Goal: Task Accomplishment & Management: Manage account settings

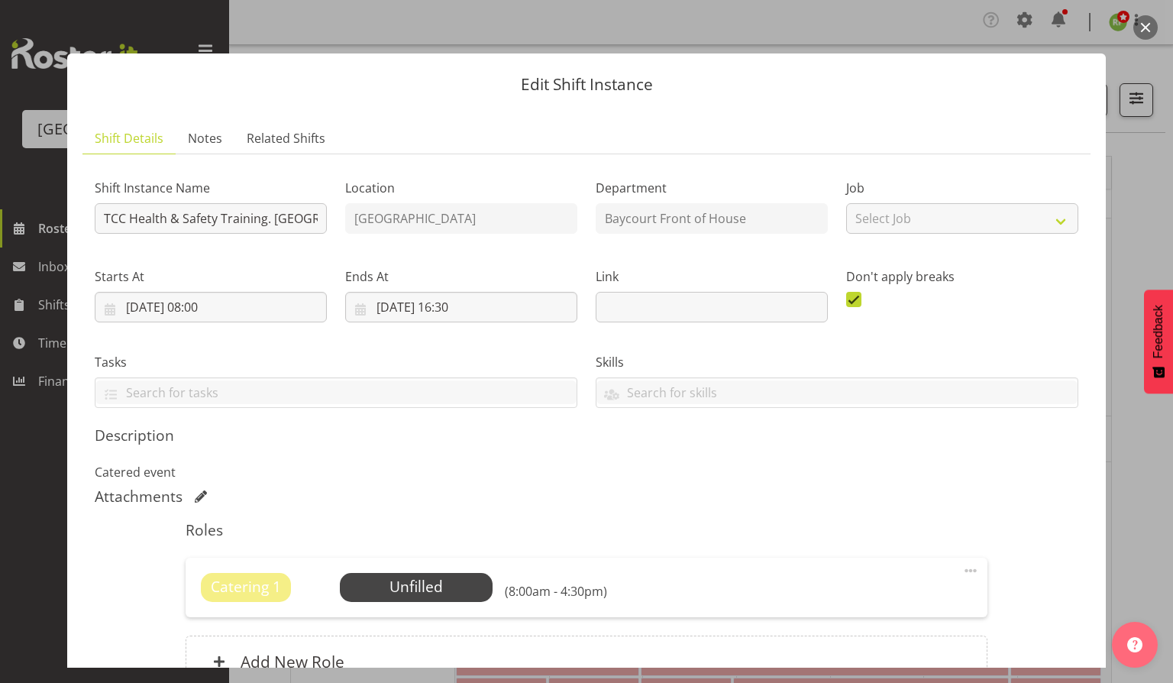
click at [474, 469] on p "Catered event" at bounding box center [587, 472] width 984 height 18
click at [1140, 24] on button "button" at bounding box center [1145, 27] width 24 height 24
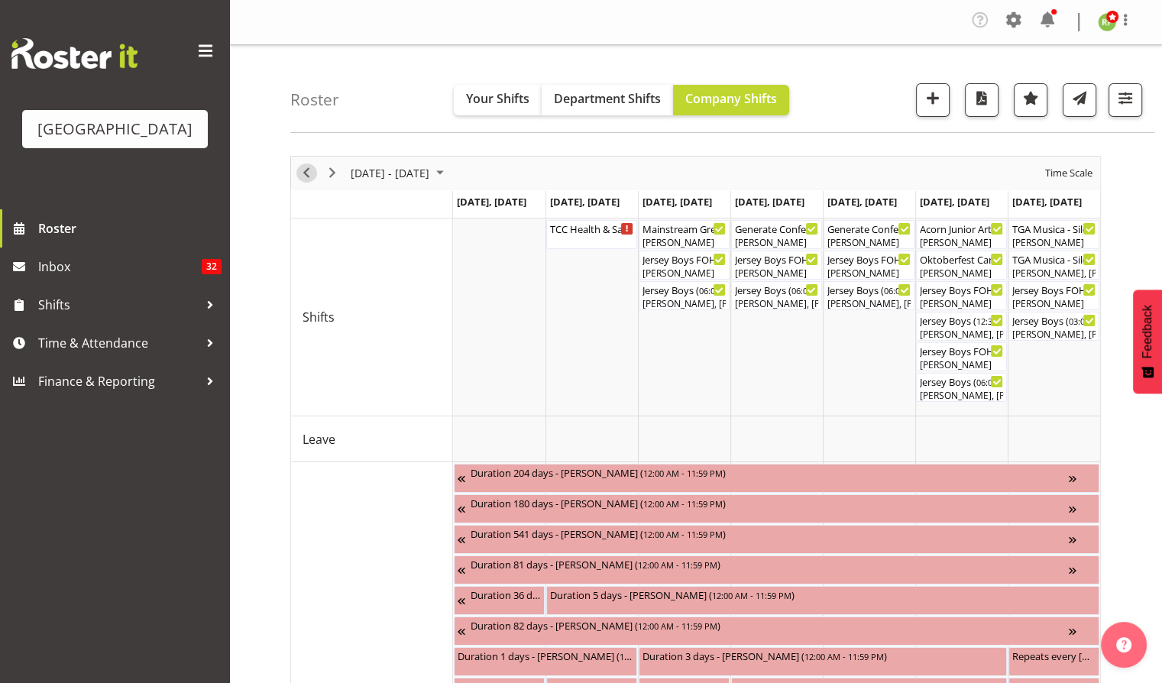
click at [305, 170] on span "Previous" at bounding box center [306, 172] width 18 height 19
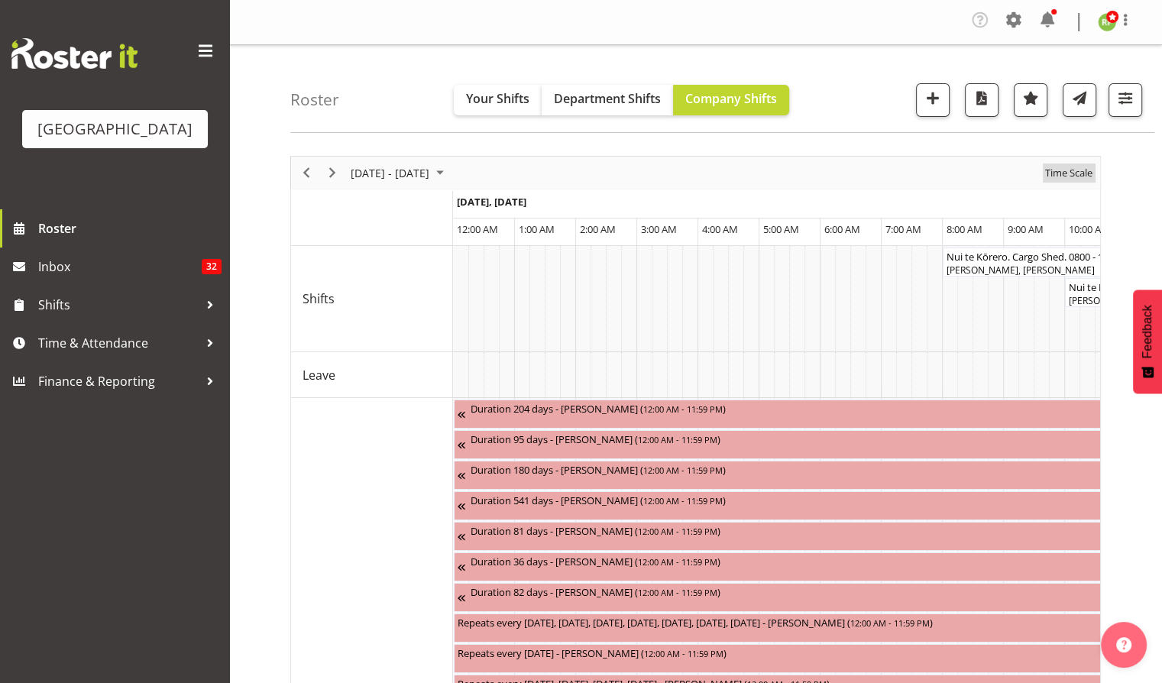
click at [1072, 172] on span "Time Scale" at bounding box center [1068, 172] width 50 height 19
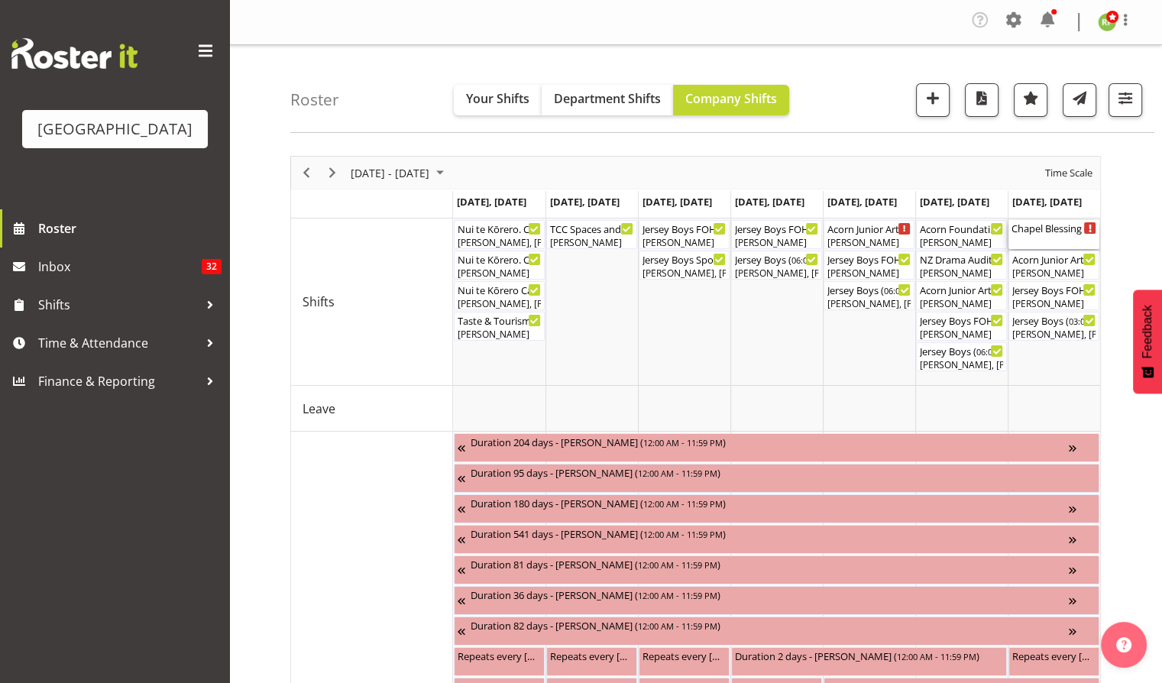
click at [1057, 243] on div "Chapel Blessing ( 09:00 AM - 01:00 PM )" at bounding box center [1053, 234] width 85 height 29
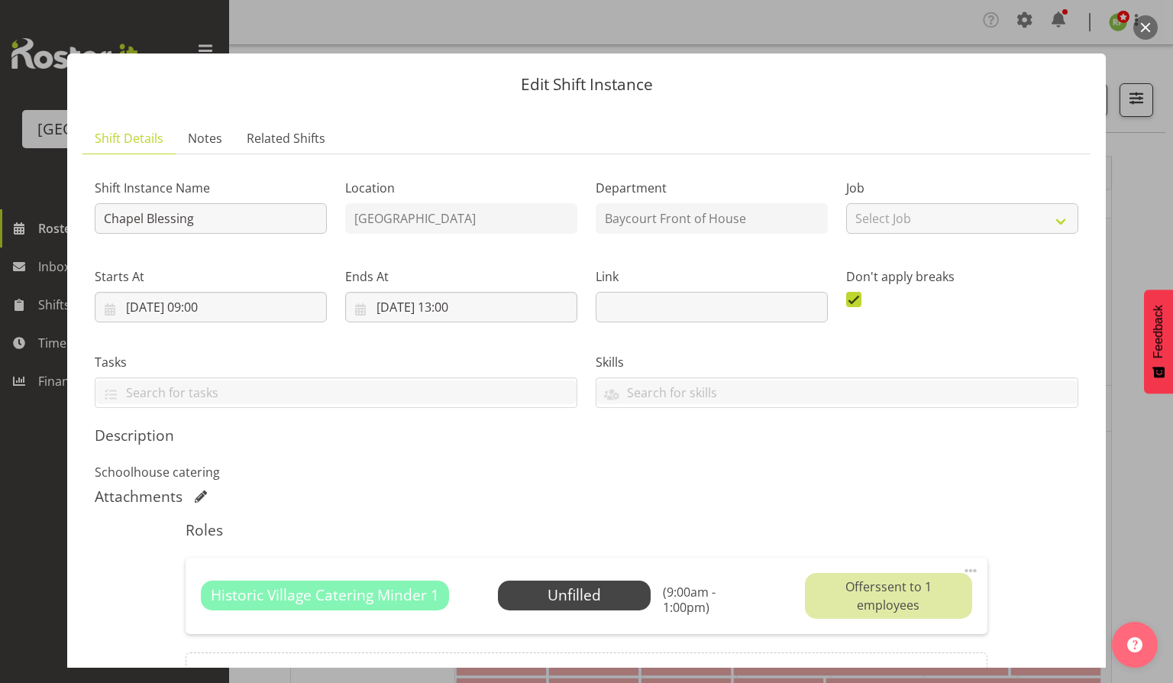
click at [1147, 21] on button "button" at bounding box center [1145, 27] width 24 height 24
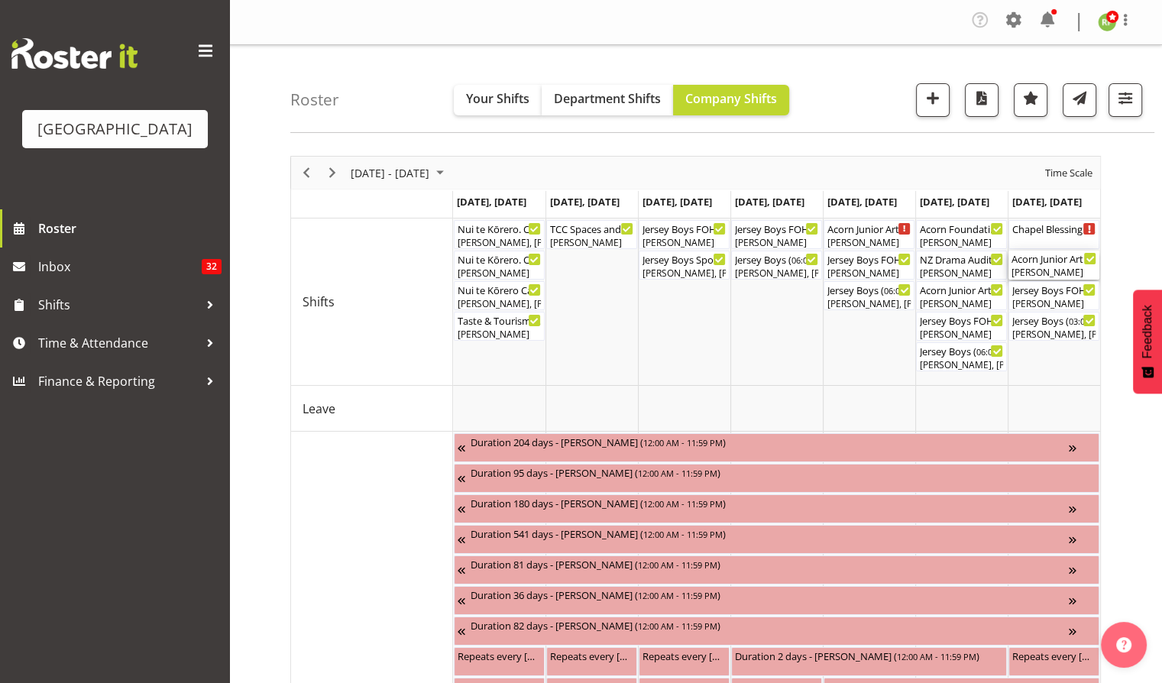
click at [1052, 267] on div "[PERSON_NAME]" at bounding box center [1053, 273] width 85 height 14
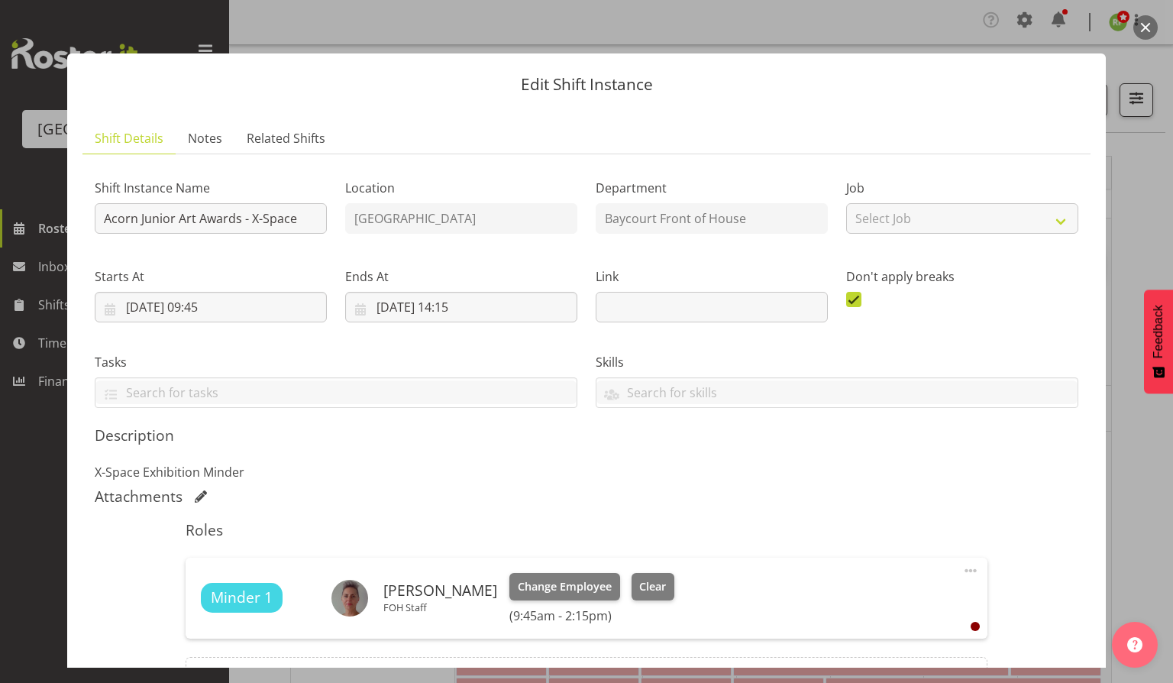
click at [1146, 27] on button "button" at bounding box center [1145, 27] width 24 height 24
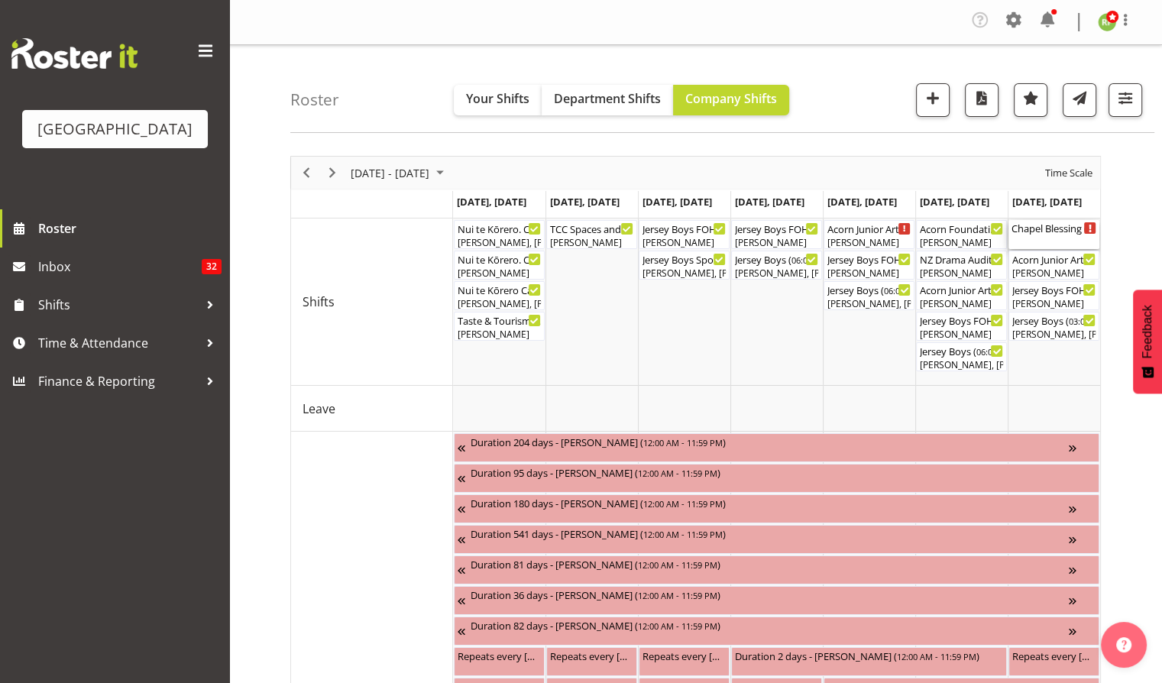
click at [1050, 236] on div "Chapel Blessing ( 09:00 AM - 01:00 PM )" at bounding box center [1053, 234] width 85 height 29
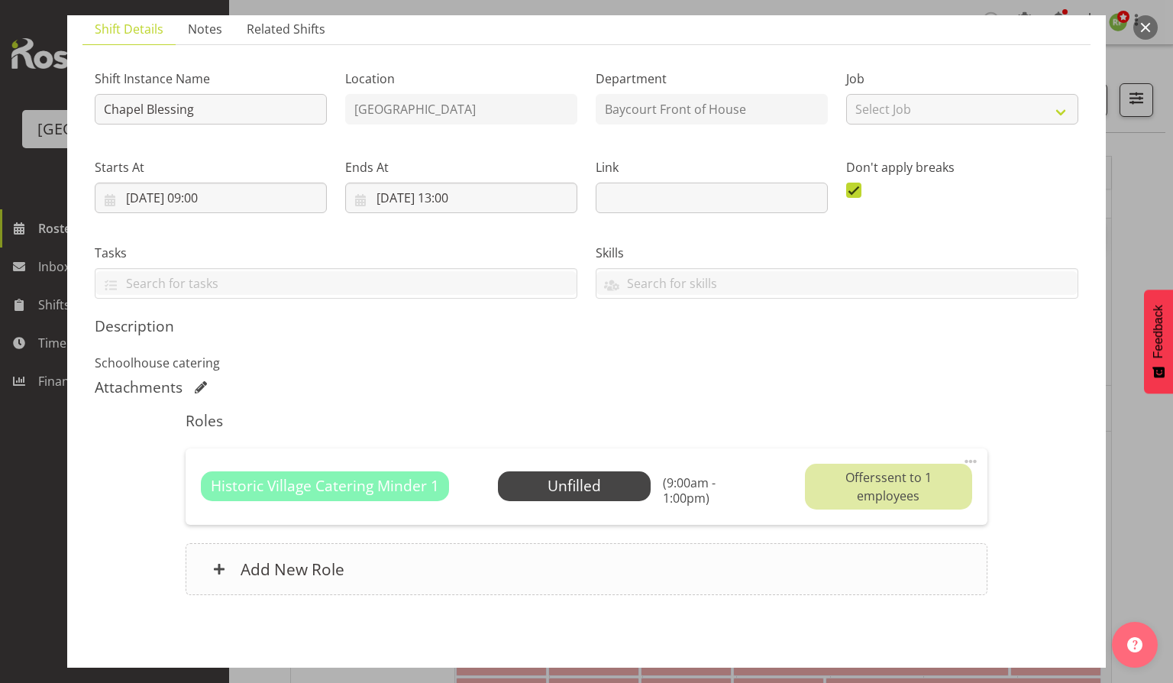
scroll to position [171, 0]
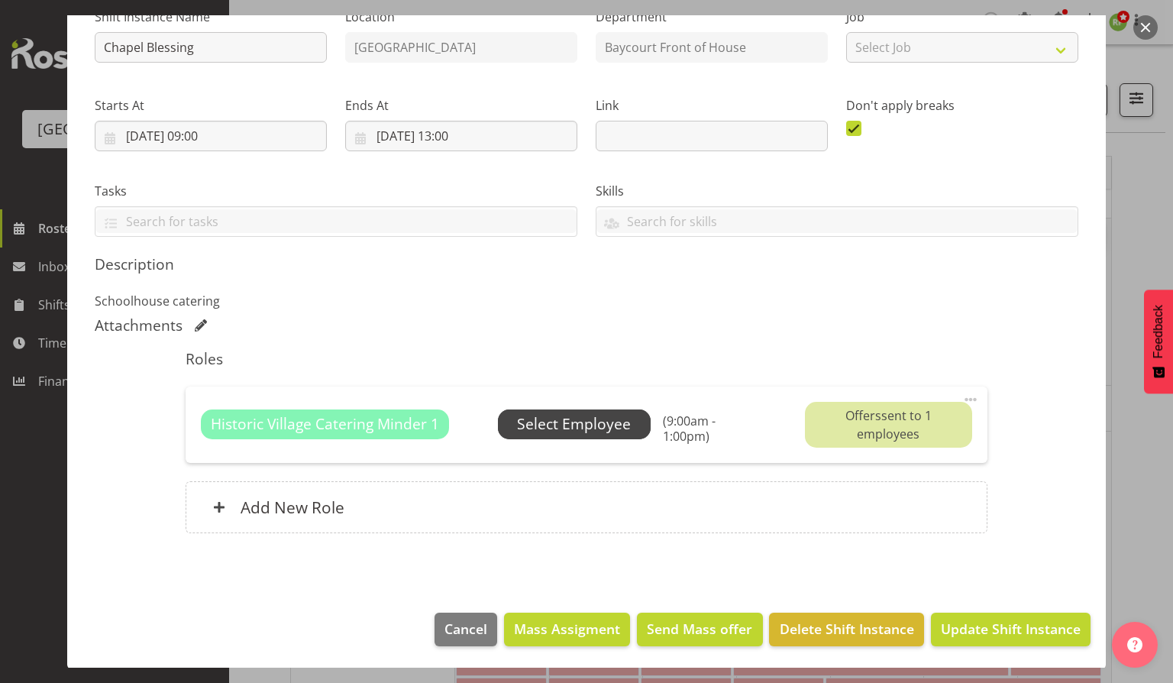
click at [560, 421] on span "Select Employee" at bounding box center [574, 424] width 114 height 22
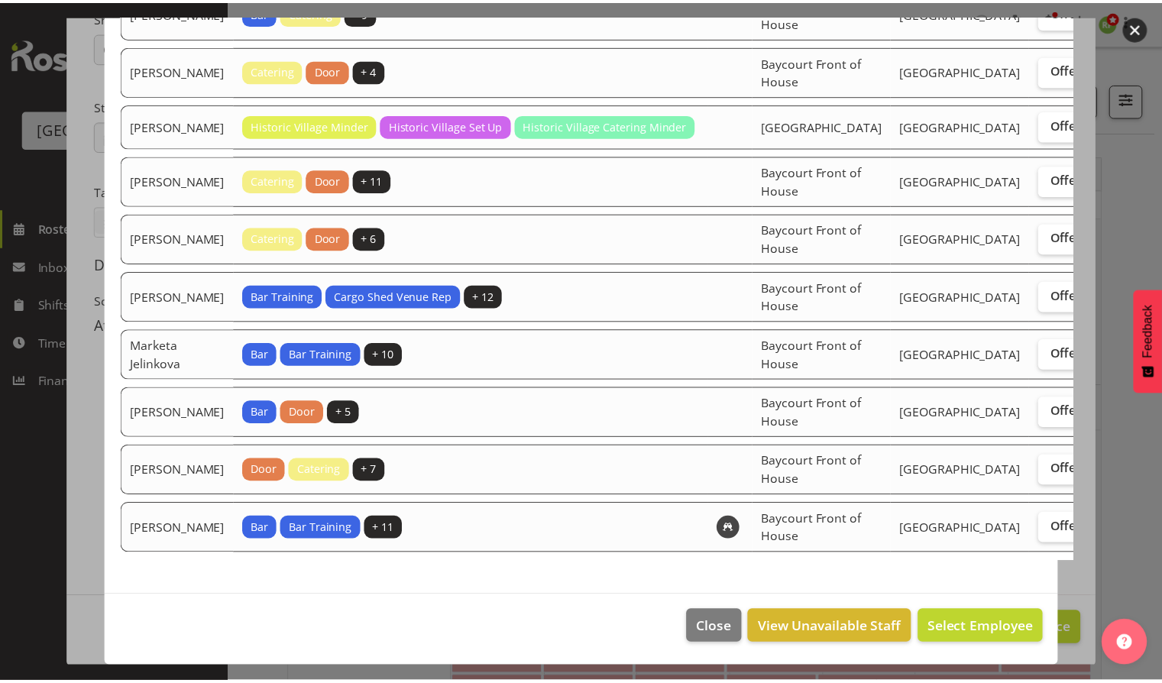
scroll to position [1182, 0]
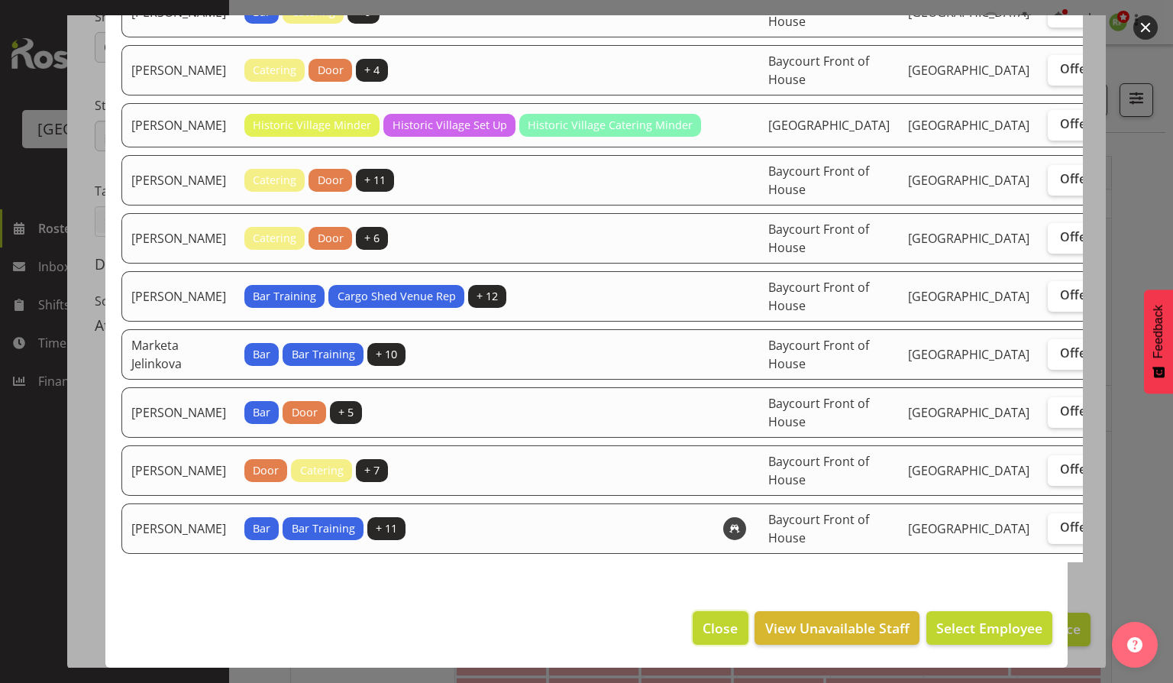
click at [719, 623] on span "Close" at bounding box center [720, 628] width 35 height 20
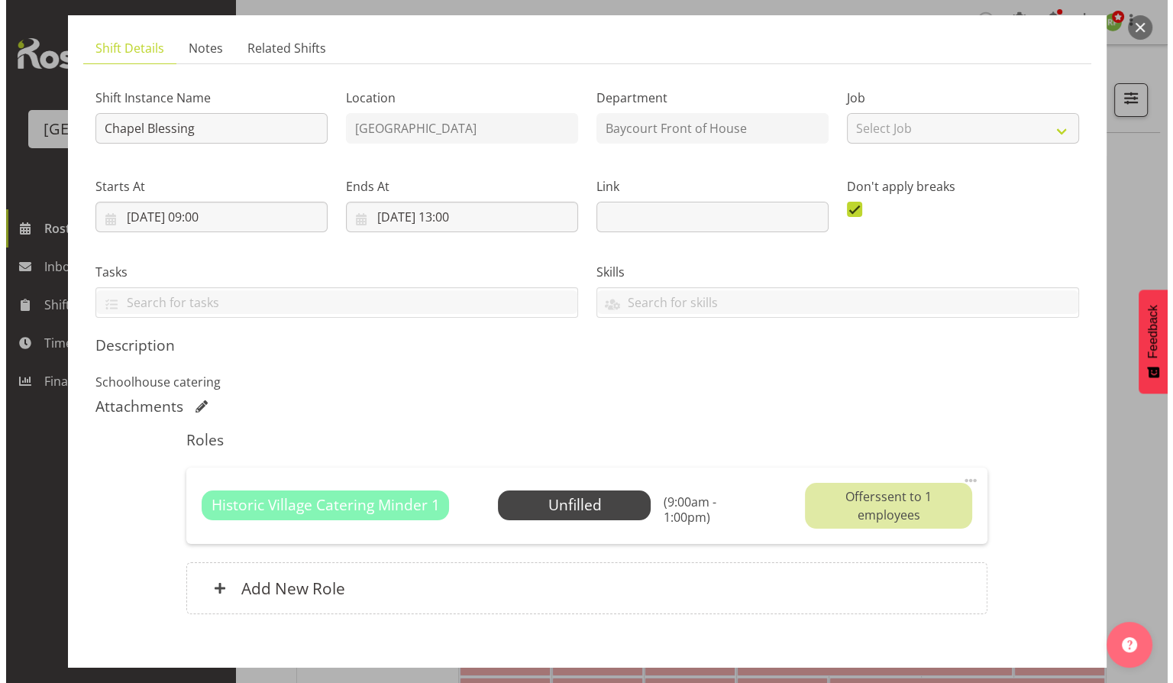
scroll to position [0, 0]
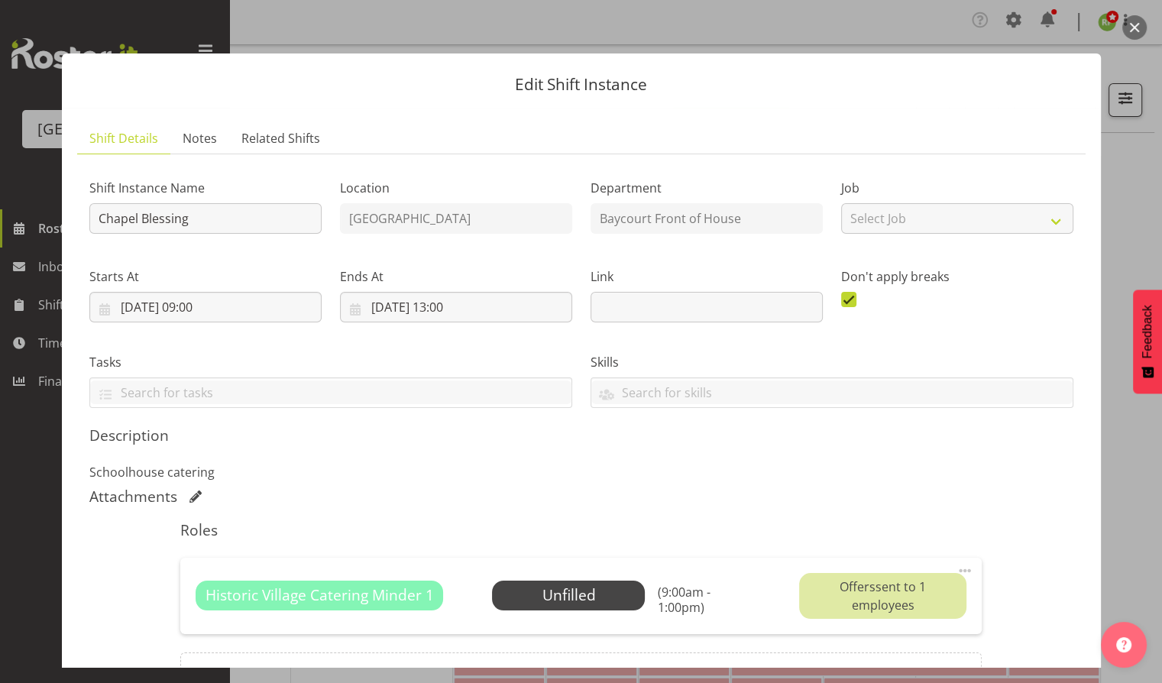
drag, startPoint x: 1134, startPoint y: 20, endPoint x: 1134, endPoint y: 31, distance: 11.5
click at [1134, 20] on button "button" at bounding box center [1134, 27] width 24 height 24
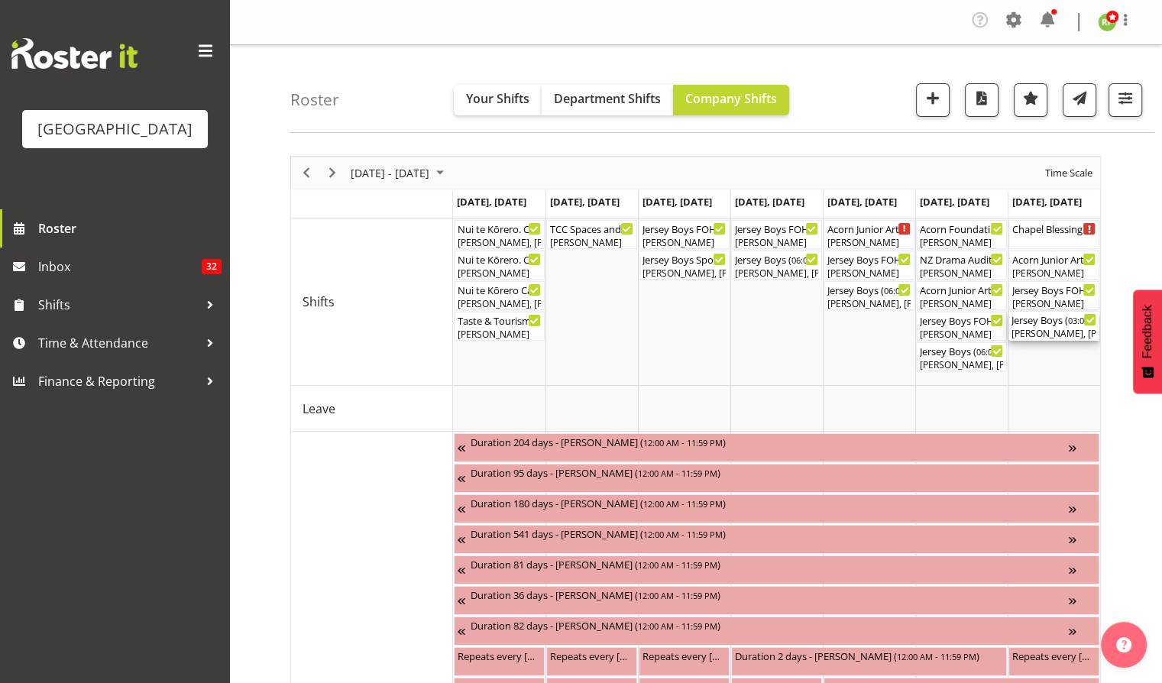
click at [1040, 331] on div "[PERSON_NAME], [PERSON_NAME], [PERSON_NAME], [PERSON_NAME], [PERSON_NAME], [PER…" at bounding box center [1053, 334] width 85 height 14
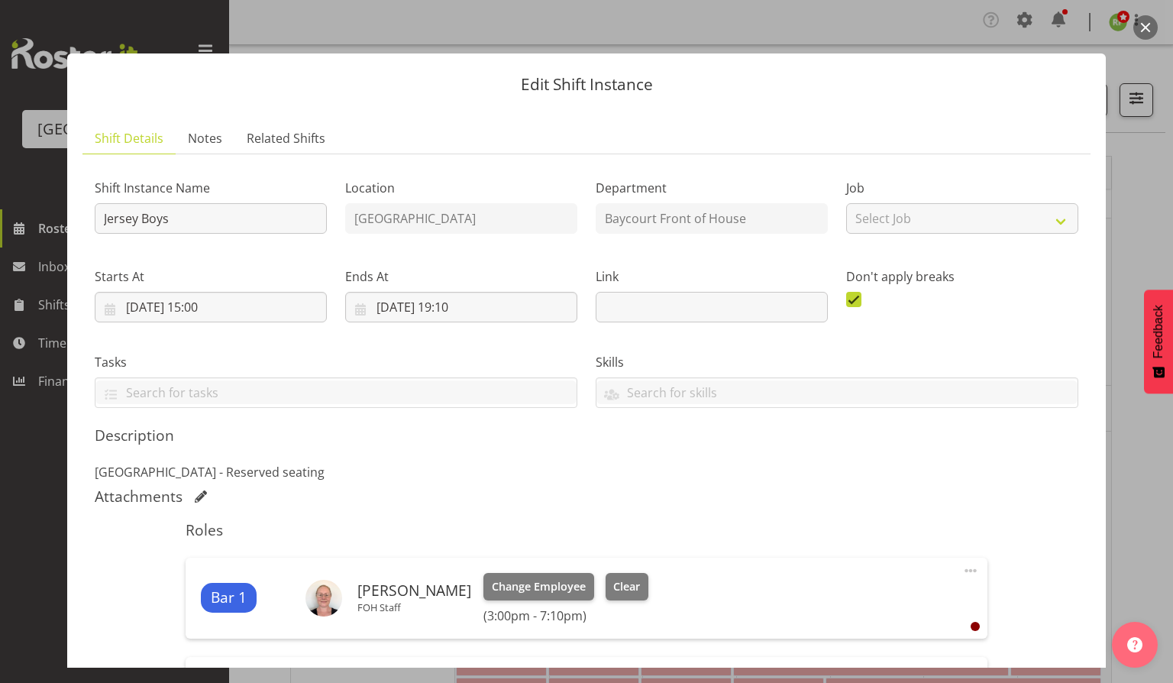
click at [1145, 33] on button "button" at bounding box center [1145, 27] width 24 height 24
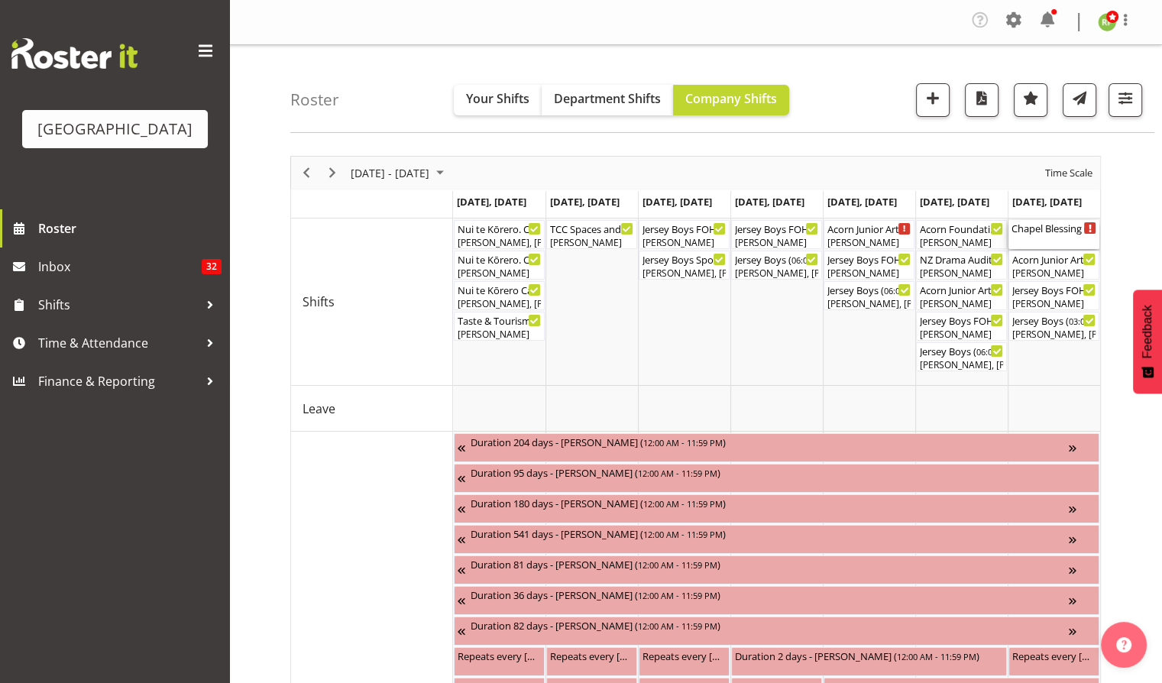
click at [1038, 232] on div "Chapel Blessing ( 09:00 AM - 01:00 PM )" at bounding box center [1053, 227] width 85 height 15
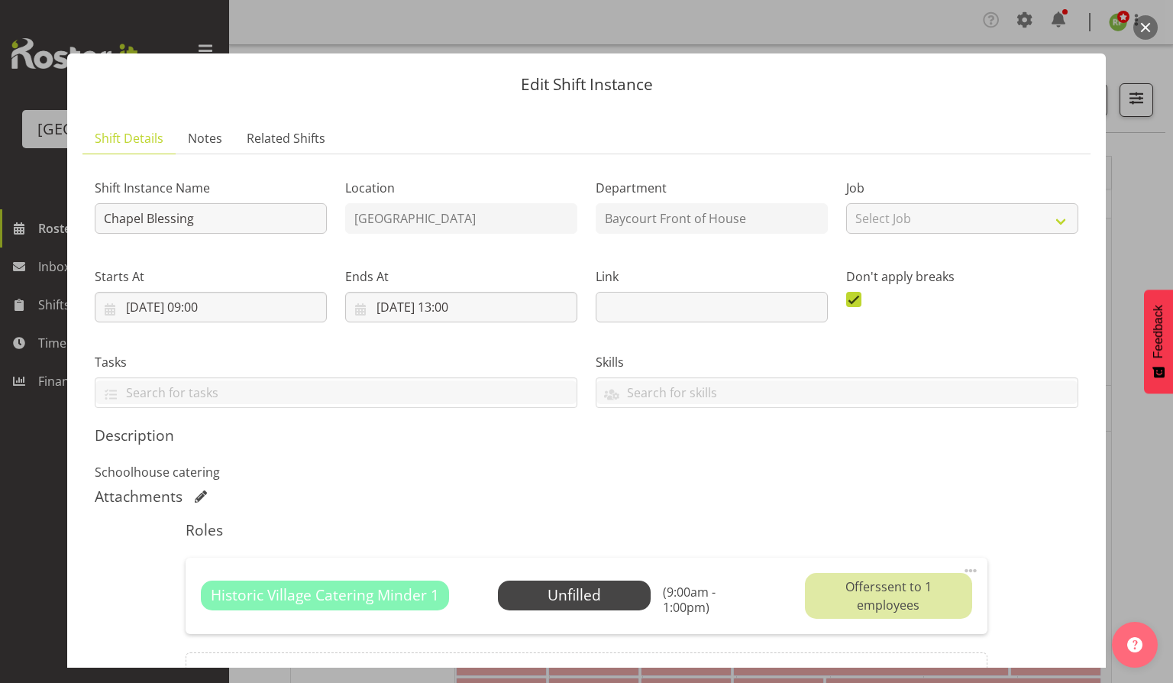
click at [1144, 29] on button "button" at bounding box center [1145, 27] width 24 height 24
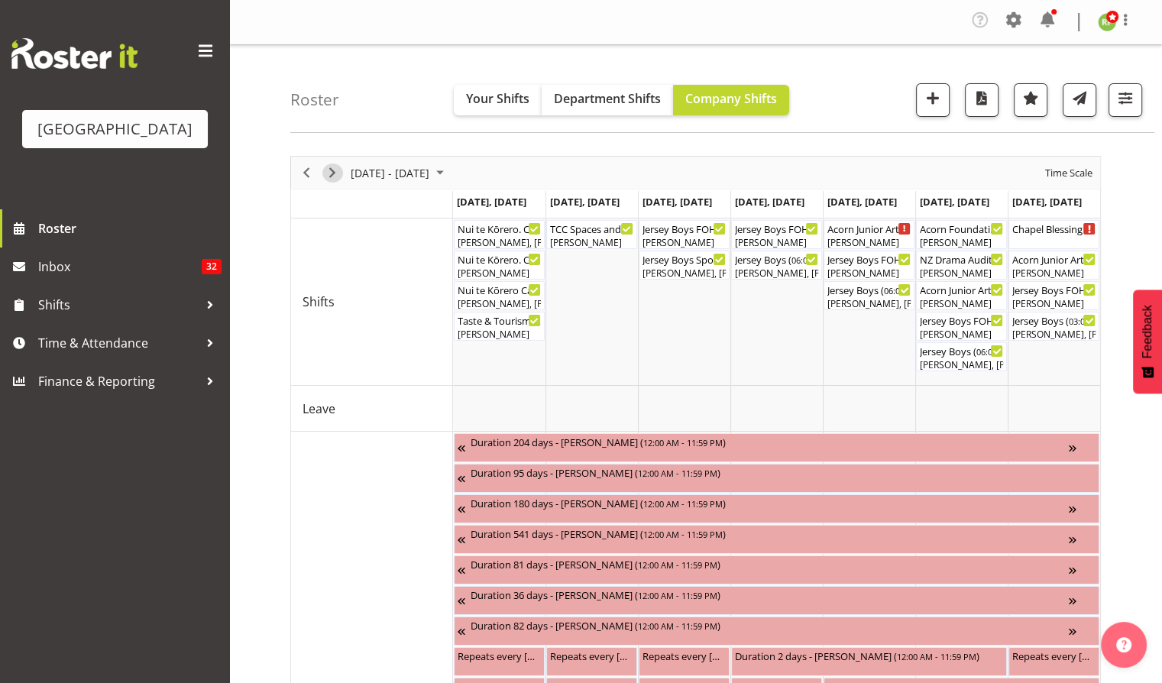
click at [335, 173] on span "Next" at bounding box center [332, 172] width 18 height 19
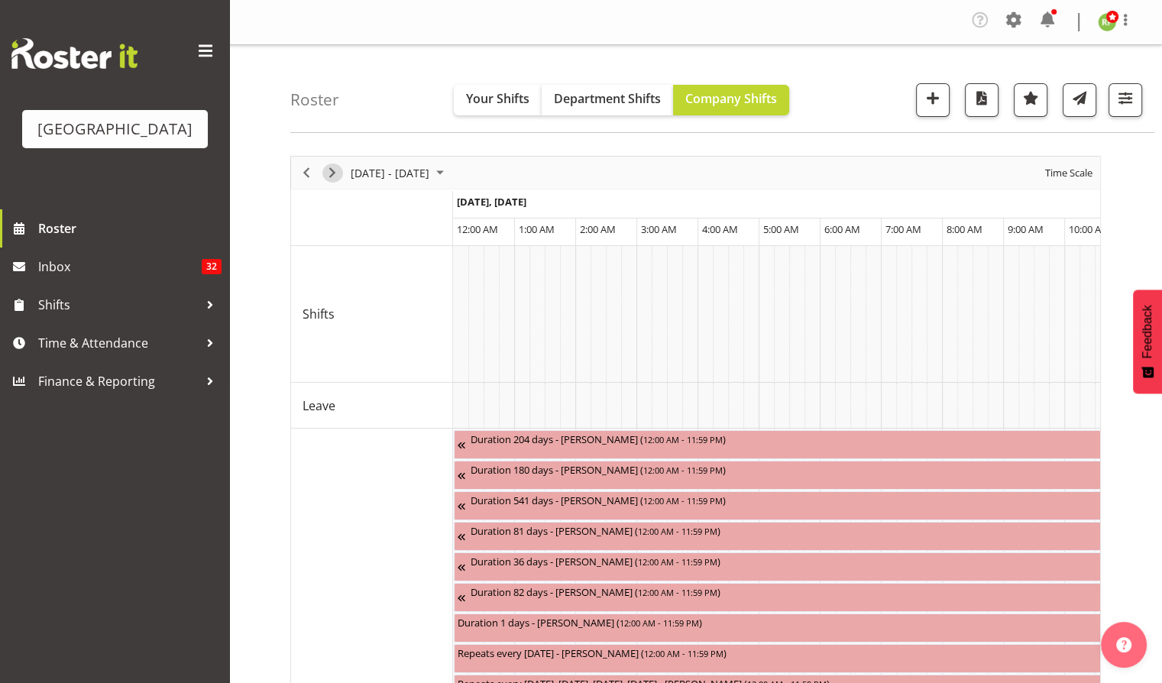
drag, startPoint x: 335, startPoint y: 172, endPoint x: 328, endPoint y: 183, distance: 12.7
click at [335, 172] on span "Next" at bounding box center [332, 172] width 18 height 19
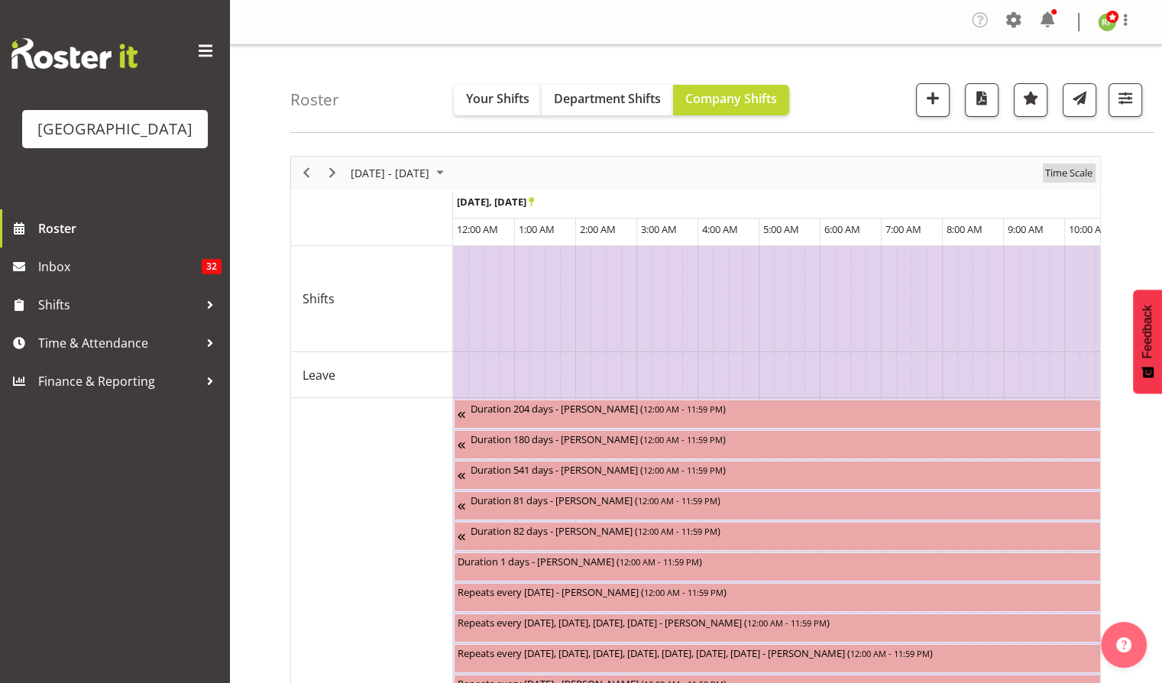
click at [1081, 177] on span "Time Scale" at bounding box center [1068, 172] width 50 height 19
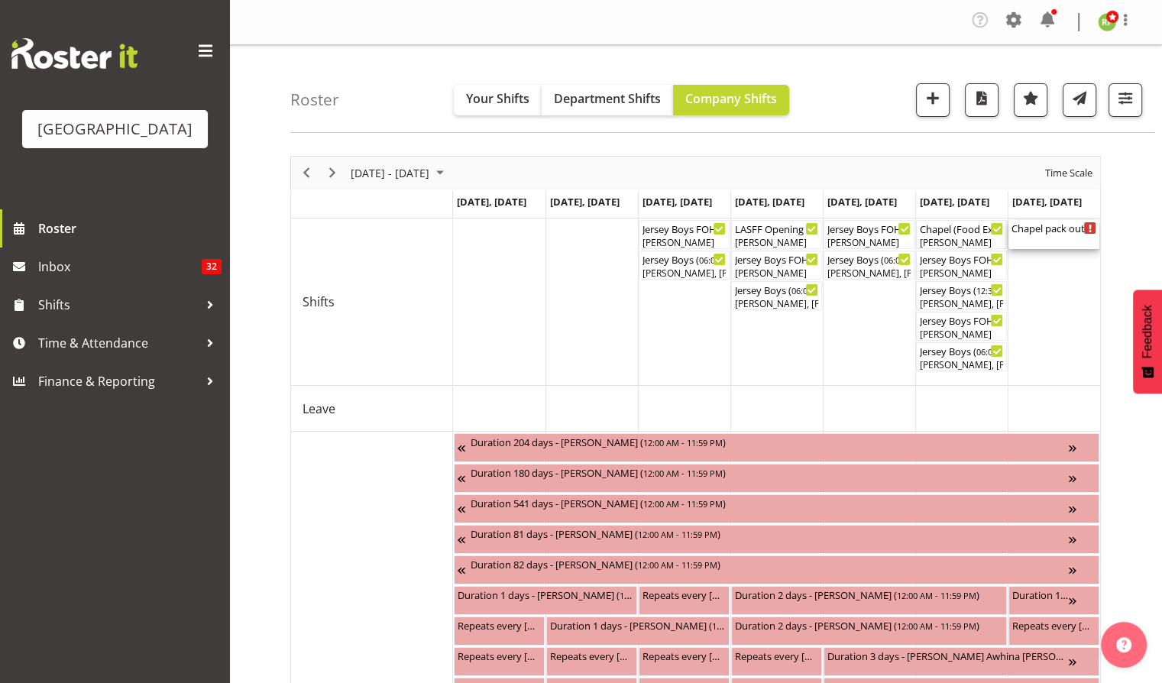
click at [1055, 234] on div "Chapel pack out ( 10:30 AM - 01:00 PM )" at bounding box center [1053, 234] width 85 height 29
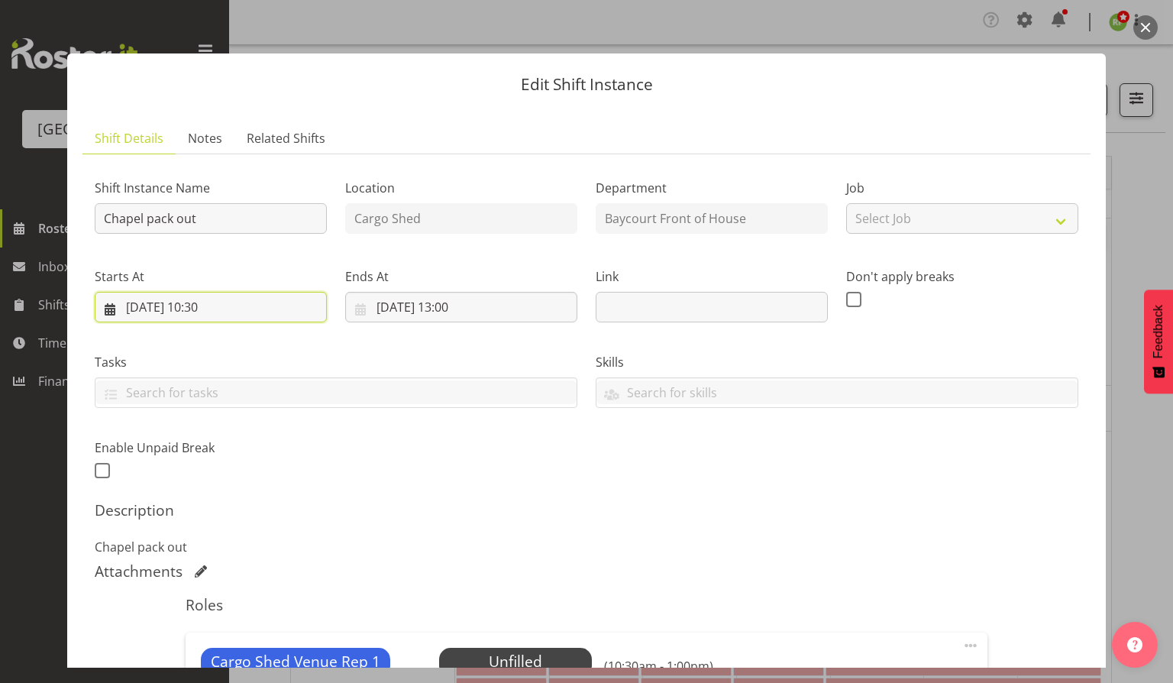
drag, startPoint x: 211, startPoint y: 304, endPoint x: 218, endPoint y: 310, distance: 9.8
click at [211, 302] on input "[DATE] 10:30" at bounding box center [211, 307] width 232 height 31
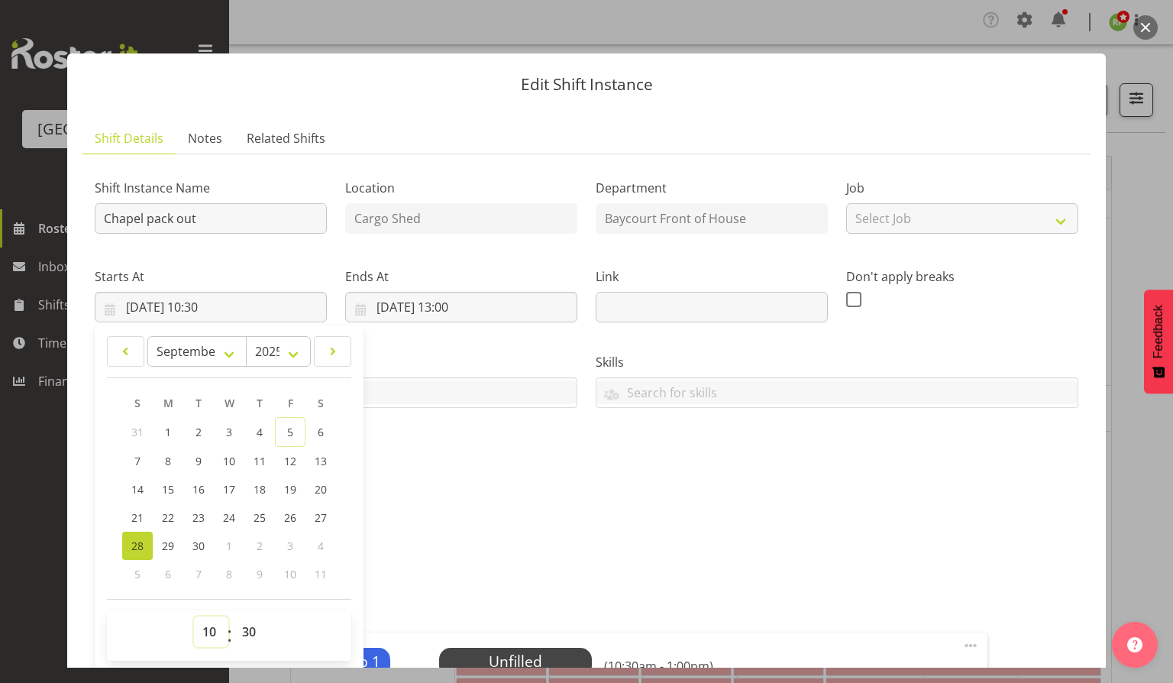
click at [218, 628] on select "00 01 02 03 04 05 06 07 08 09 10 11 12 13 14 15 16 17 18 19 20 21 22 23" at bounding box center [211, 631] width 34 height 31
select select "9"
click at [194, 616] on select "00 01 02 03 04 05 06 07 08 09 10 11 12 13 14 15 16 17 18 19 20 21 22 23" at bounding box center [211, 631] width 34 height 31
type input "[DATE] 09:30"
click at [250, 638] on select "00 01 02 03 04 05 06 07 08 09 10 11 12 13 14 15 16 17 18 19 20 21 22 23 24 25 2…" at bounding box center [251, 631] width 34 height 31
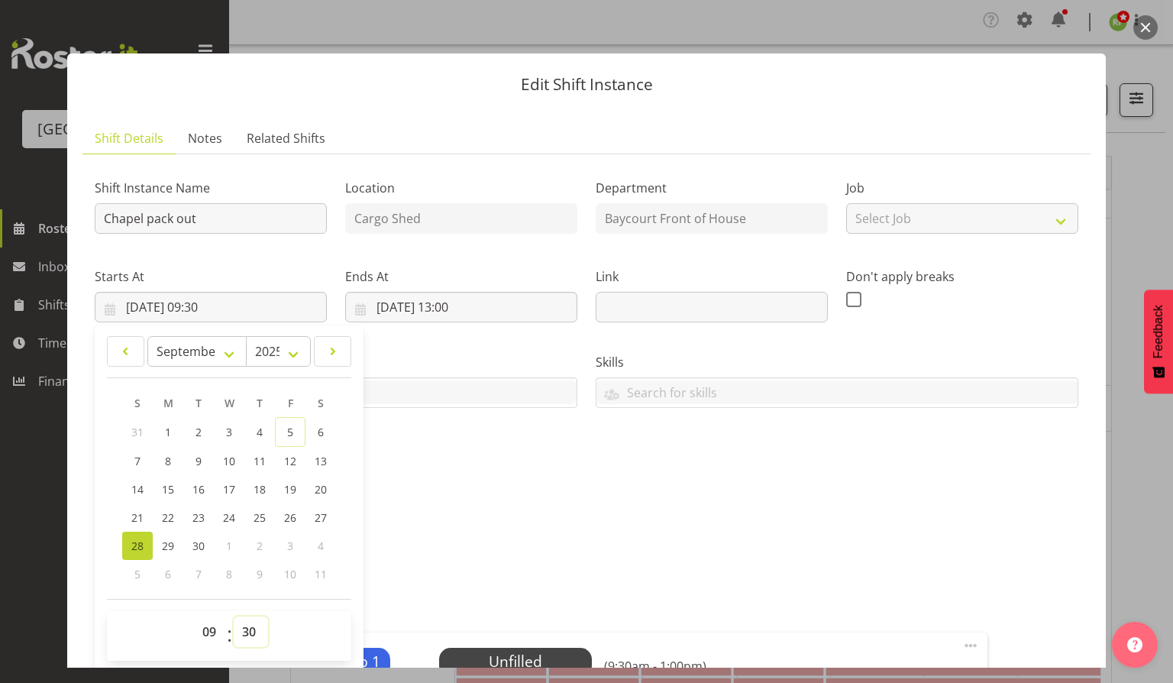
select select "0"
type input "[DATE] 09:00"
click at [467, 491] on div "Shift Instance Name Chapel pack out Location Cargo Shed Department Baycourt Fro…" at bounding box center [587, 473] width 984 height 614
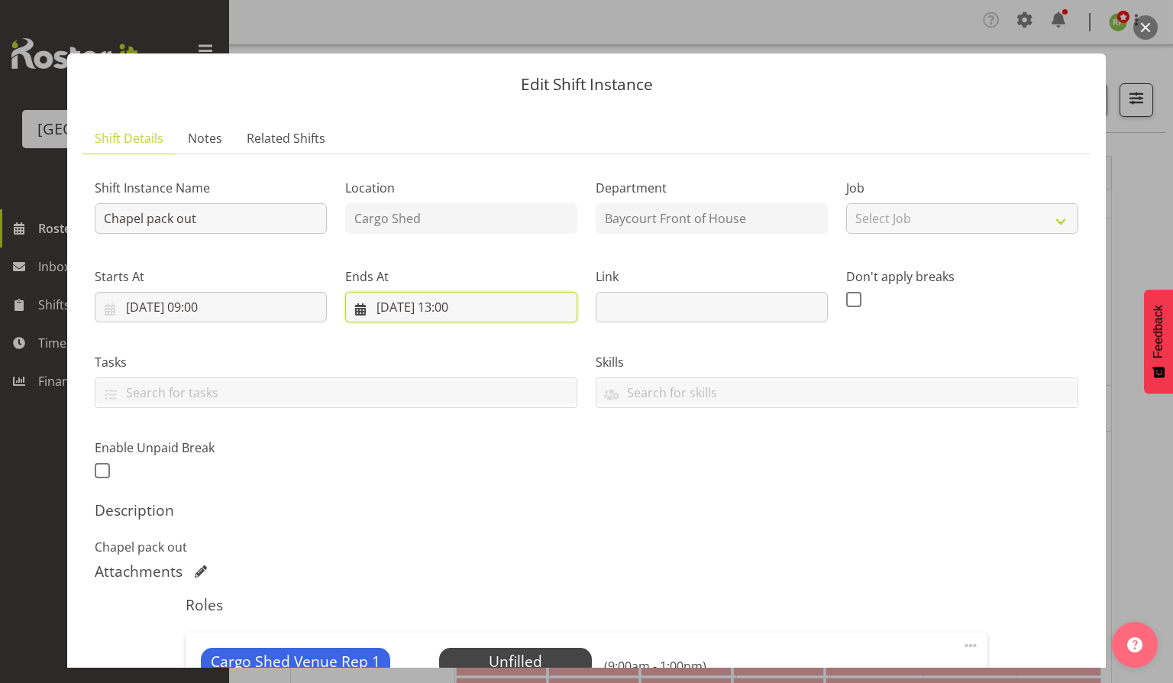
click at [461, 312] on input "[DATE] 13:00" at bounding box center [461, 307] width 232 height 31
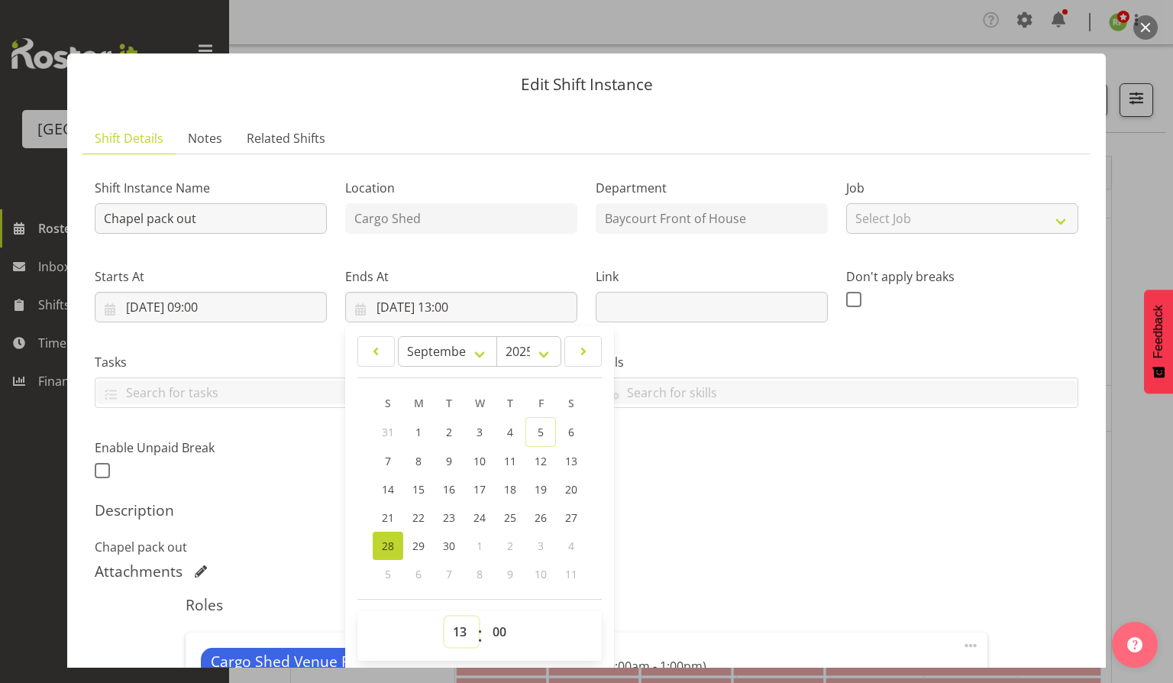
click at [449, 629] on select "00 01 02 03 04 05 06 07 08 09 10 11 12 13 14 15 16 17 18 19 20 21 22 23" at bounding box center [461, 631] width 34 height 31
select select "12"
click at [444, 616] on select "00 01 02 03 04 05 06 07 08 09 10 11 12 13 14 15 16 17 18 19 20 21 22 23" at bounding box center [461, 631] width 34 height 31
type input "[DATE] 12:00"
click at [755, 487] on div "Shift Instance Name Chapel pack out Location Cargo Shed Department Baycourt Fro…" at bounding box center [587, 324] width 1002 height 335
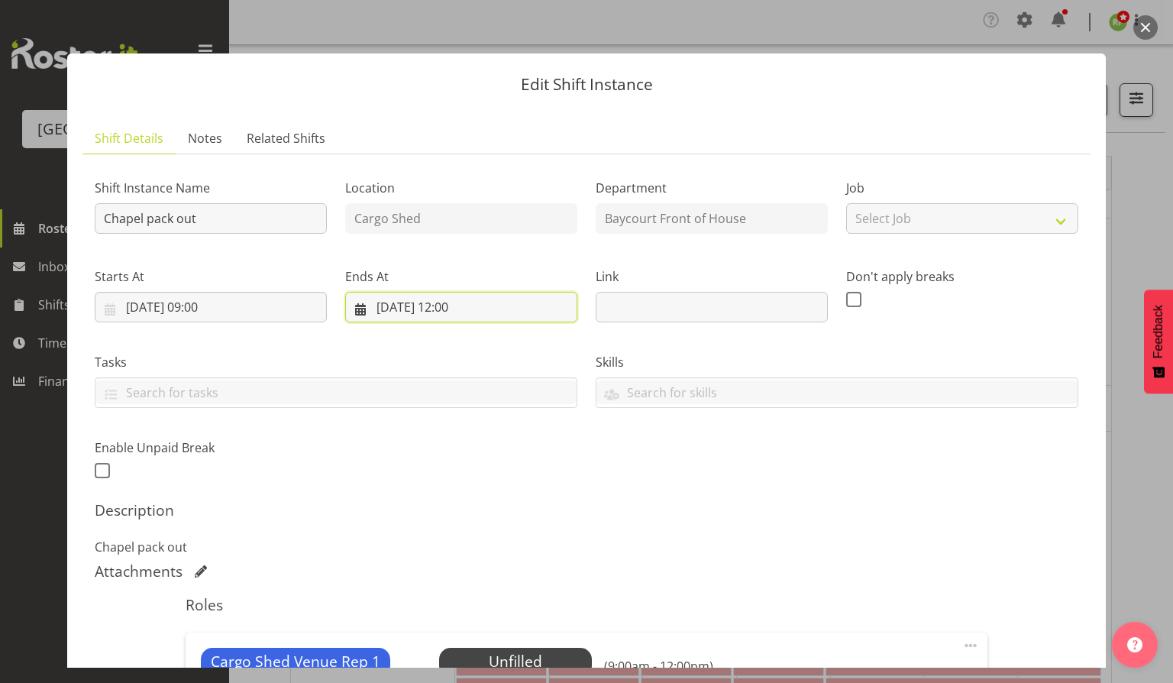
click at [464, 305] on input "[DATE] 12:00" at bounding box center [461, 307] width 232 height 31
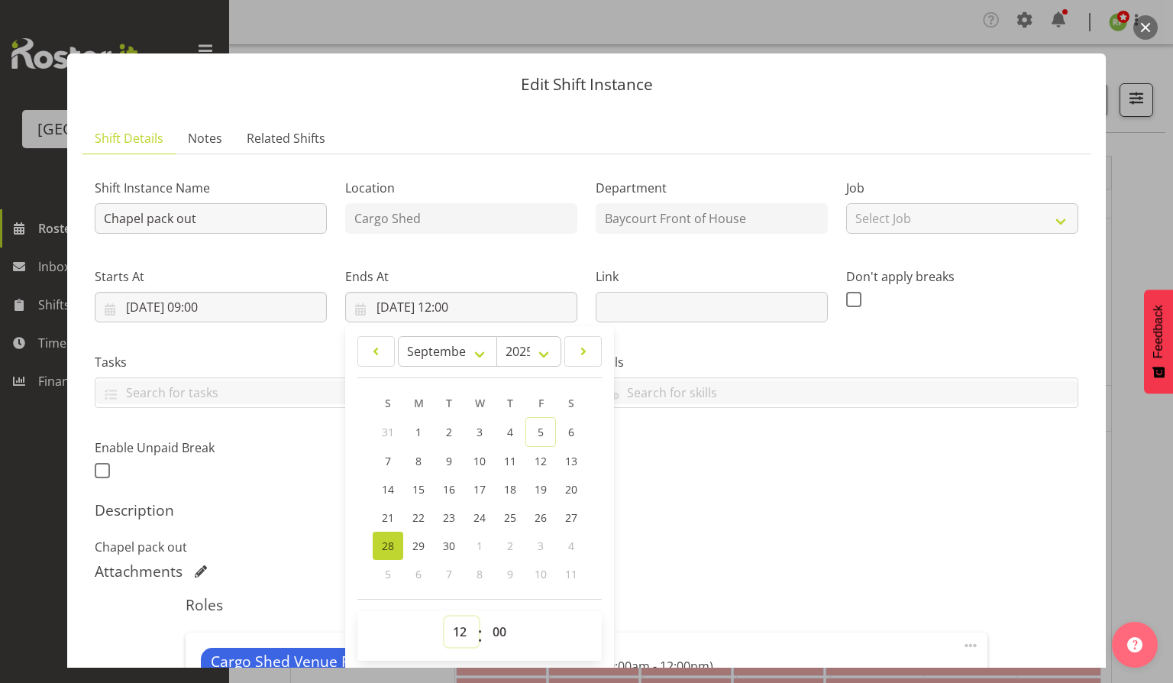
click at [456, 629] on select "00 01 02 03 04 05 06 07 08 09 10 11 12 13 14 15 16 17 18 19 20 21 22 23" at bounding box center [461, 631] width 34 height 31
select select "13"
click at [444, 616] on select "00 01 02 03 04 05 06 07 08 09 10 11 12 13 14 15 16 17 18 19 20 21 22 23" at bounding box center [461, 631] width 34 height 31
type input "[DATE] 13:00"
click at [706, 499] on div "Shift Instance Name Chapel pack out Location Cargo Shed Department Baycourt Fro…" at bounding box center [587, 473] width 984 height 614
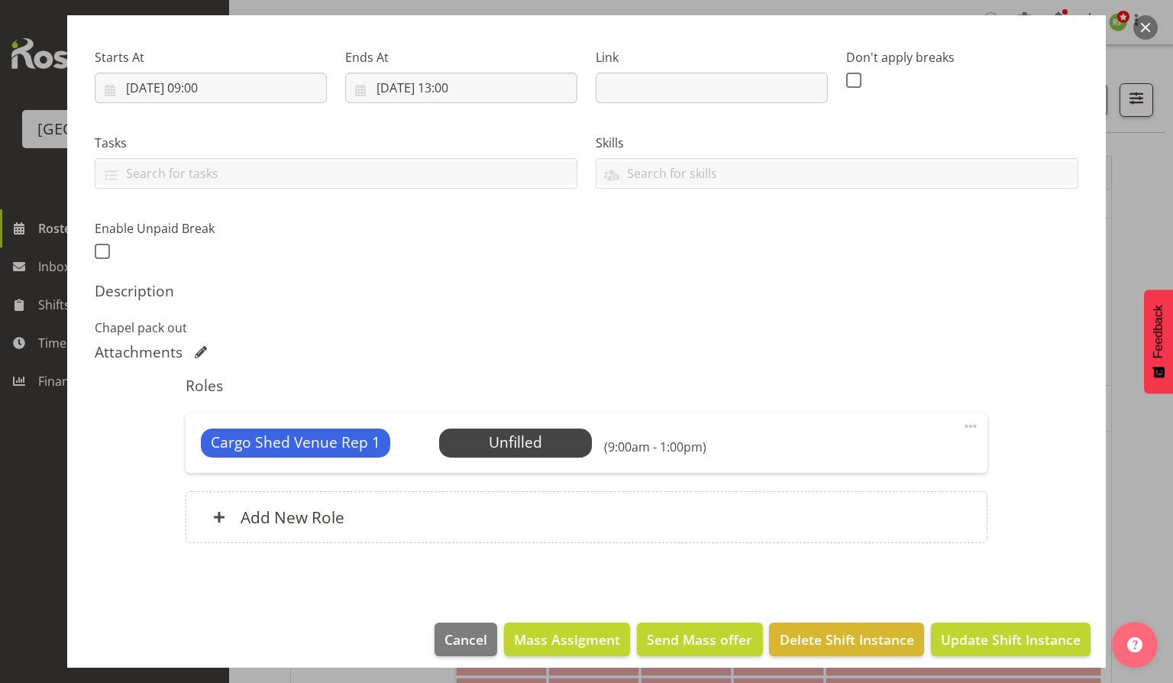
scroll to position [229, 0]
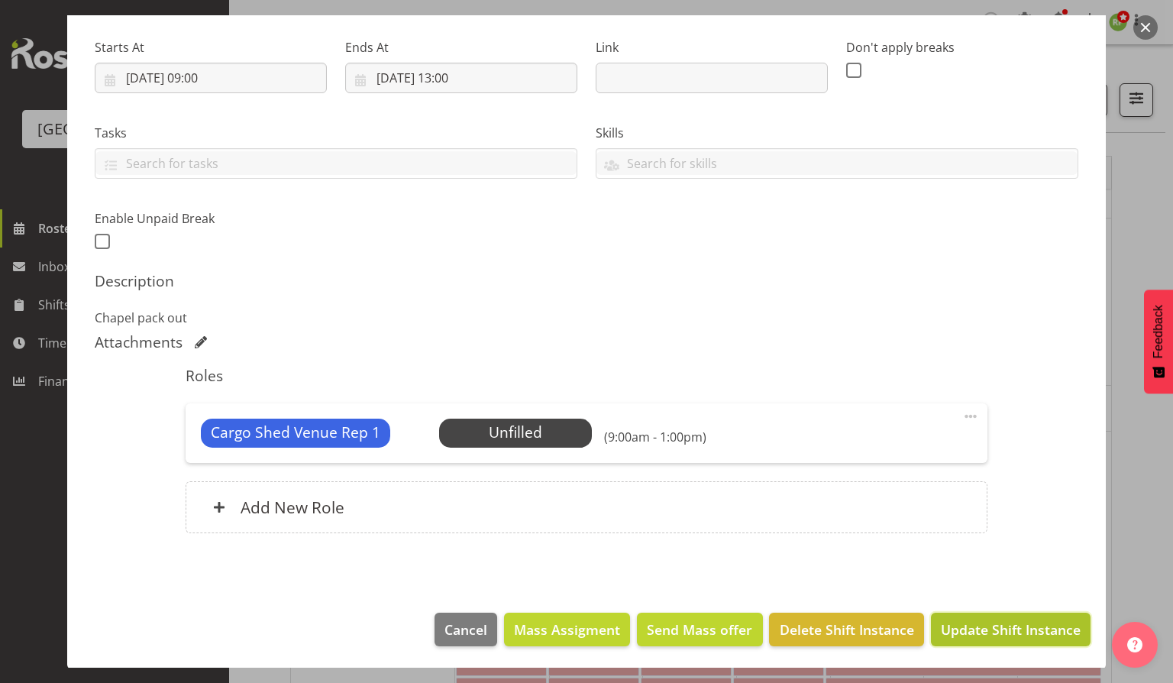
click at [989, 629] on span "Update Shift Instance" at bounding box center [1011, 629] width 140 height 20
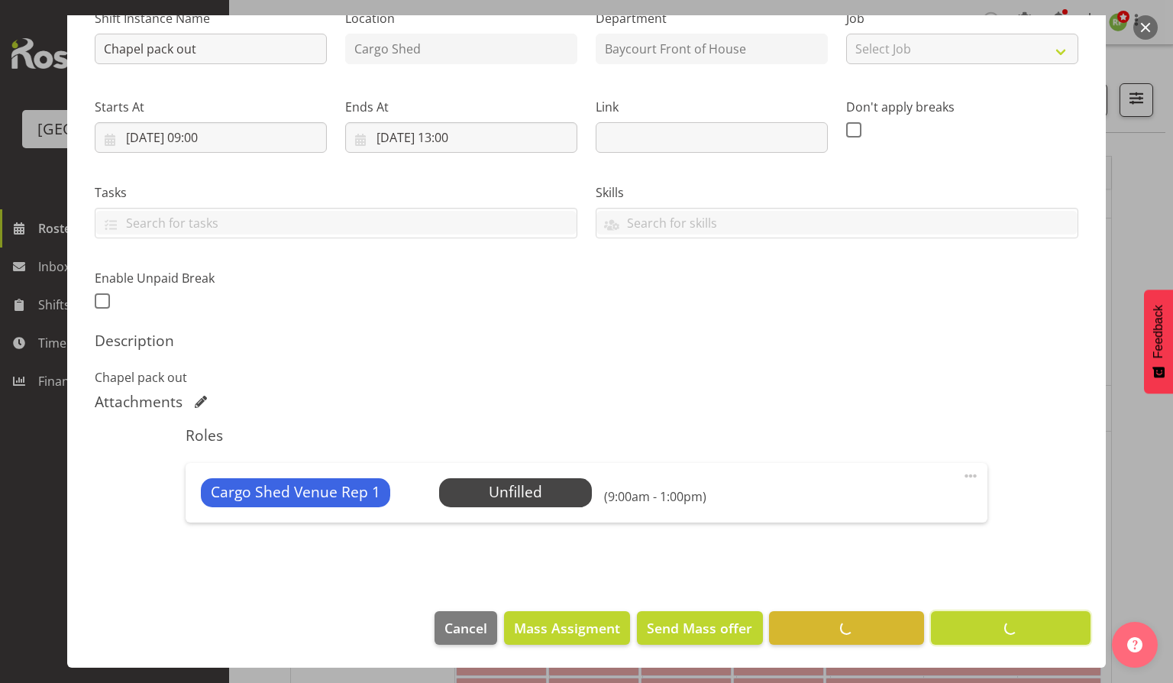
scroll to position [169, 0]
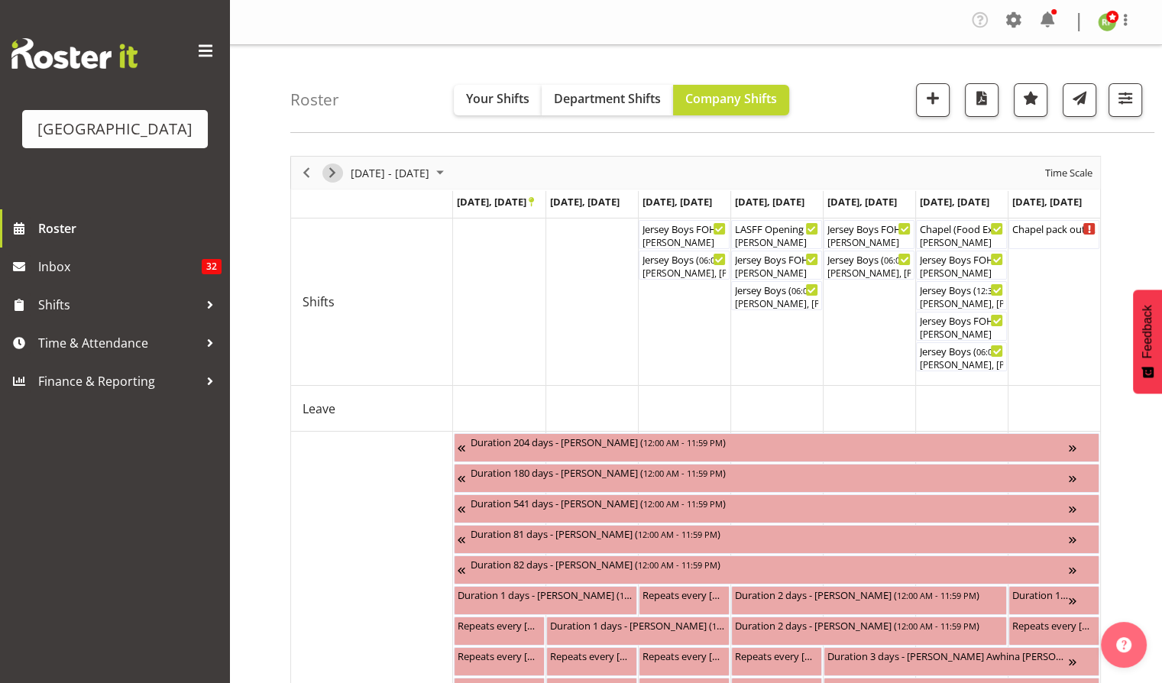
click at [328, 180] on span "Next" at bounding box center [332, 172] width 18 height 19
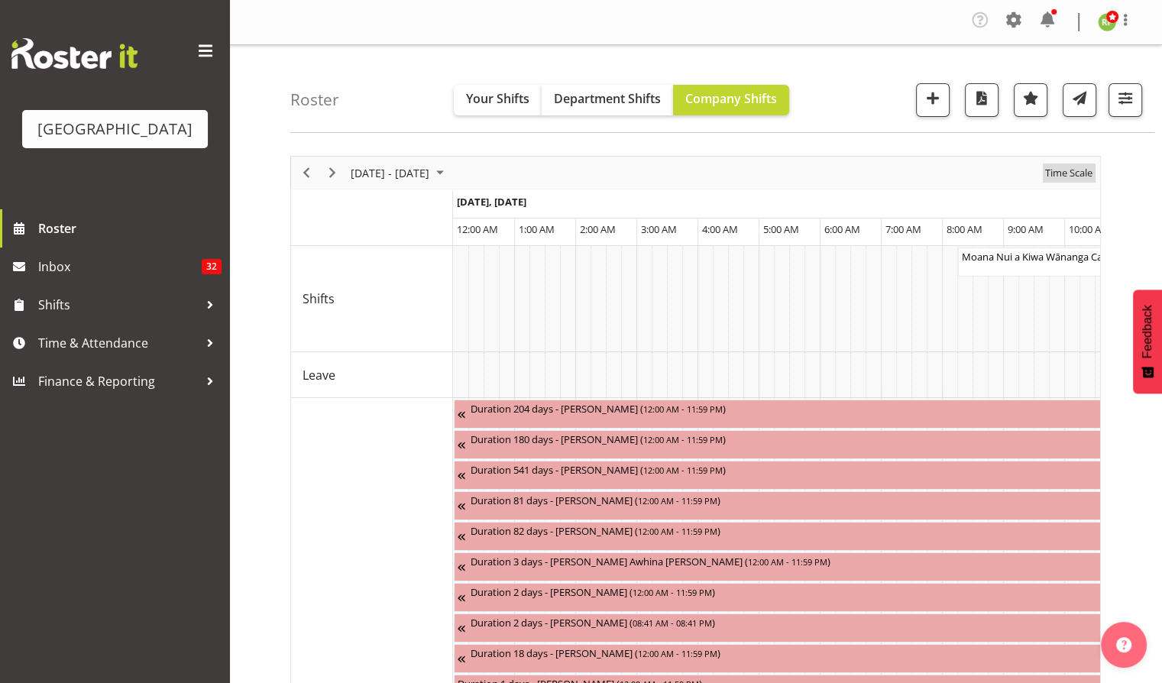
click at [1068, 169] on span "Time Scale" at bounding box center [1068, 172] width 50 height 19
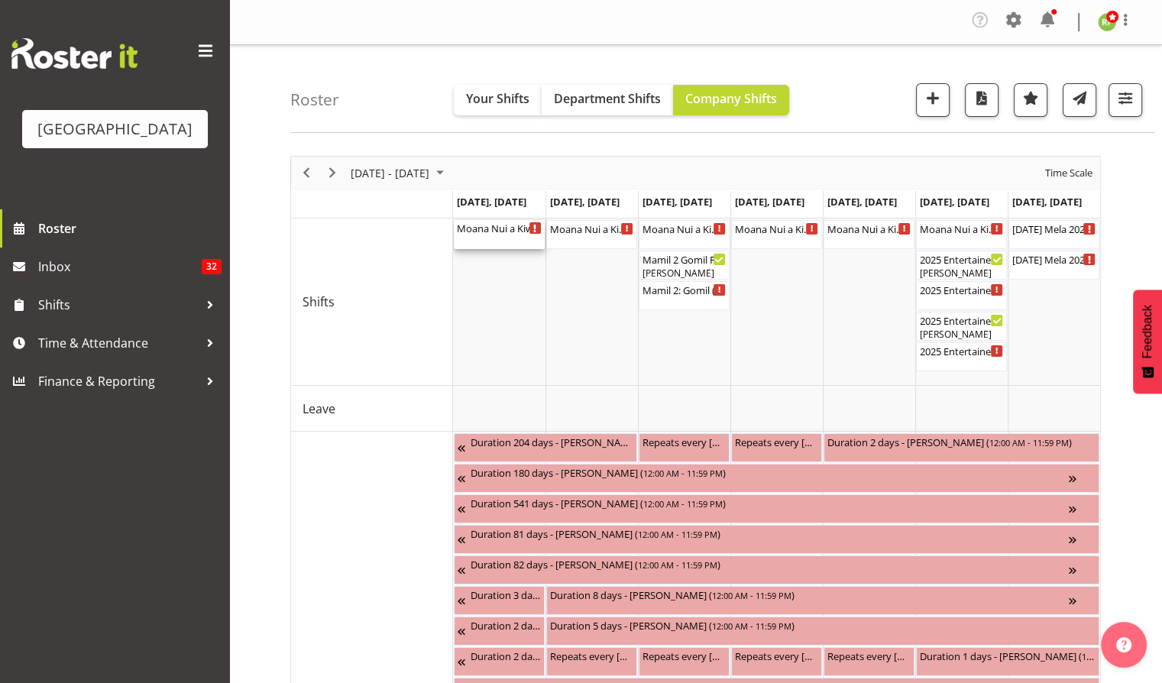
click at [492, 228] on div "Moana Nui a Kiwa Wānanga Cargo Shed ( 08:15 AM - 05:15 PM )" at bounding box center [499, 227] width 85 height 15
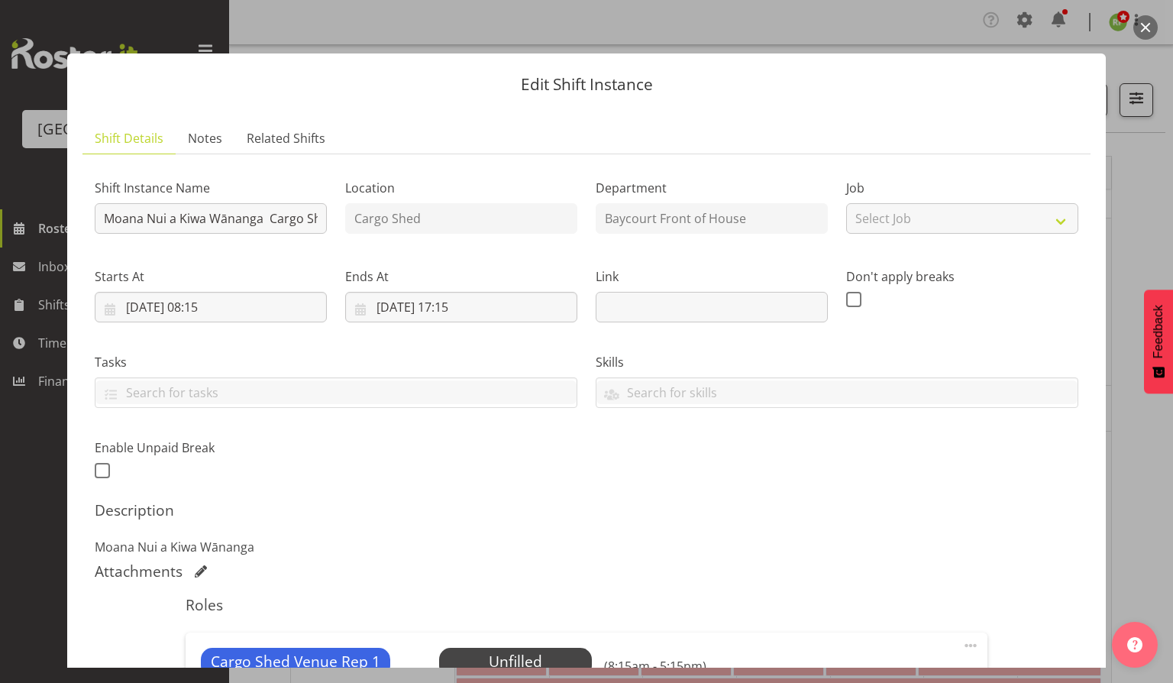
click at [1147, 28] on button "button" at bounding box center [1145, 27] width 24 height 24
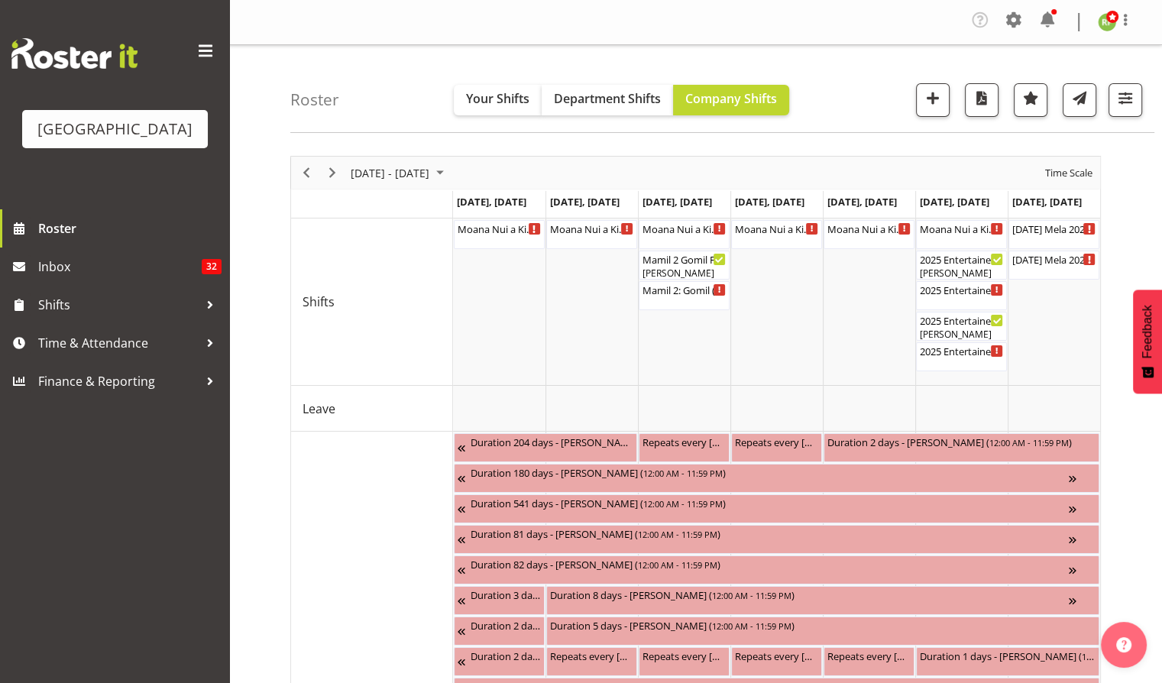
click at [821, 102] on div "Roster Your Shifts Department Shifts Company Shifts All Locations [GEOGRAPHIC_D…" at bounding box center [722, 89] width 864 height 88
click at [1124, 96] on span "button" at bounding box center [1125, 98] width 20 height 20
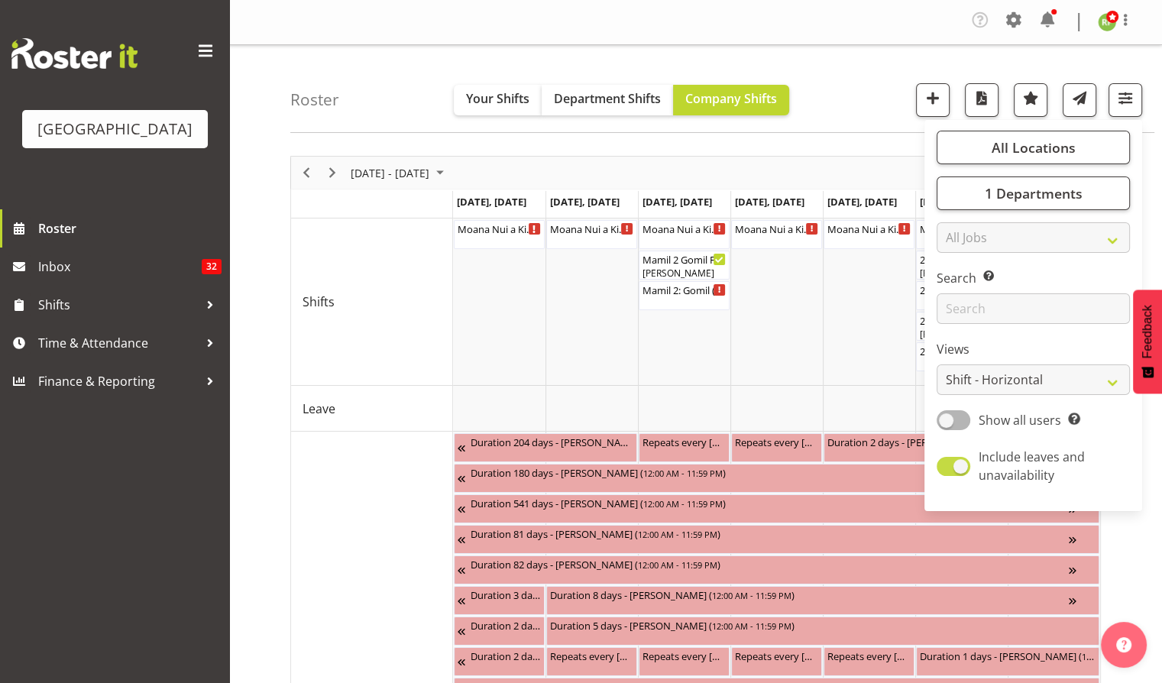
click at [946, 460] on span at bounding box center [953, 466] width 34 height 19
click at [946, 461] on input "Include leaves and unavailability" at bounding box center [941, 466] width 10 height 10
checkbox input "false"
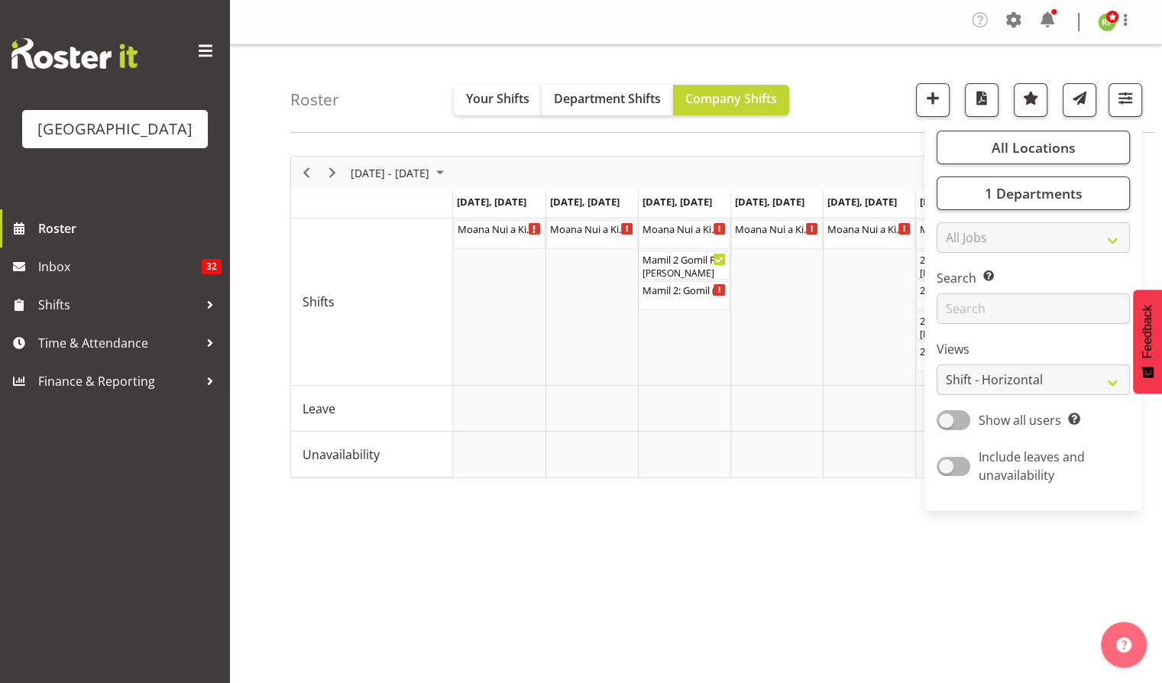
click at [829, 81] on div "Roster Your Shifts Department Shifts Company Shifts All Locations [GEOGRAPHIC_D…" at bounding box center [722, 89] width 864 height 88
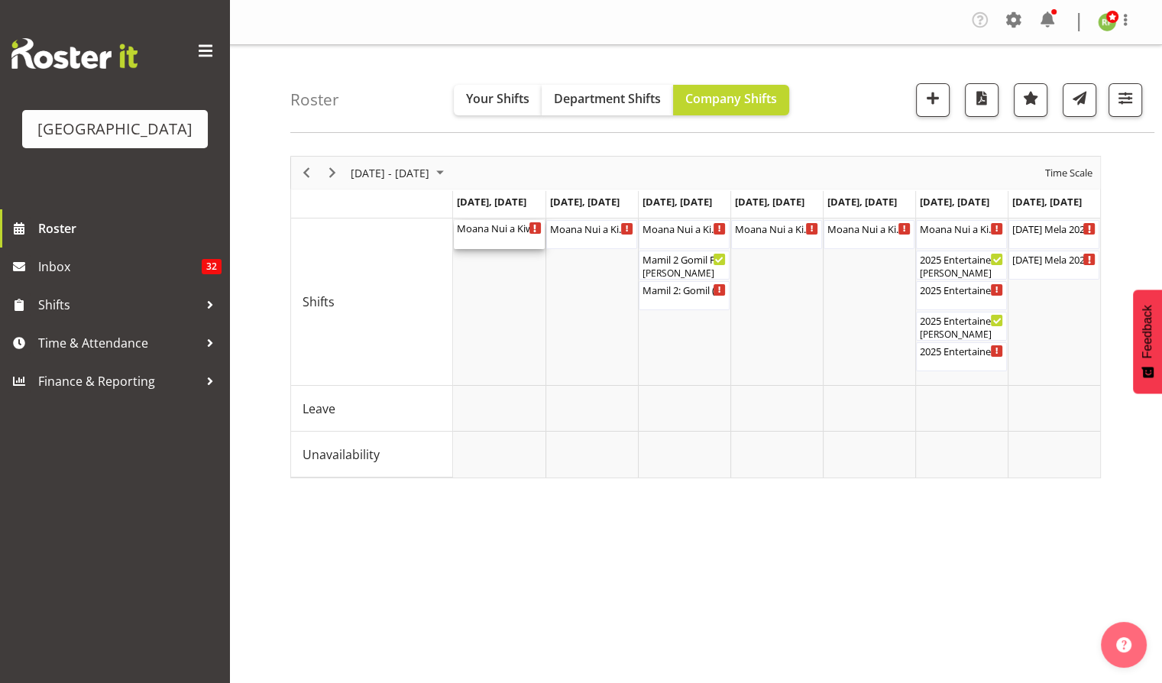
click at [483, 238] on div "Moana Nui a Kiwa Wānanga Cargo Shed ( 08:15 AM - 05:15 PM )" at bounding box center [499, 234] width 85 height 29
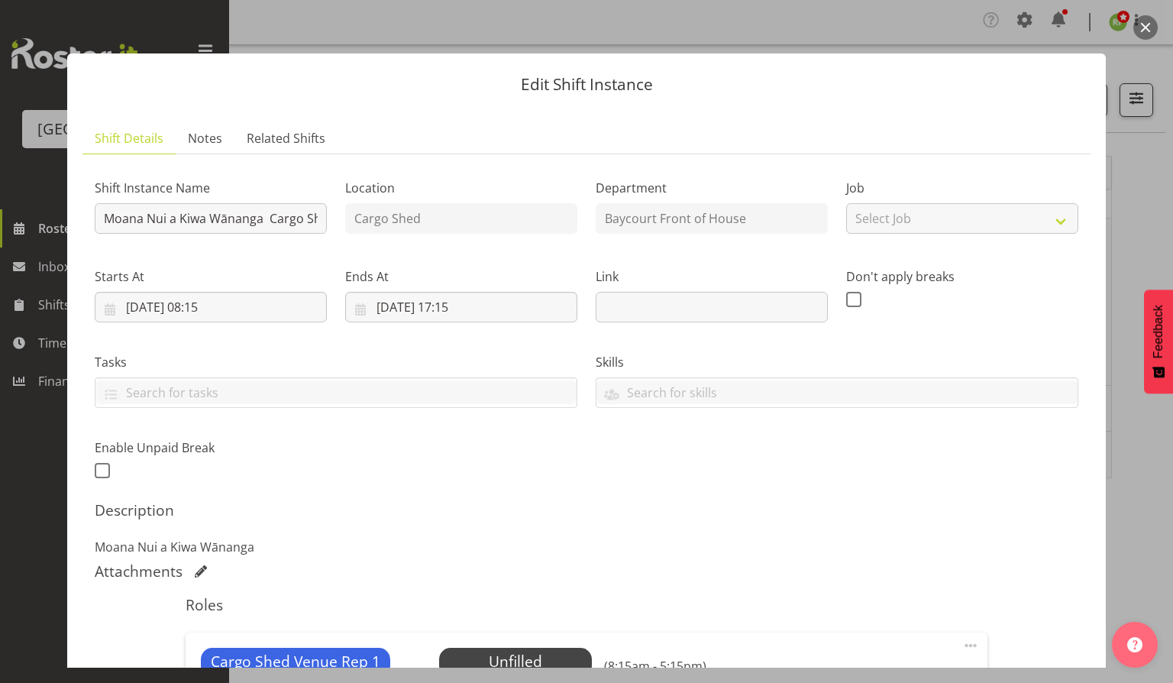
click at [1143, 27] on button "button" at bounding box center [1145, 27] width 24 height 24
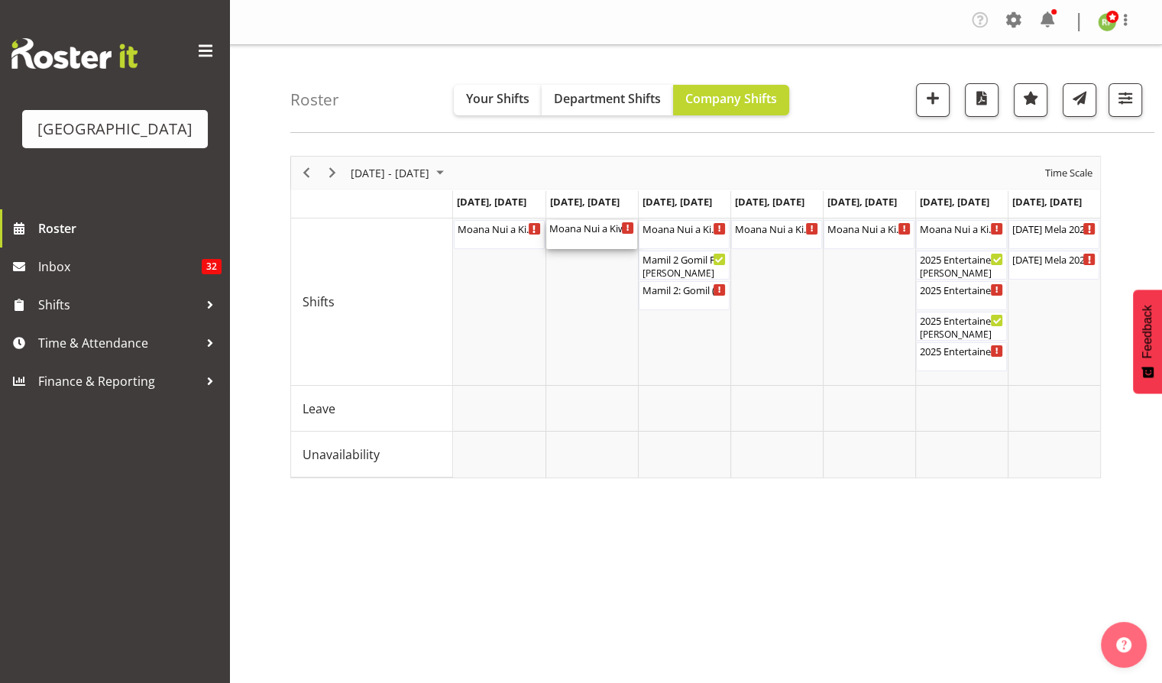
click at [584, 234] on div "Moana Nui a Kiwa Wānanga Cargo Shed ( 08:15 AM - 05:15 PM )" at bounding box center [591, 227] width 85 height 15
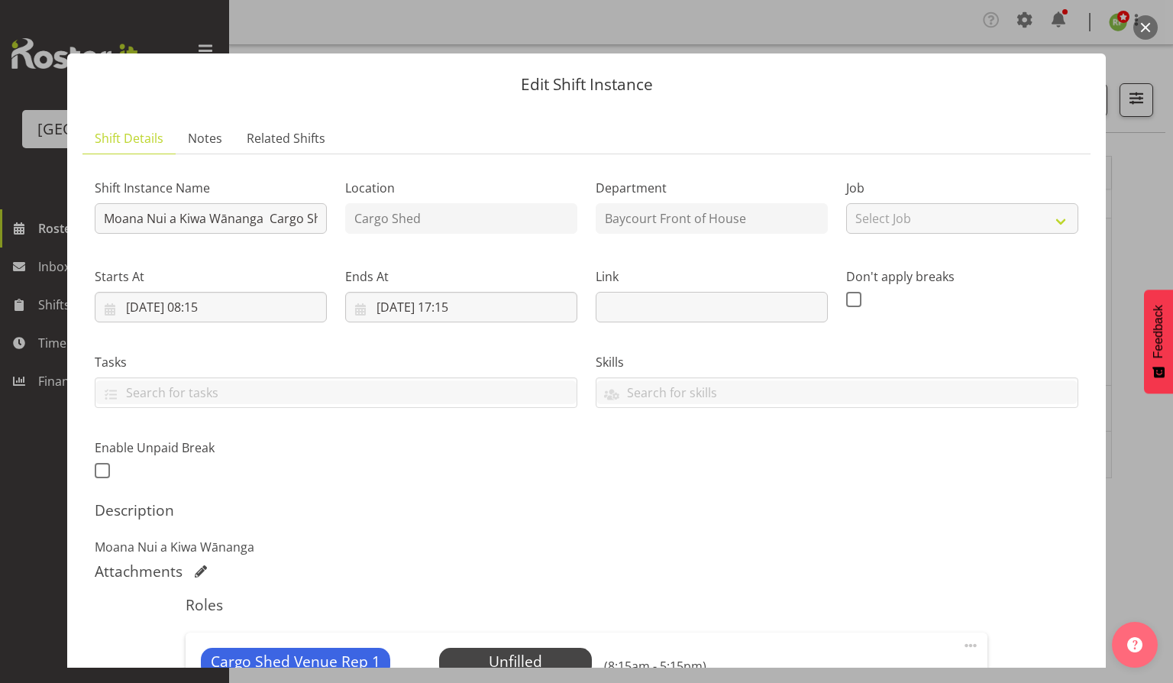
click at [1147, 35] on button "button" at bounding box center [1145, 27] width 24 height 24
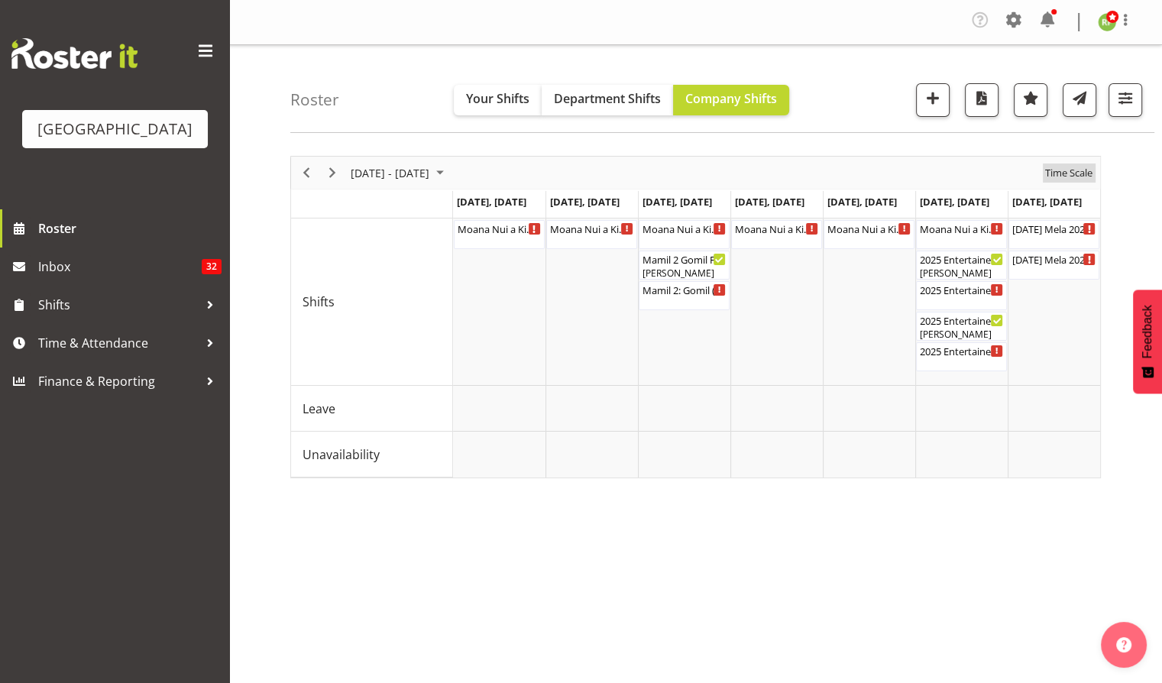
click at [1073, 170] on span "Time Scale" at bounding box center [1068, 172] width 50 height 19
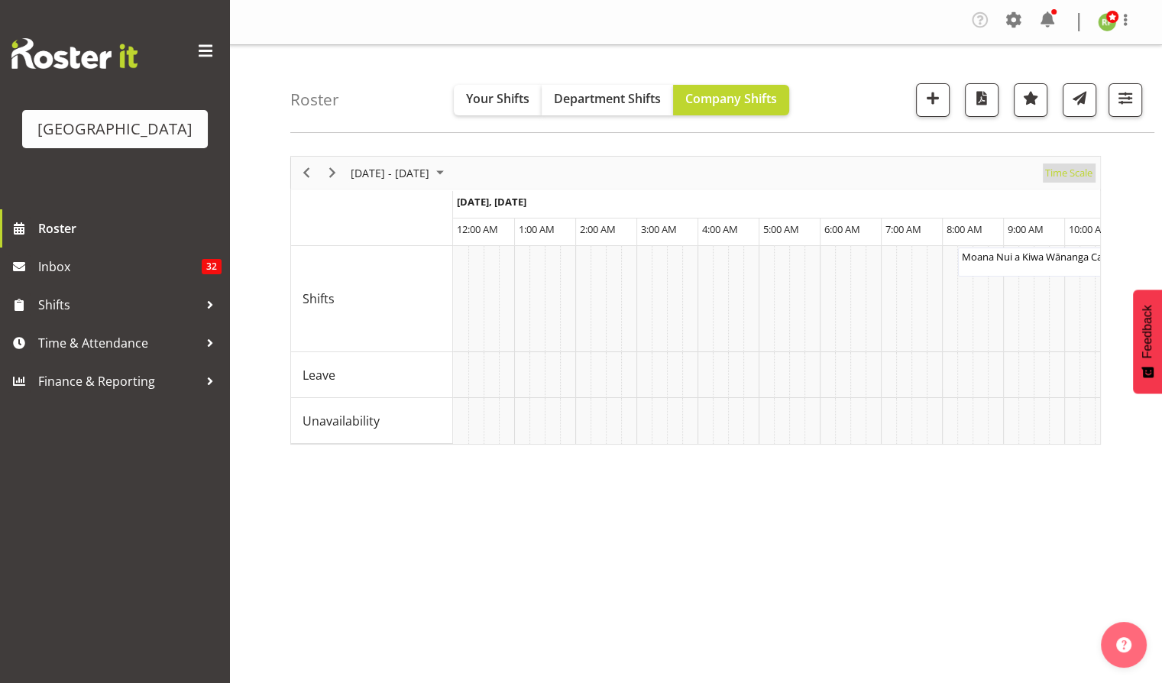
click at [1071, 170] on span "Time Scale" at bounding box center [1068, 172] width 50 height 19
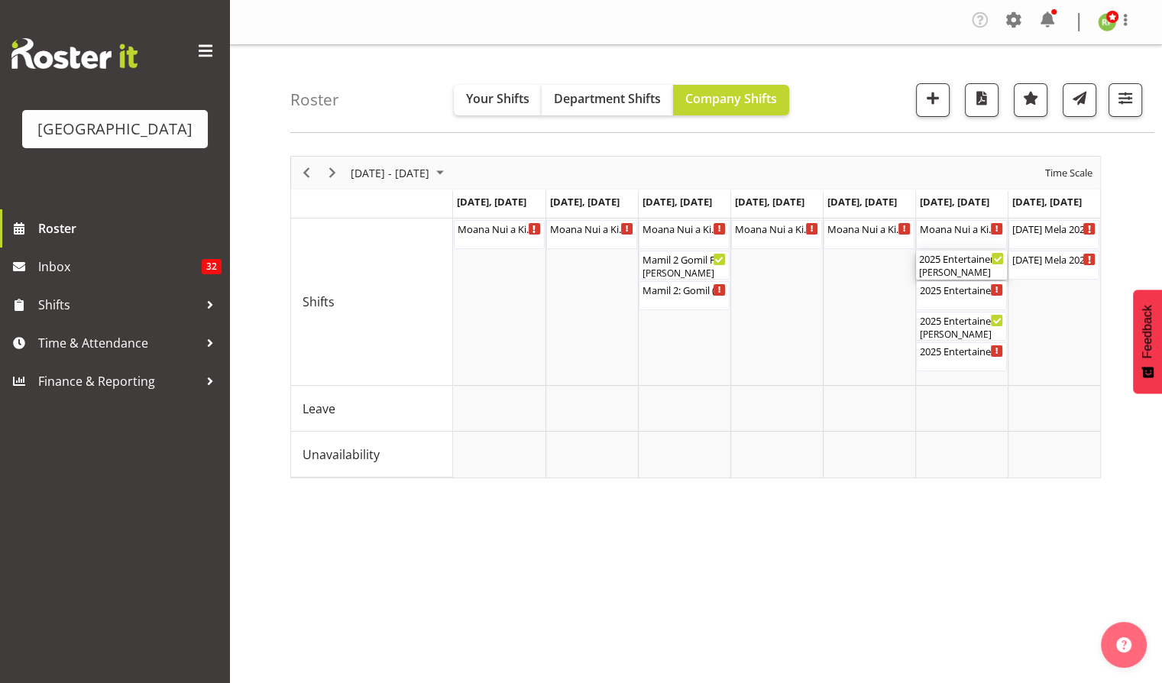
click at [953, 266] on div "[PERSON_NAME]" at bounding box center [961, 273] width 85 height 14
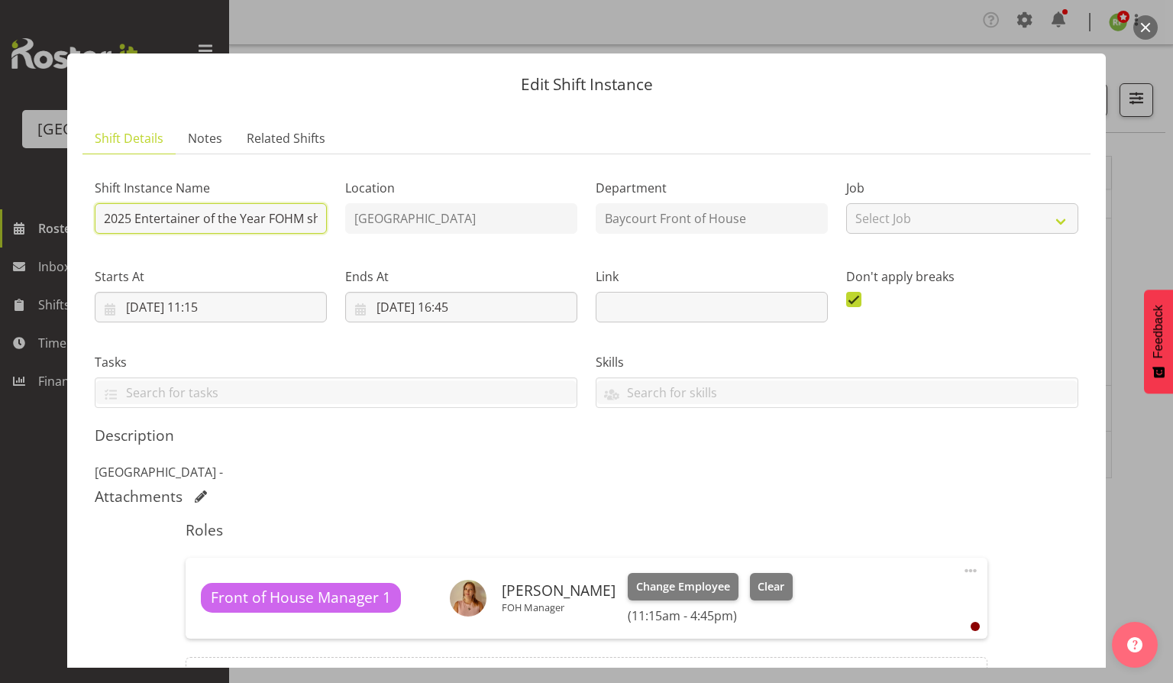
scroll to position [0, 78]
drag, startPoint x: 219, startPoint y: 221, endPoint x: 337, endPoint y: 228, distance: 117.8
click at [337, 228] on div "Shift Instance Name 2025 Entertainer of the Year FOHM shift - MATINEE Location …" at bounding box center [587, 287] width 1002 height 260
click at [271, 217] on input "2025 Entertainer of the Year FOHM shift - MATINEE" at bounding box center [211, 218] width 232 height 31
click at [1139, 26] on button "button" at bounding box center [1145, 27] width 24 height 24
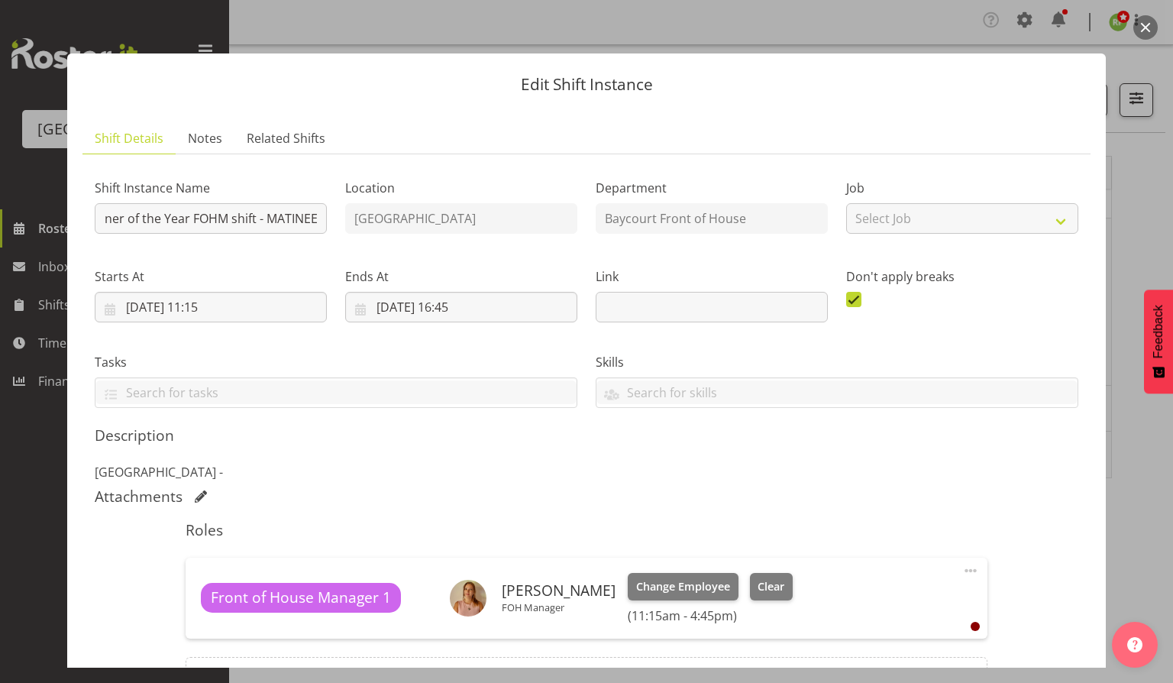
scroll to position [0, 0]
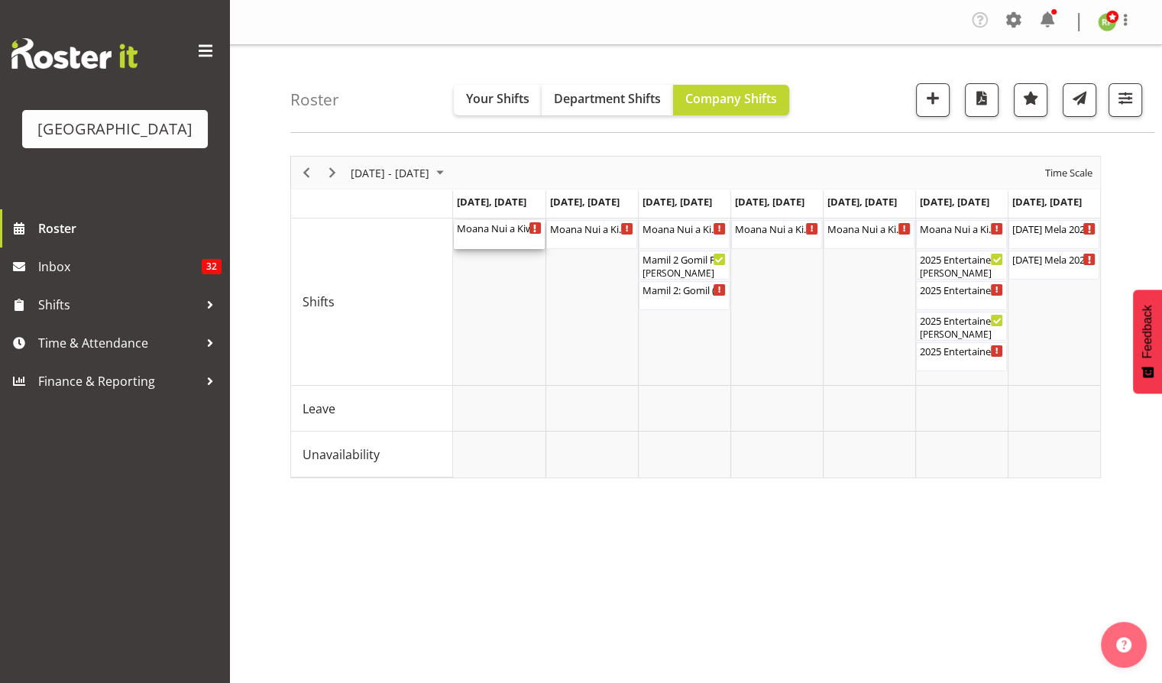
click at [503, 238] on div "Moana Nui a Kiwa Wānanga Cargo Shed ( 08:15 AM - 05:15 PM )" at bounding box center [499, 234] width 85 height 29
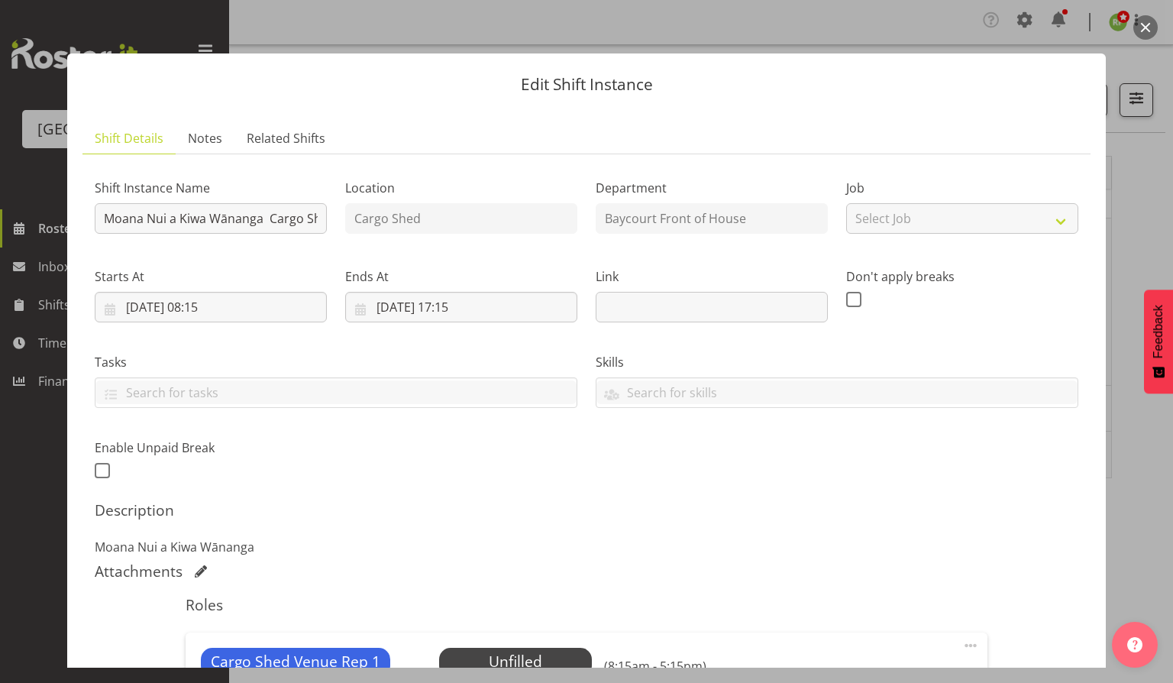
click at [1147, 28] on button "button" at bounding box center [1145, 27] width 24 height 24
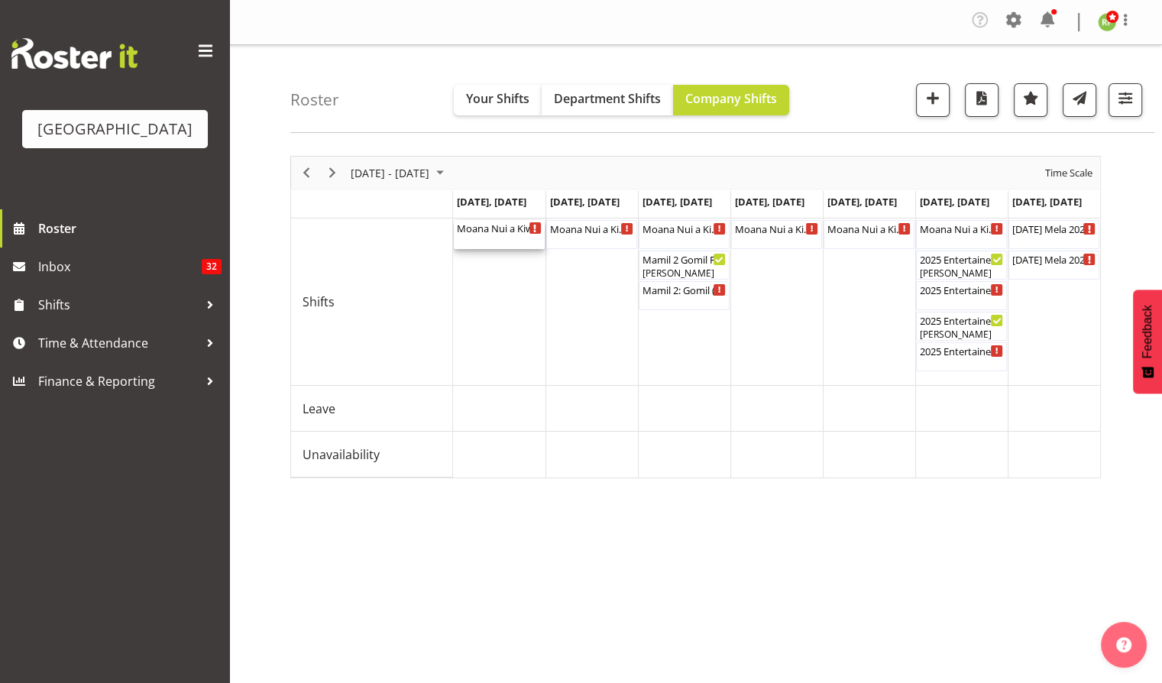
click at [490, 231] on div "Moana Nui a Kiwa Wānanga Cargo Shed ( 08:15 AM - 05:15 PM )" at bounding box center [499, 227] width 85 height 15
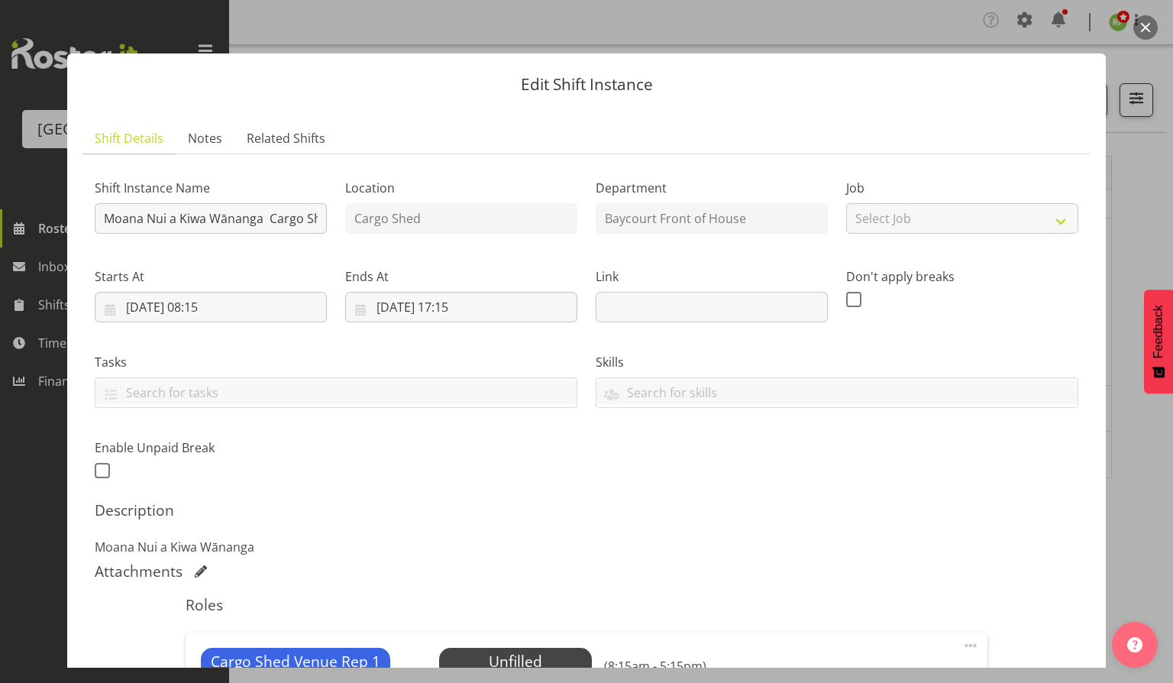
click at [1143, 31] on button "button" at bounding box center [1145, 27] width 24 height 24
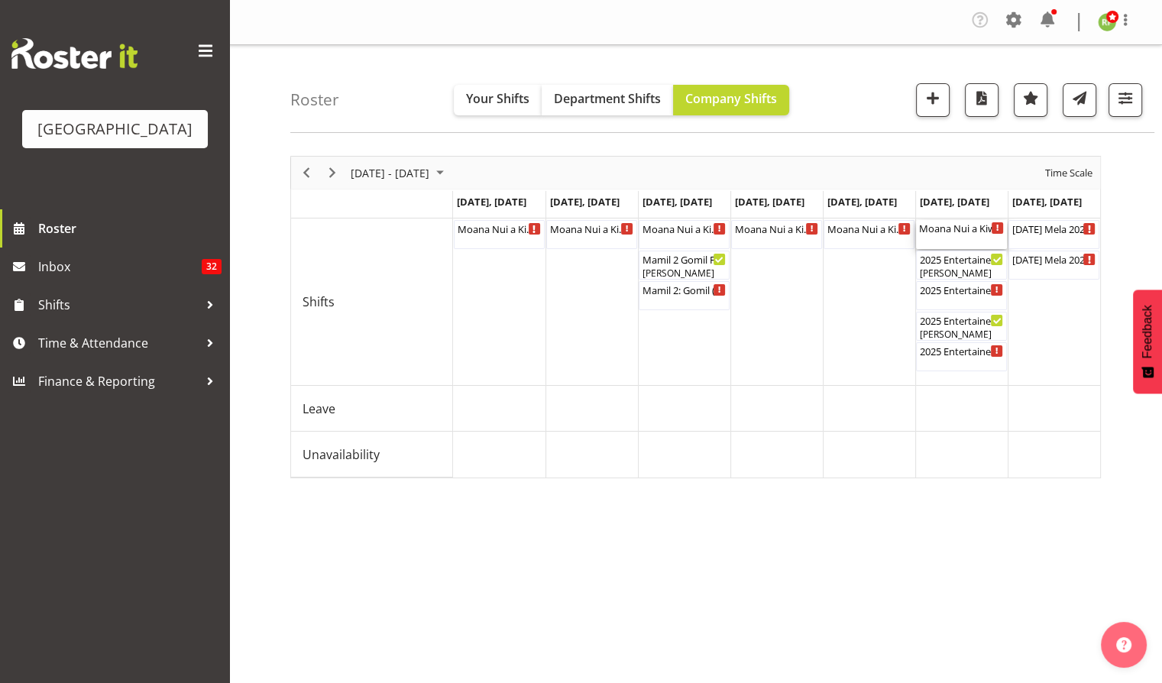
click at [967, 233] on div "Moana Nui a Kiwa Wānanga Cargo Shed ( 08:15 AM - 05:15 PM )" at bounding box center [961, 227] width 85 height 15
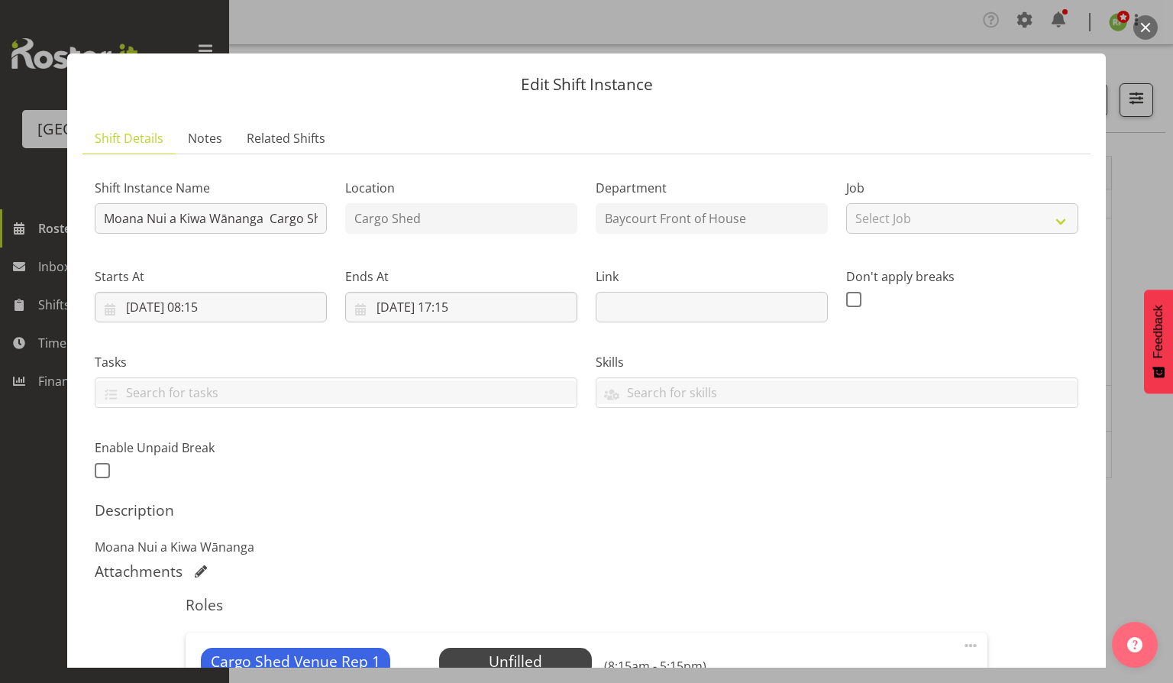
click at [1146, 26] on button "button" at bounding box center [1145, 27] width 24 height 24
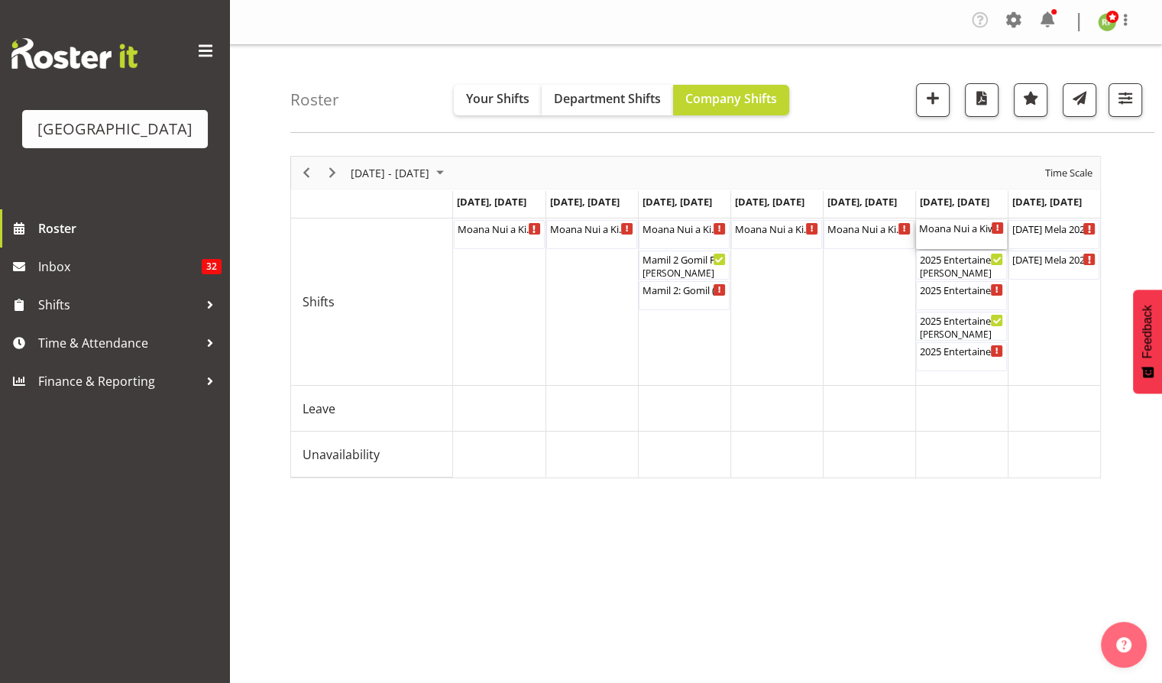
click at [965, 230] on div "Moana Nui a Kiwa Wānanga Cargo Shed ( 08:15 AM - 05:15 PM )" at bounding box center [961, 227] width 85 height 15
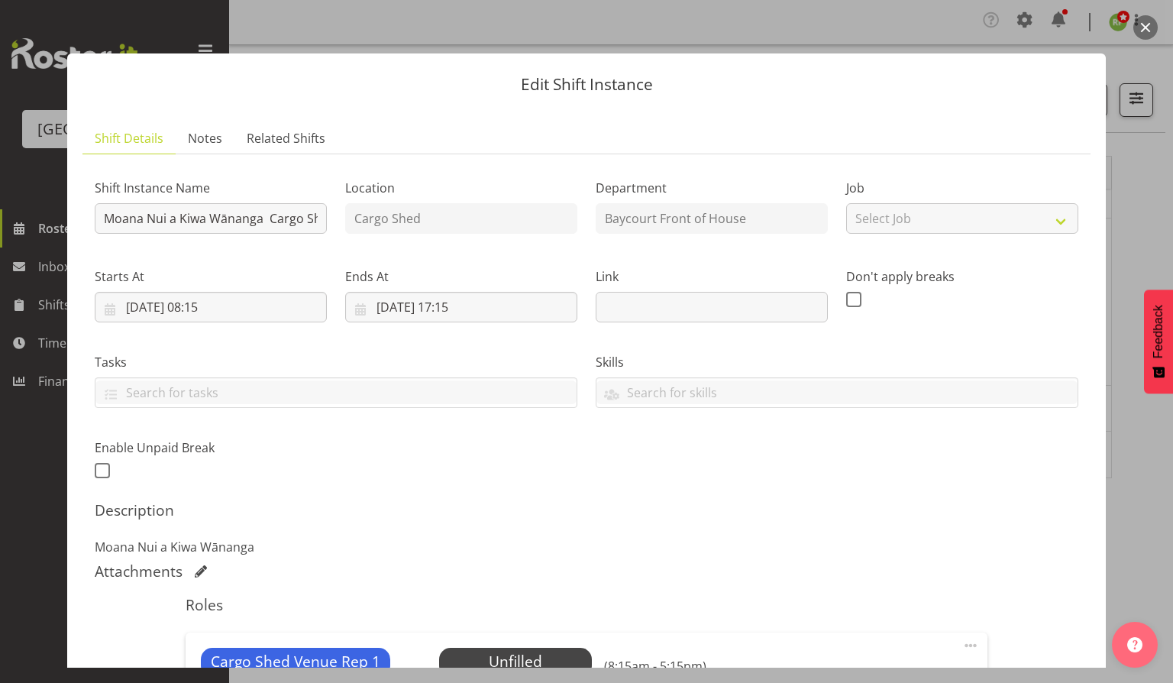
click at [1152, 22] on button "button" at bounding box center [1145, 27] width 24 height 24
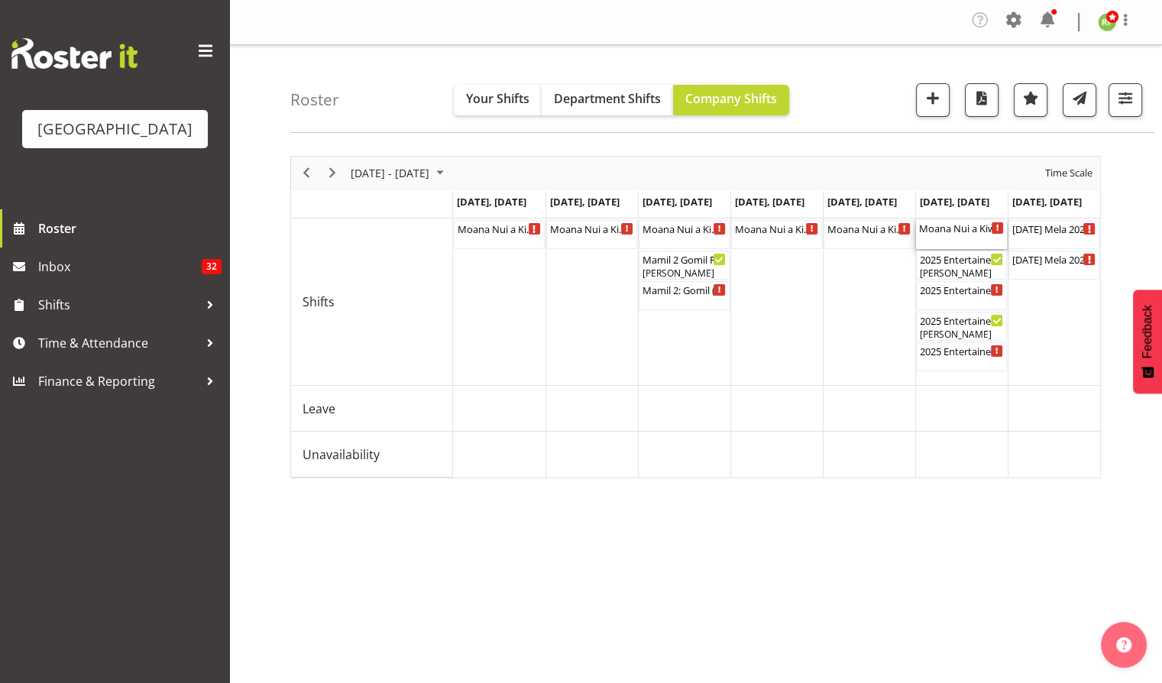
click at [954, 228] on div "Moana Nui a Kiwa Wānanga Cargo Shed ( 08:15 AM - 05:15 PM )" at bounding box center [961, 227] width 85 height 15
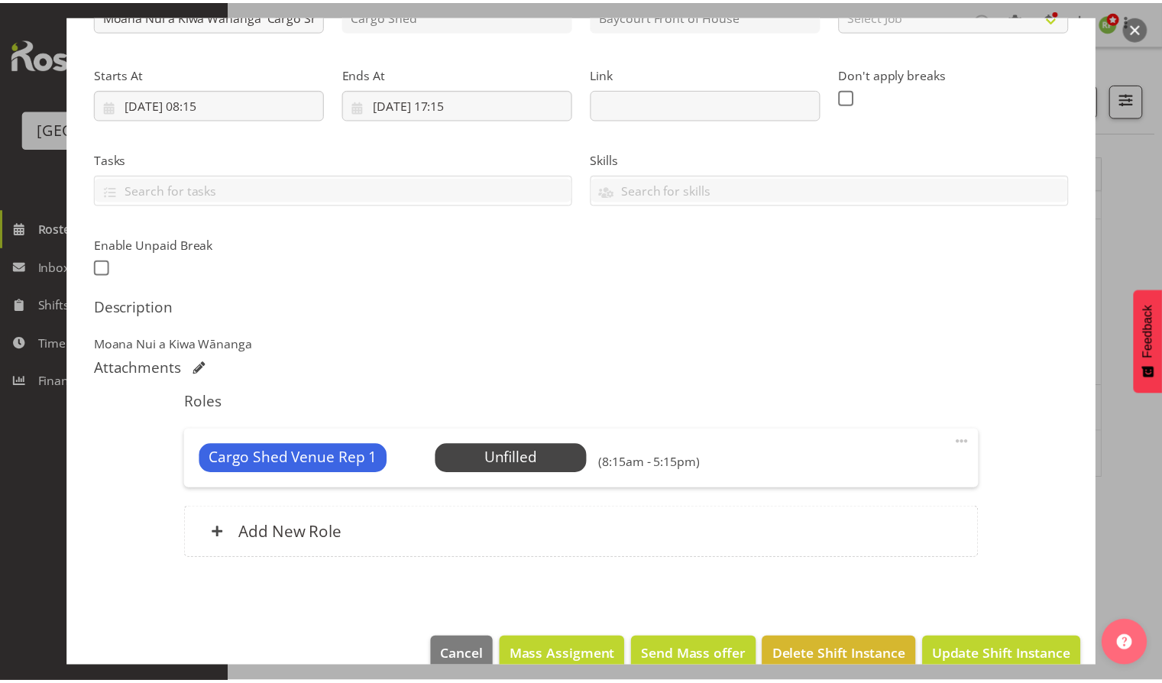
scroll to position [229, 0]
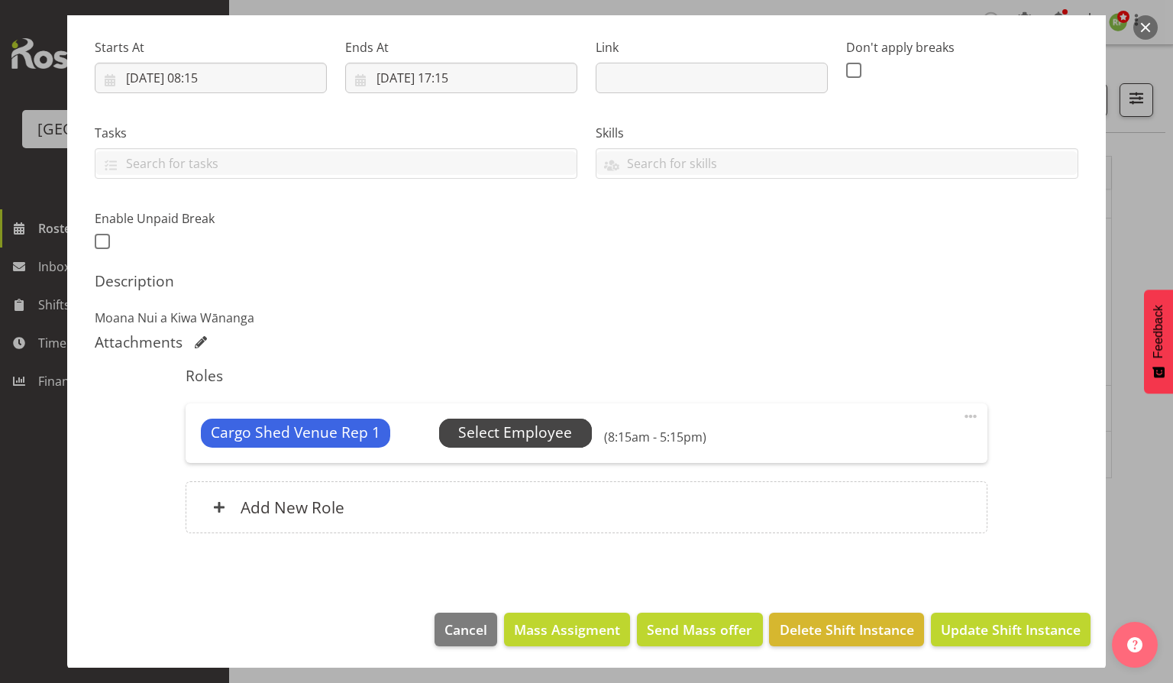
click at [520, 439] on span "Select Employee" at bounding box center [515, 433] width 114 height 22
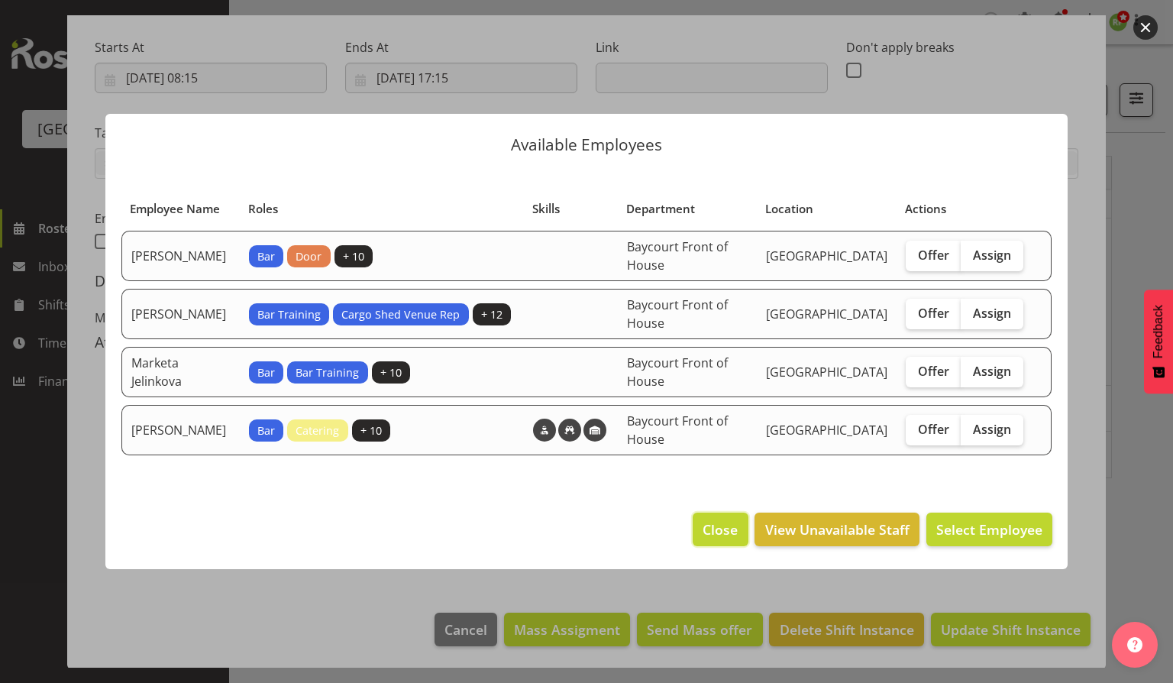
click at [718, 530] on span "Close" at bounding box center [720, 529] width 35 height 20
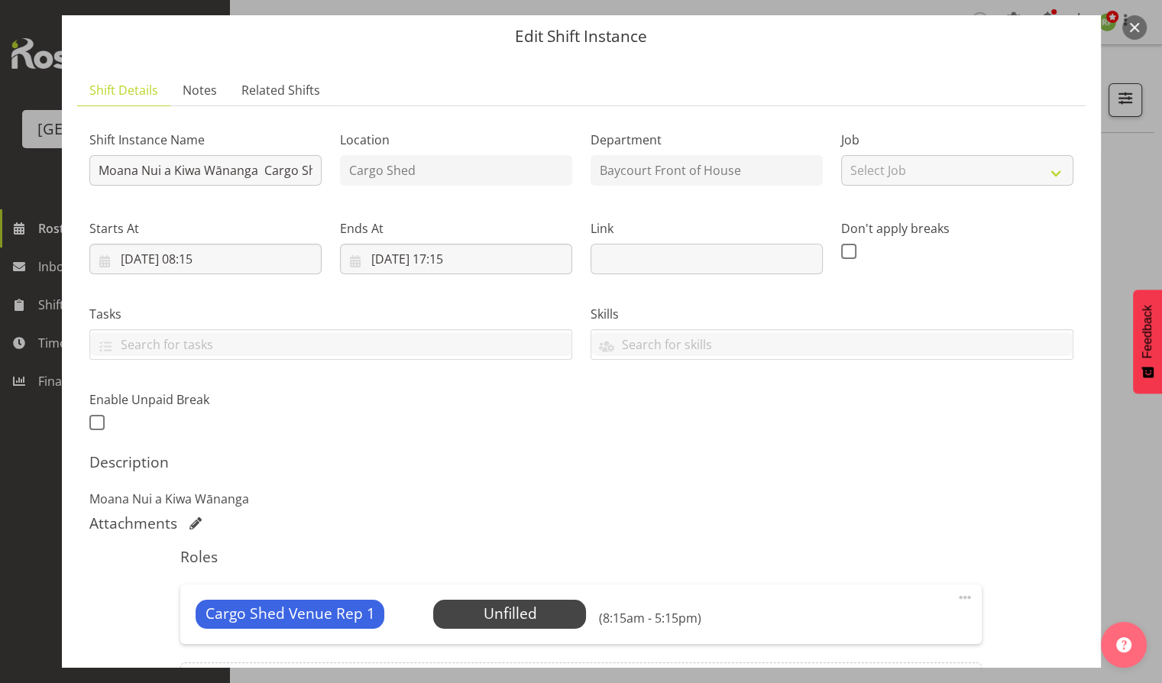
scroll to position [102, 0]
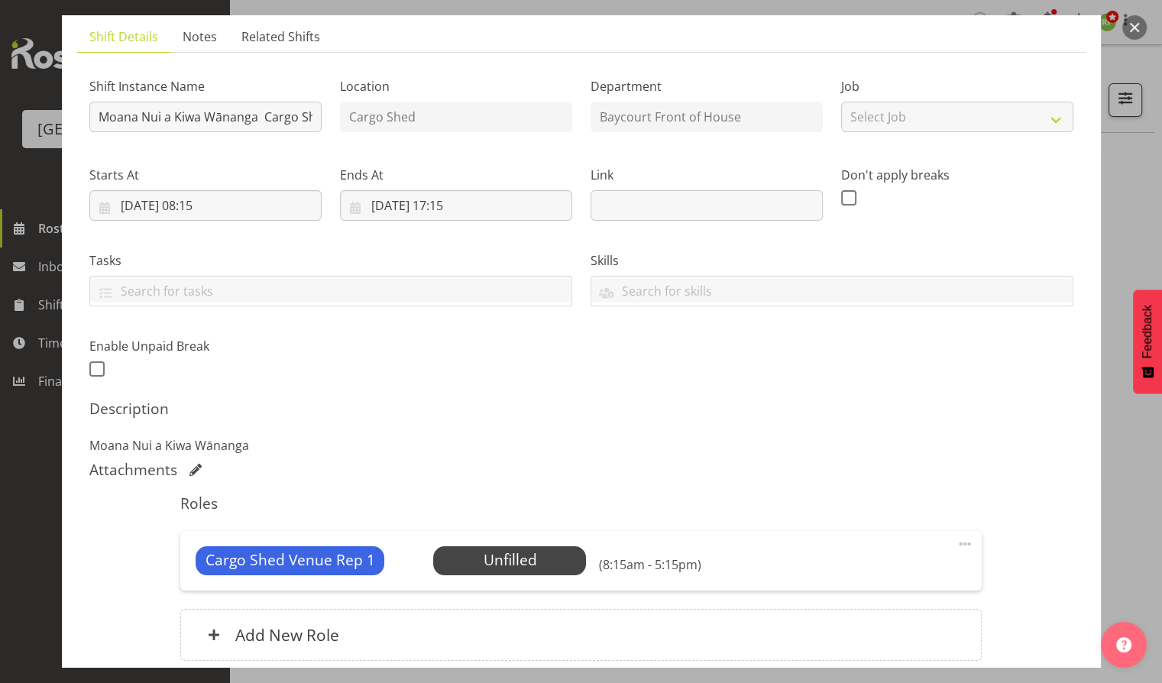
click at [955, 541] on span at bounding box center [964, 544] width 18 height 18
click at [837, 578] on link "Edit" at bounding box center [900, 580] width 147 height 27
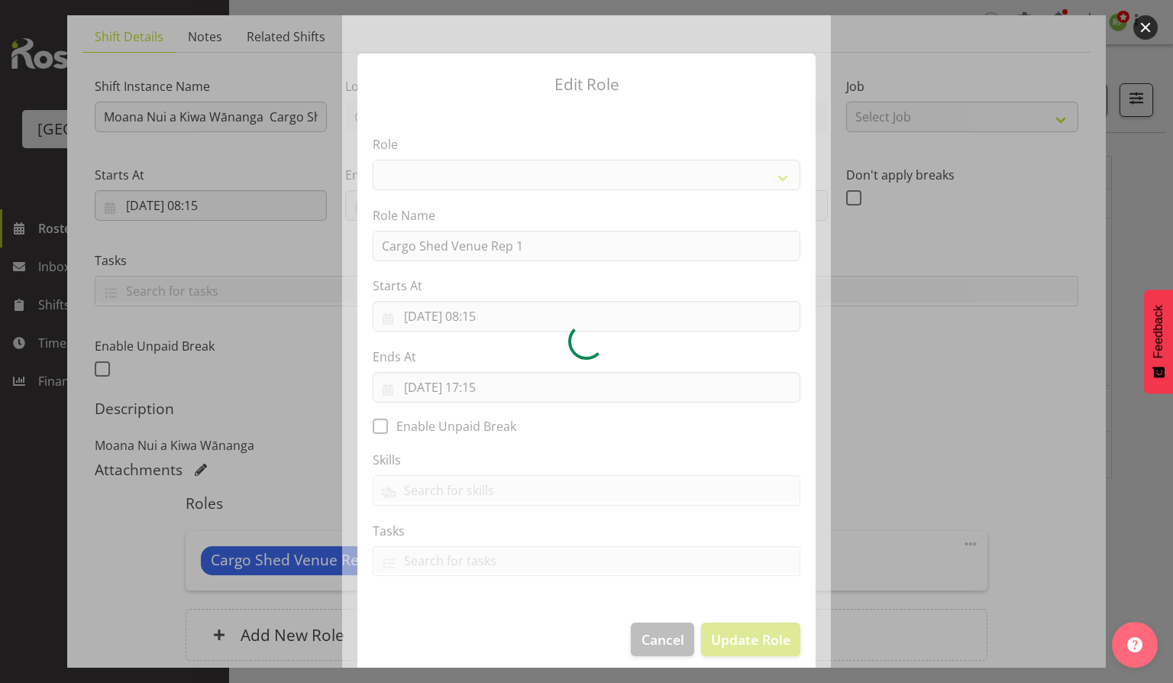
select select "1352"
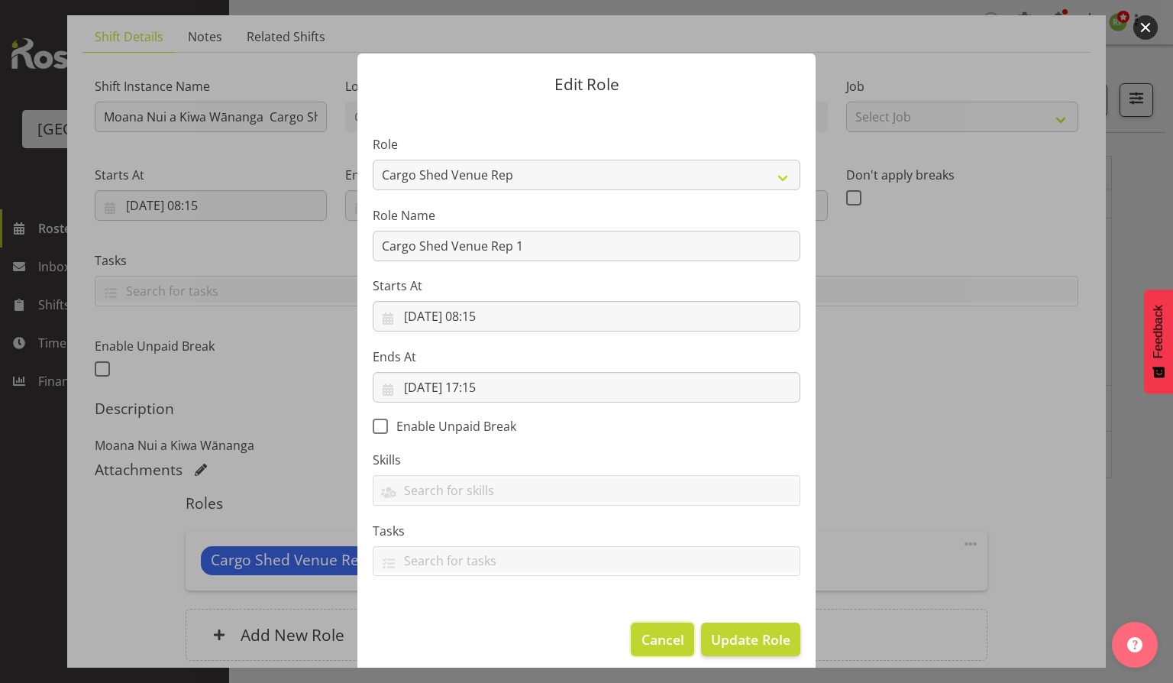
click at [653, 634] on span "Cancel" at bounding box center [663, 639] width 43 height 20
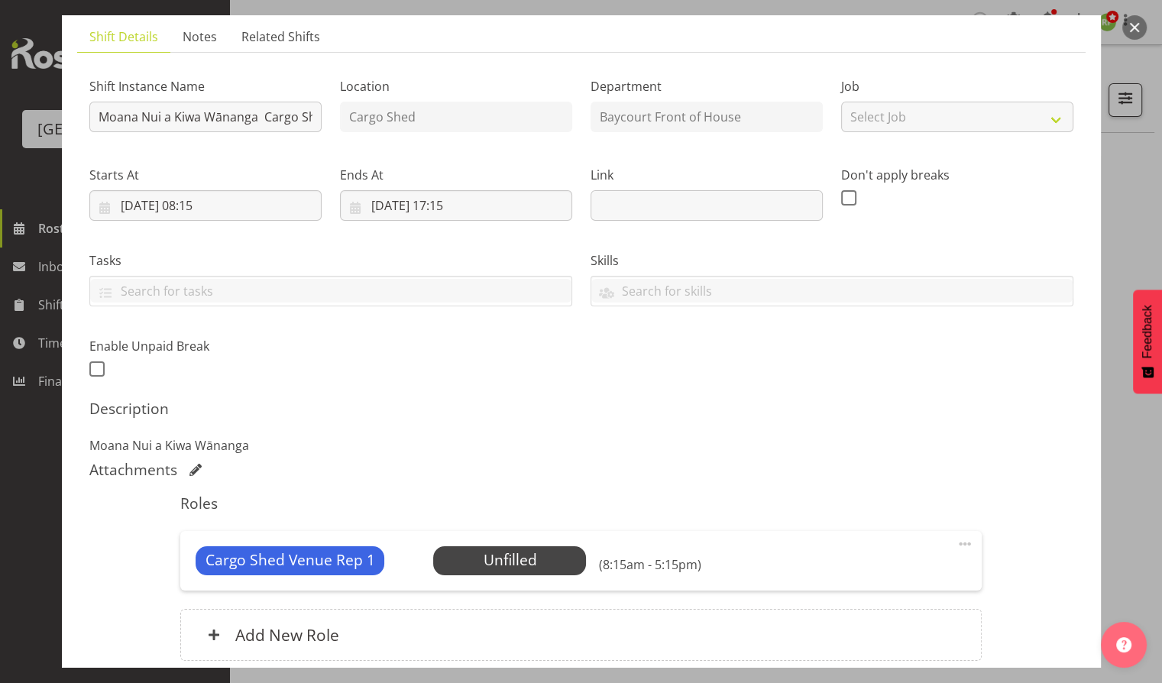
click at [956, 539] on span at bounding box center [964, 544] width 18 height 18
click at [857, 634] on link "Delete" at bounding box center [900, 635] width 147 height 27
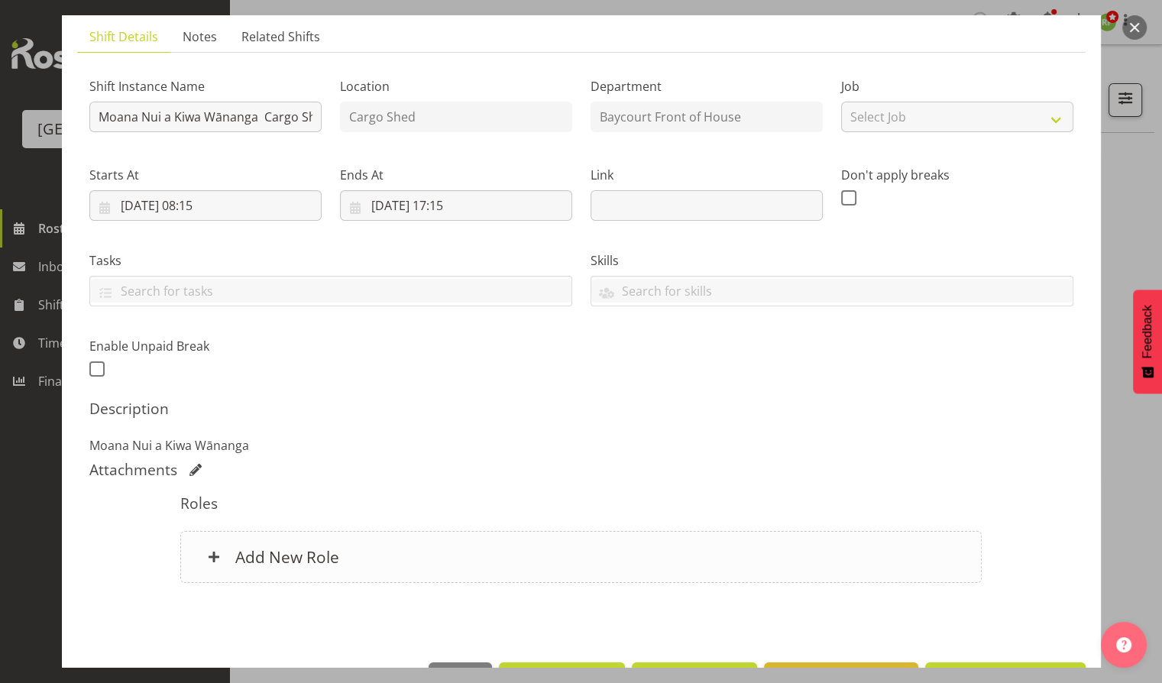
click at [278, 570] on div "Add New Role" at bounding box center [580, 557] width 801 height 52
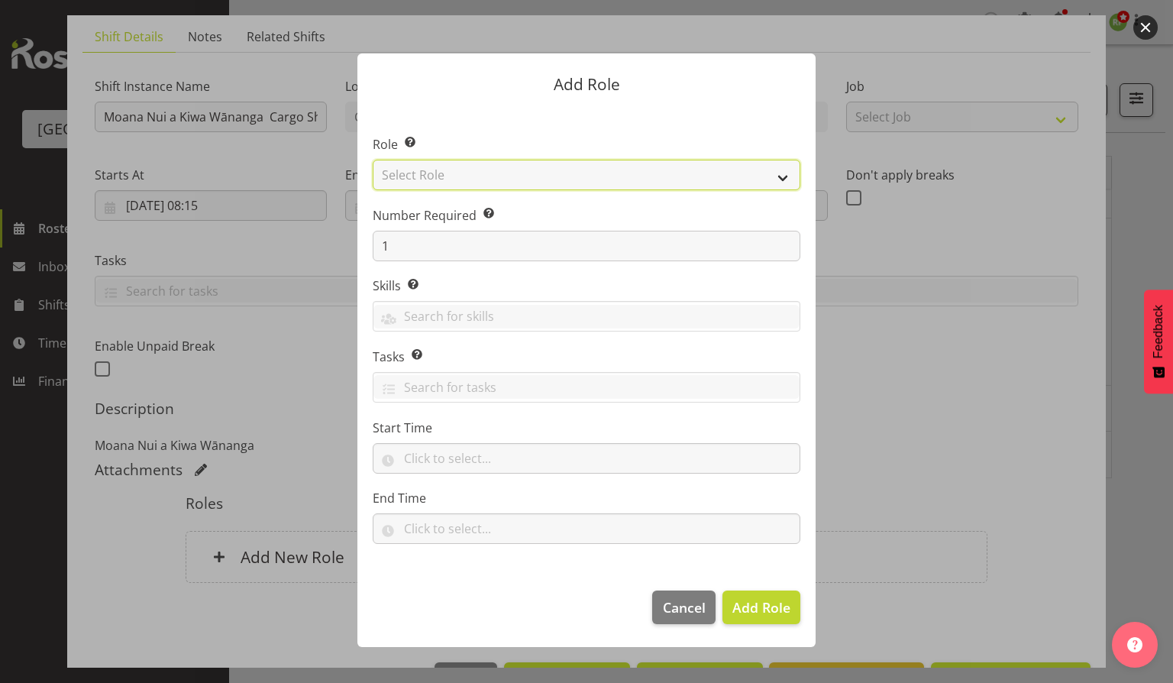
click at [548, 171] on select "Select Role Audio Bar Bar Runner Bar Training Box Office Cargo Shed Venue Rep C…" at bounding box center [587, 175] width 428 height 31
select select "1288"
click at [373, 160] on select "Select Role Audio Bar Bar Runner Bar Training Box Office Cargo Shed Venue Rep C…" at bounding box center [587, 175] width 428 height 31
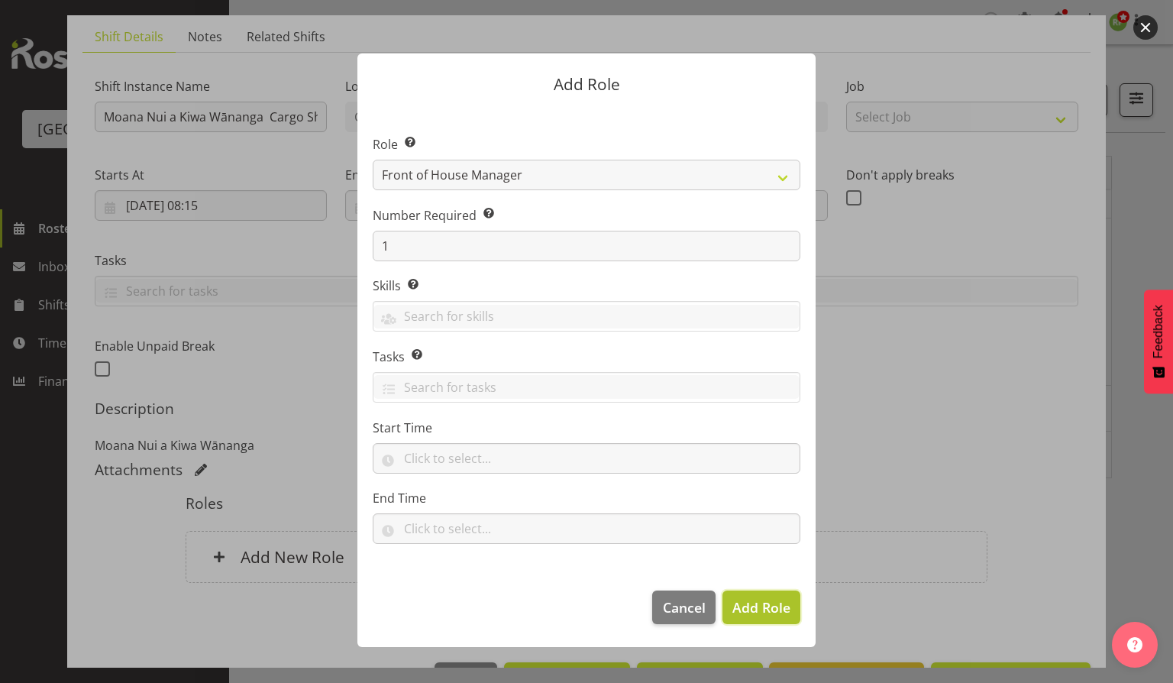
click at [760, 609] on span "Add Role" at bounding box center [761, 607] width 58 height 18
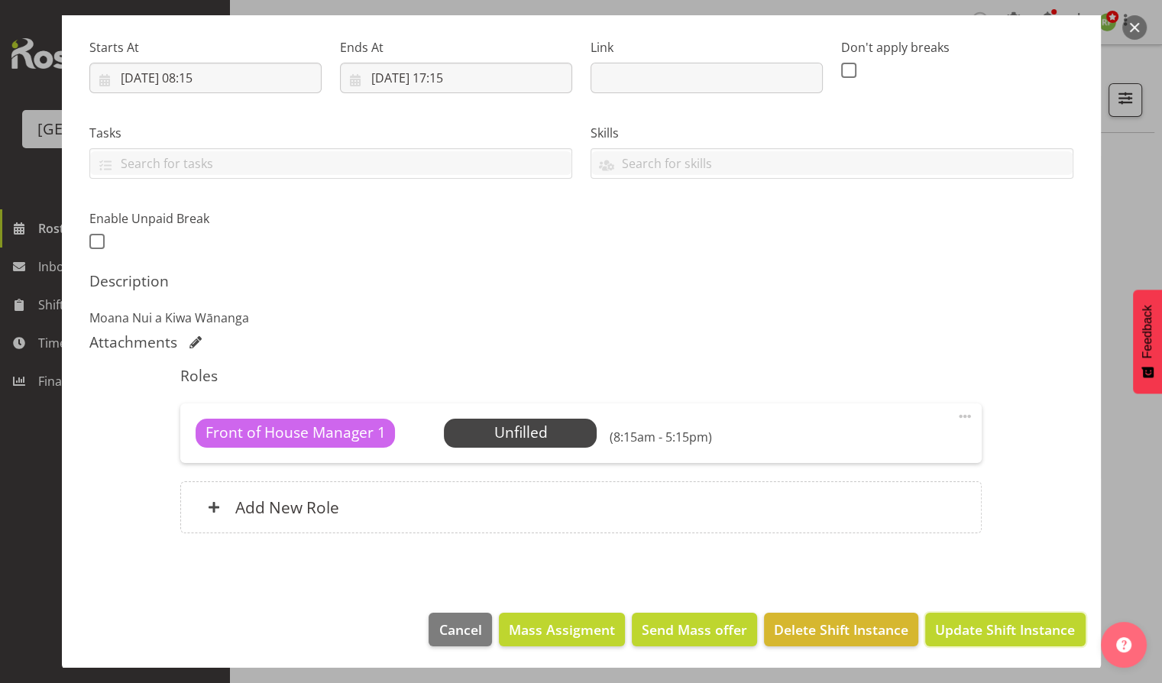
click at [978, 632] on span "Update Shift Instance" at bounding box center [1005, 629] width 140 height 20
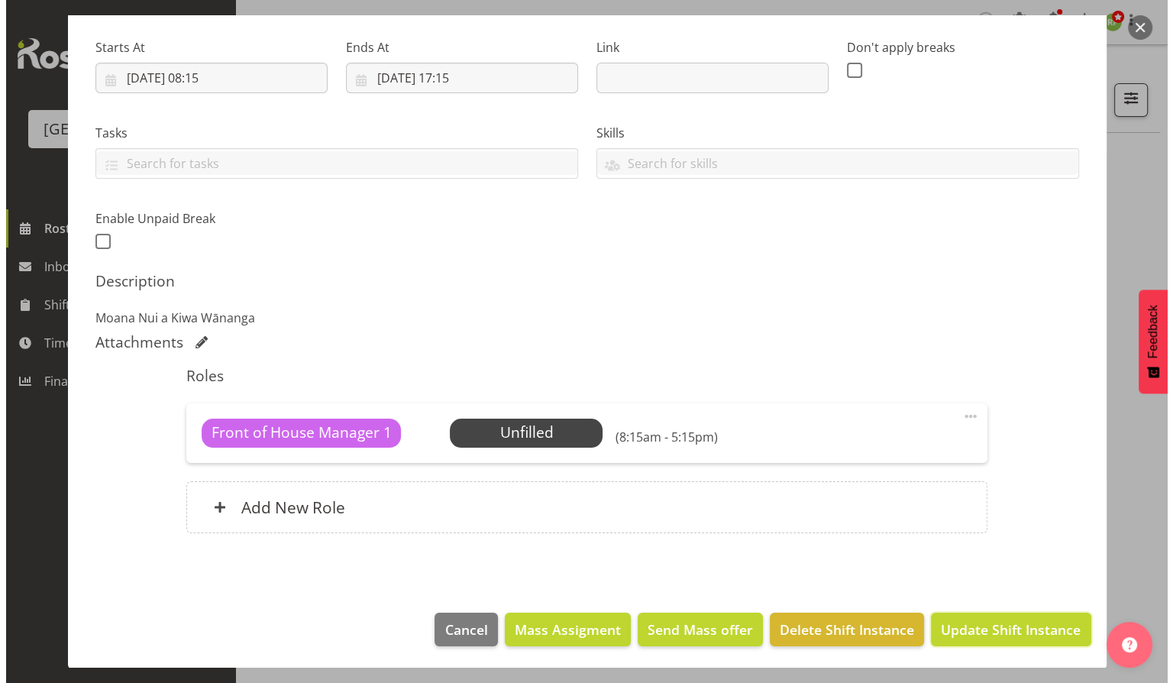
scroll to position [169, 0]
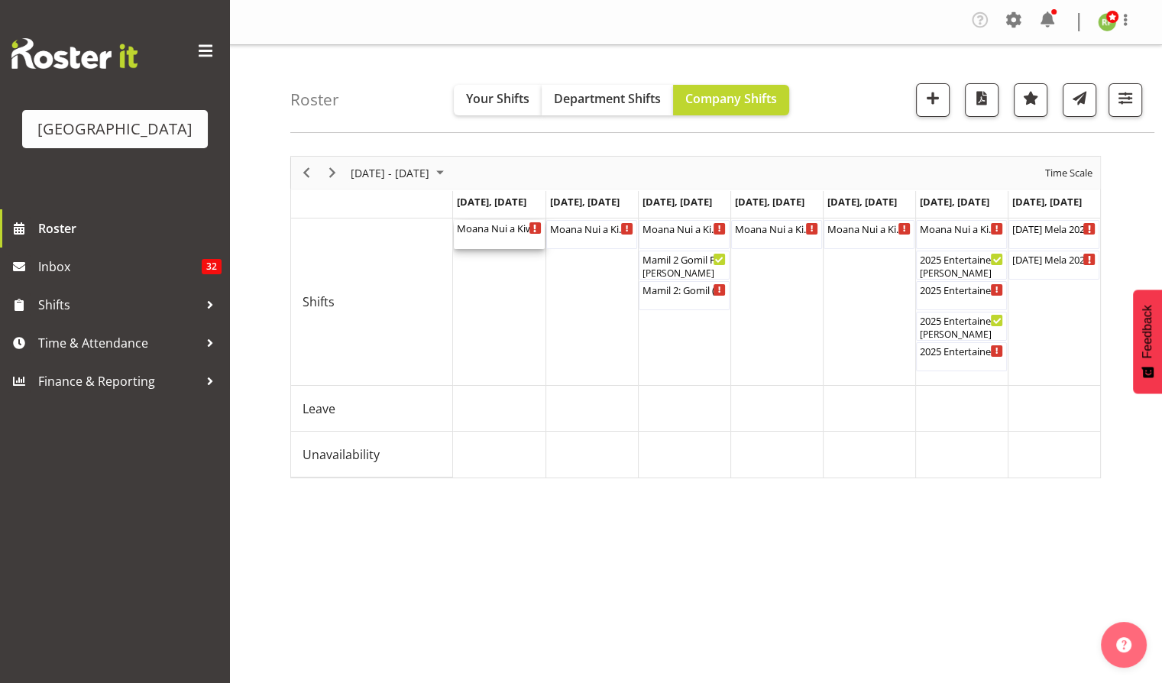
click at [496, 233] on div "Moana Nui a Kiwa Wānanga Cargo Shed ( 08:15 AM - 05:15 PM )" at bounding box center [499, 227] width 85 height 15
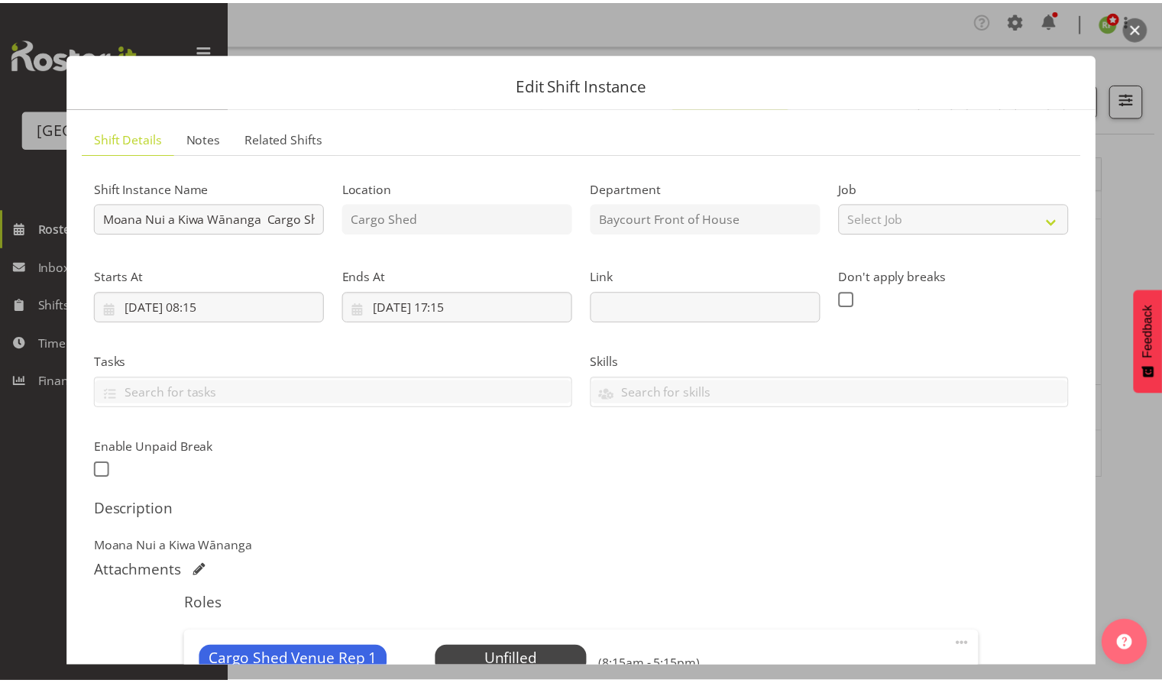
scroll to position [229, 0]
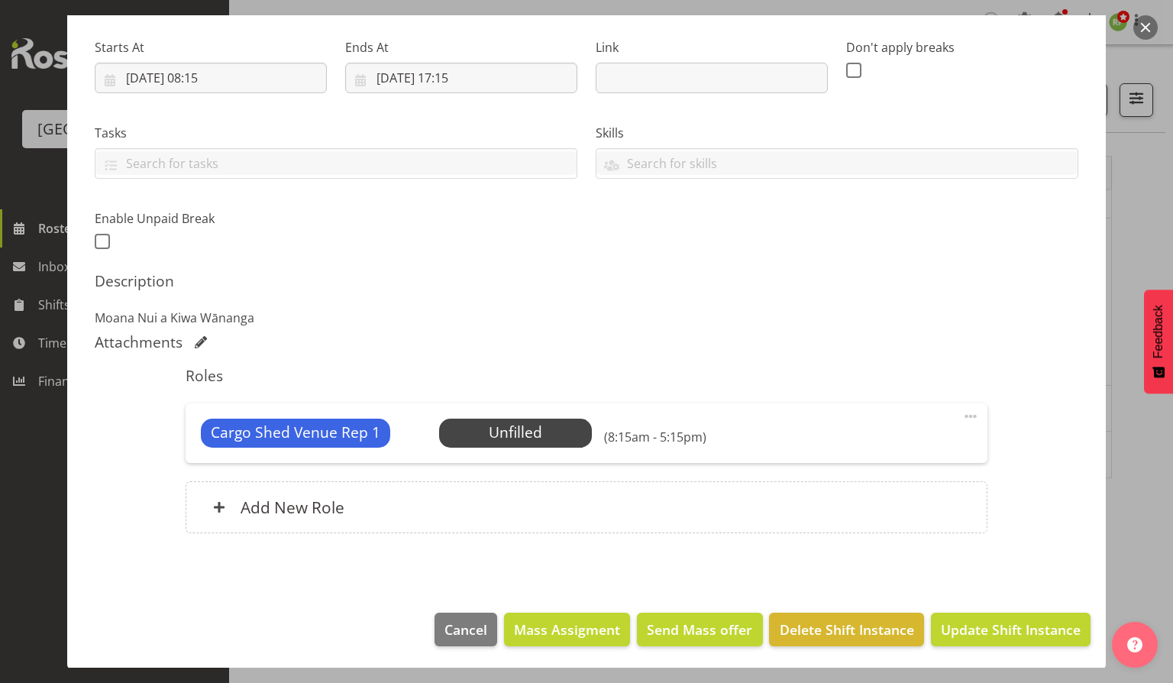
click at [604, 260] on div "Shift Instance Name Moana Nui a Kiwa Wānanga Cargo Shed Location Cargo Shed Dep…" at bounding box center [587, 95] width 1002 height 335
click at [448, 629] on span "Cancel" at bounding box center [465, 629] width 43 height 20
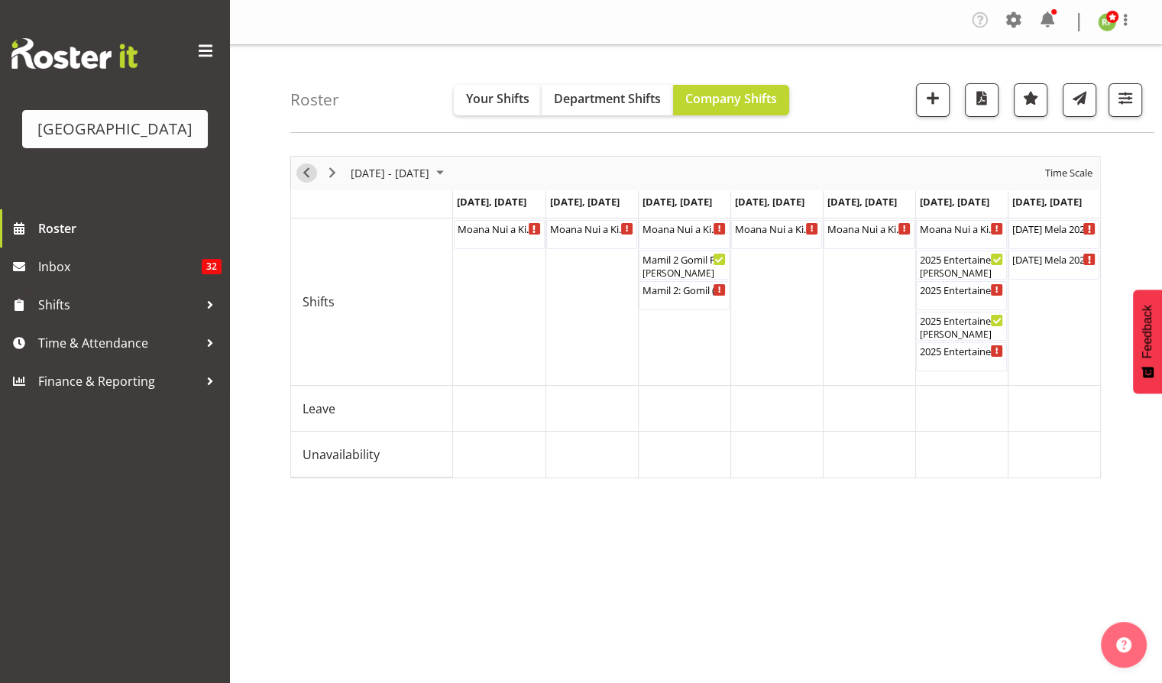
click at [304, 176] on span "Previous" at bounding box center [306, 172] width 18 height 19
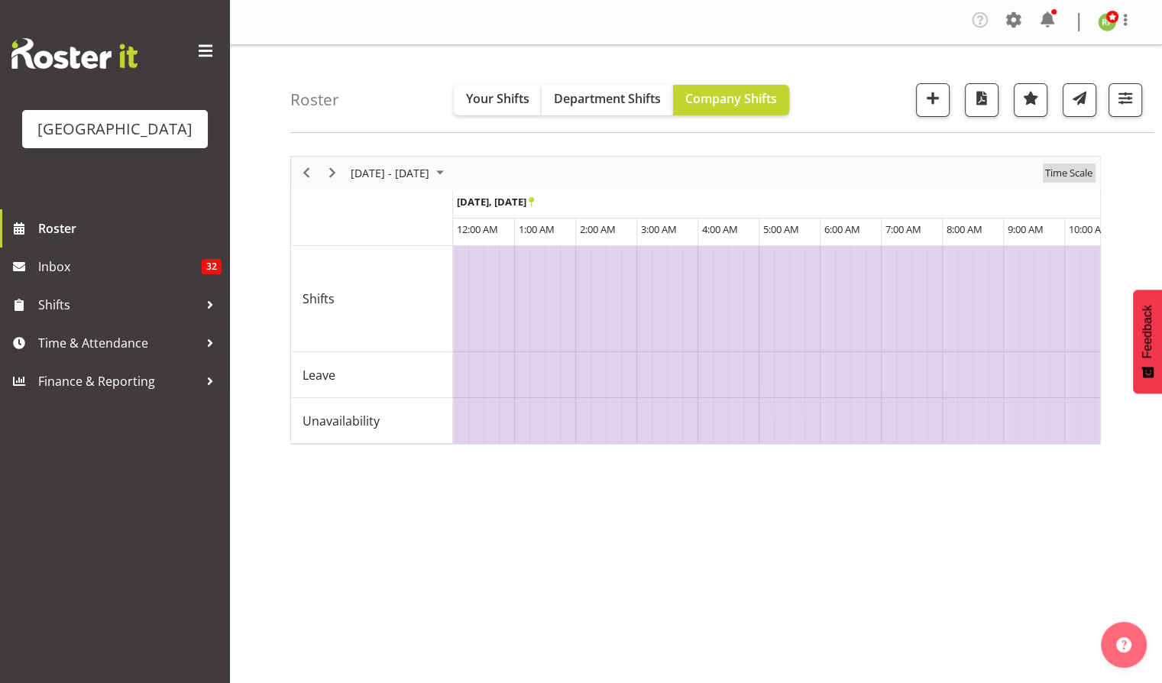
click at [1072, 174] on span "Time Scale" at bounding box center [1068, 172] width 50 height 19
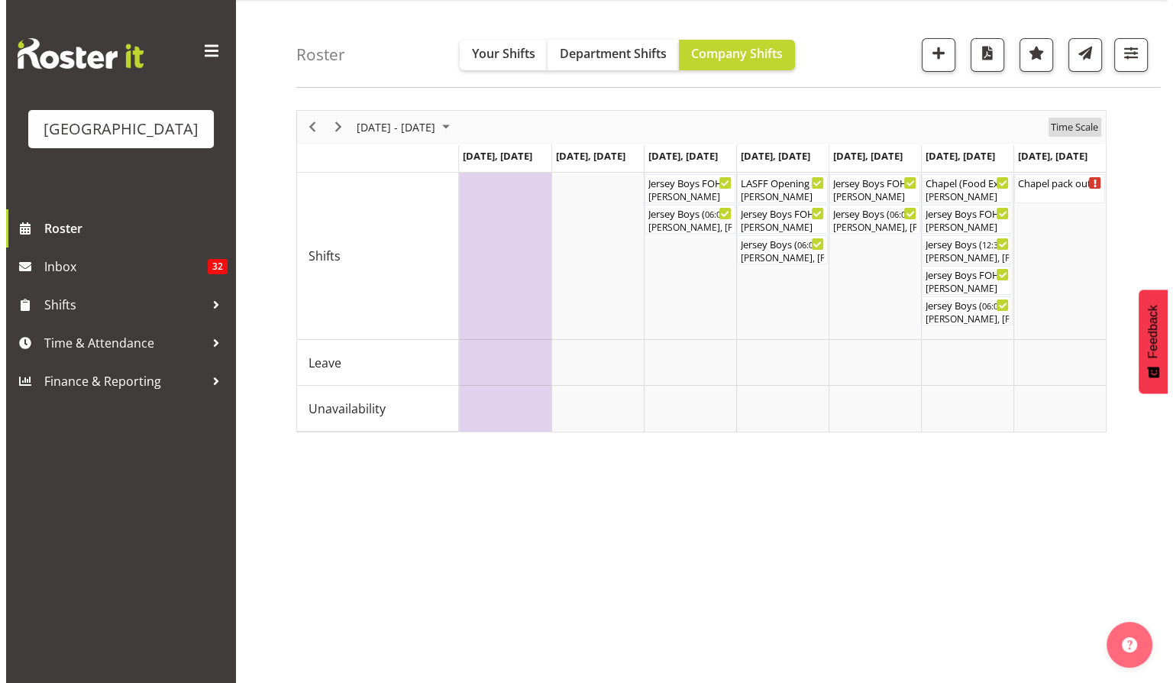
scroll to position [72, 0]
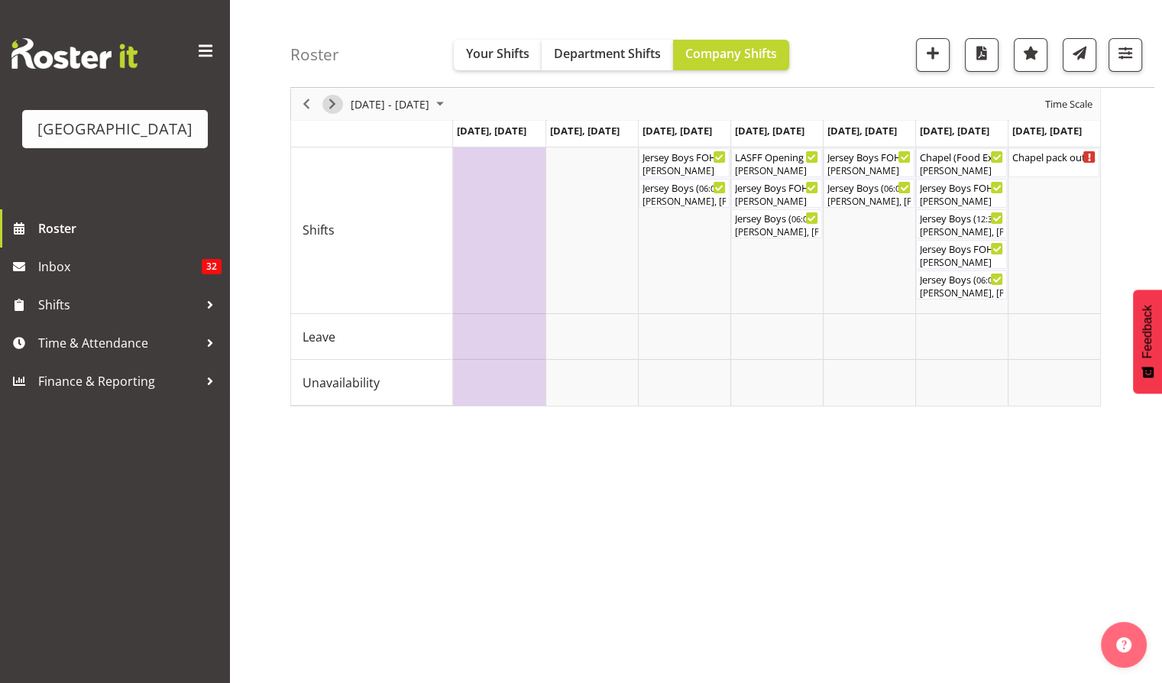
click at [321, 99] on div "Timeline Week of September 26, 2025" at bounding box center [332, 104] width 26 height 32
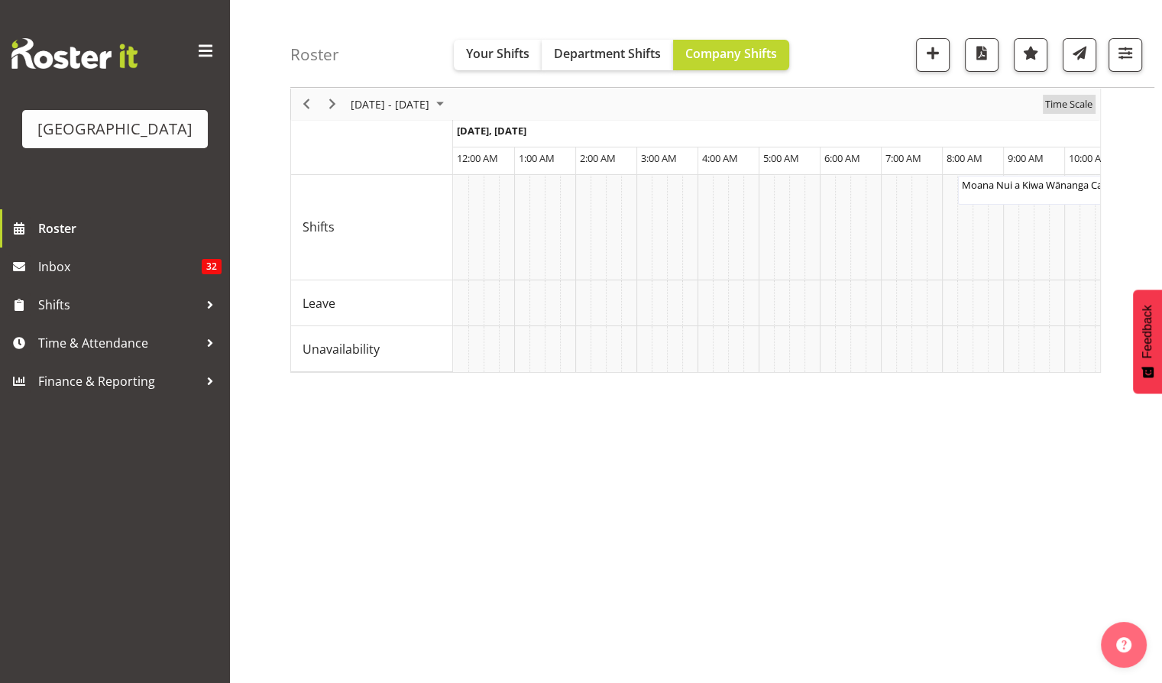
click at [1084, 99] on span "Time Scale" at bounding box center [1068, 104] width 50 height 19
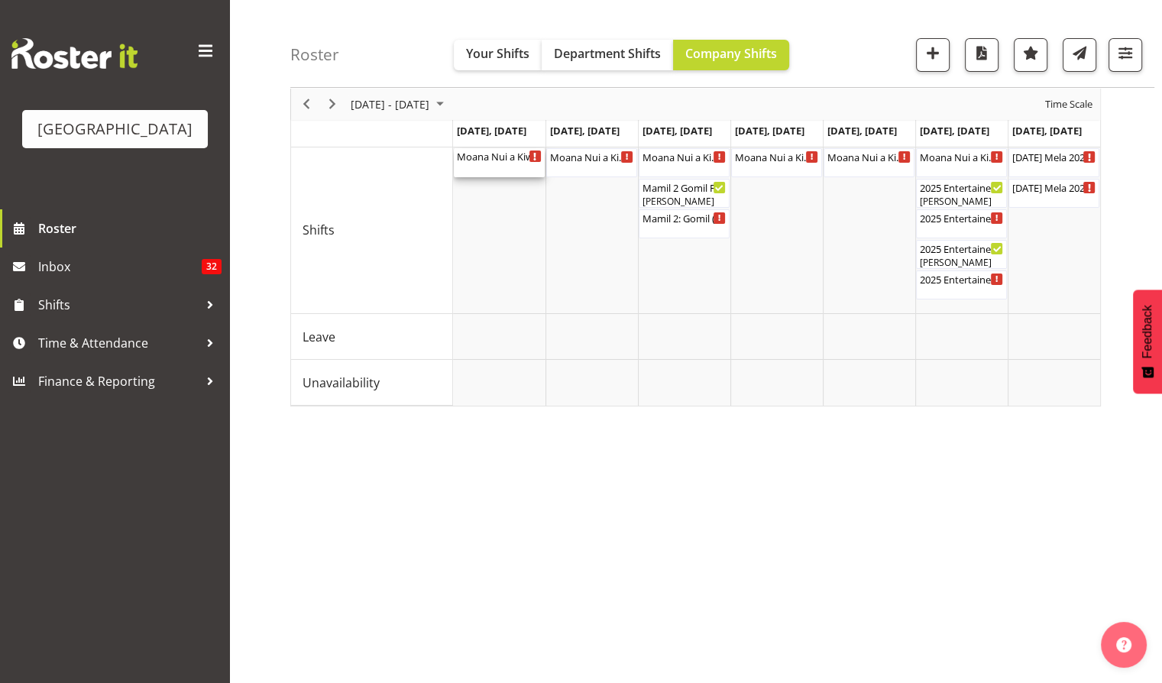
click at [497, 157] on div "Moana Nui a Kiwa Wānanga Cargo Shed ( 08:15 AM - 05:15 PM )" at bounding box center [499, 155] width 85 height 15
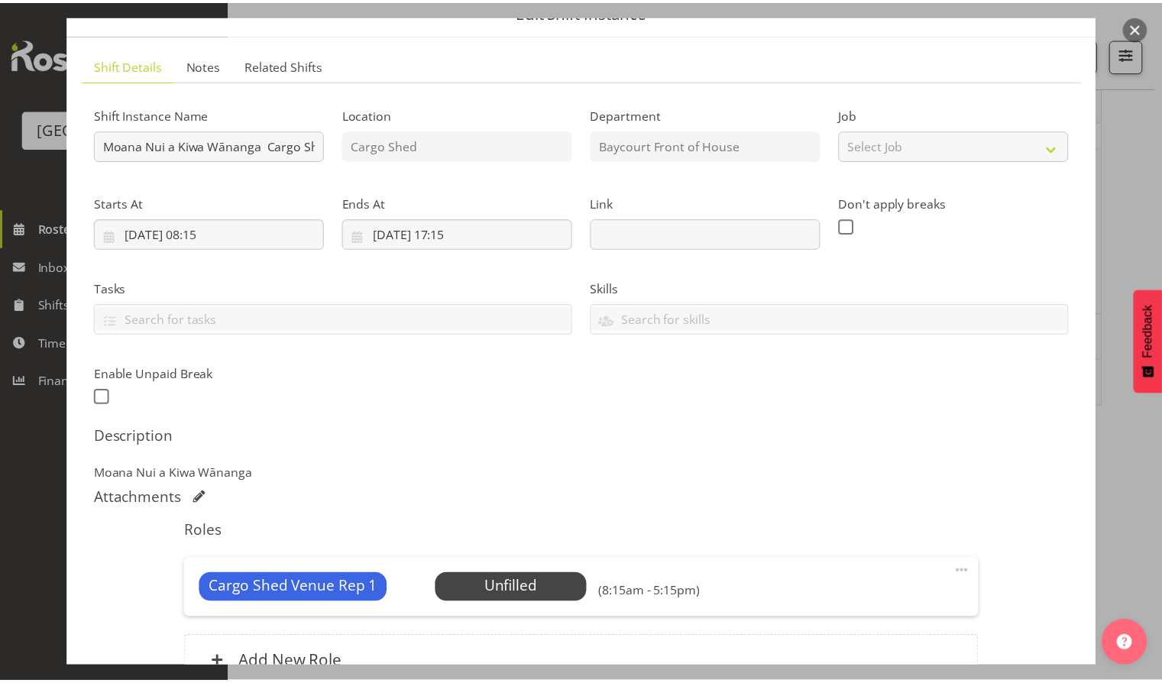
scroll to position [102, 0]
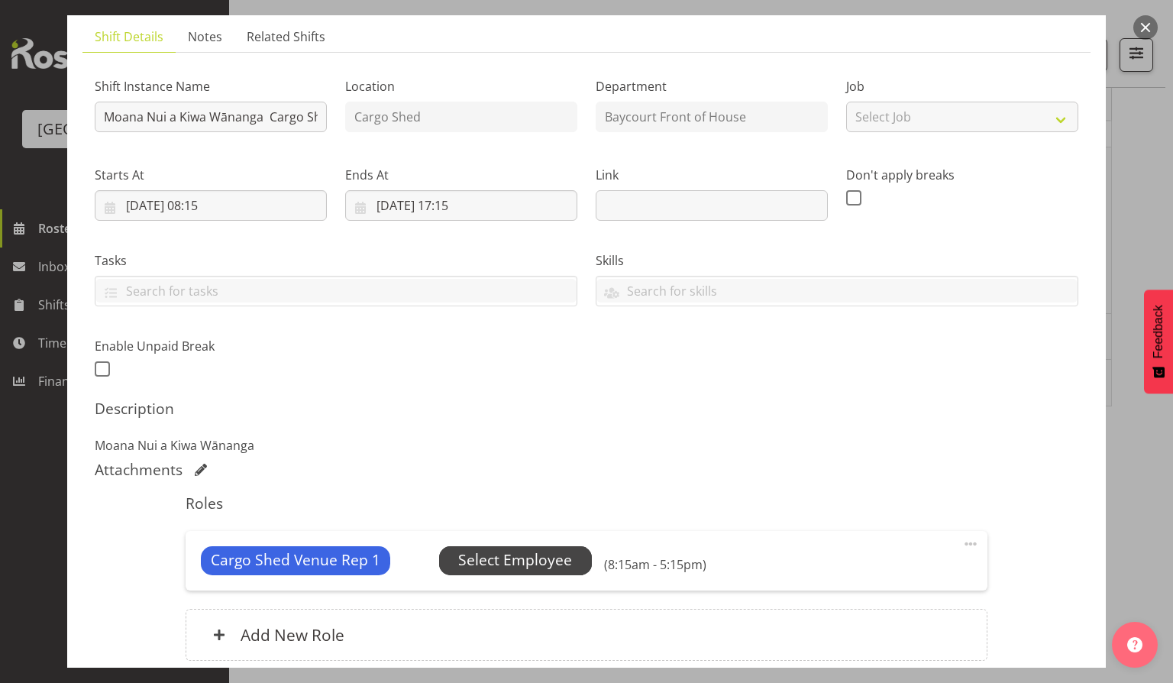
click at [526, 552] on span "Select Employee" at bounding box center [515, 560] width 114 height 22
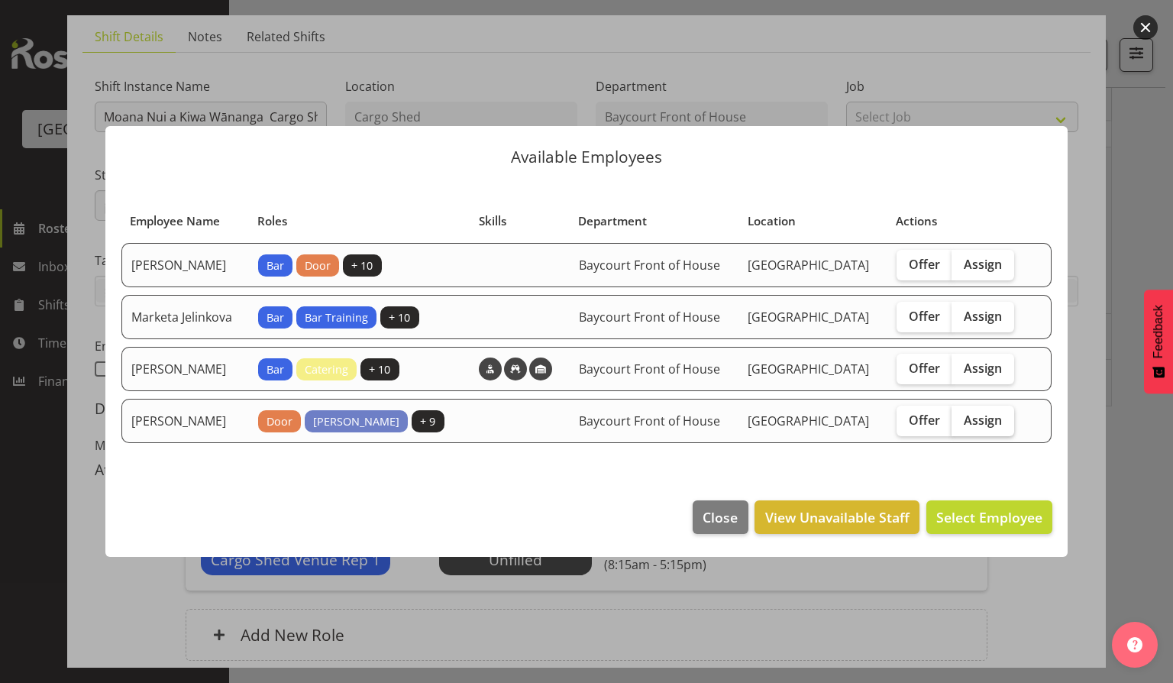
click at [1013, 430] on label "Assign" at bounding box center [983, 421] width 63 height 31
click at [962, 425] on input "Assign" at bounding box center [957, 420] width 10 height 10
checkbox input "true"
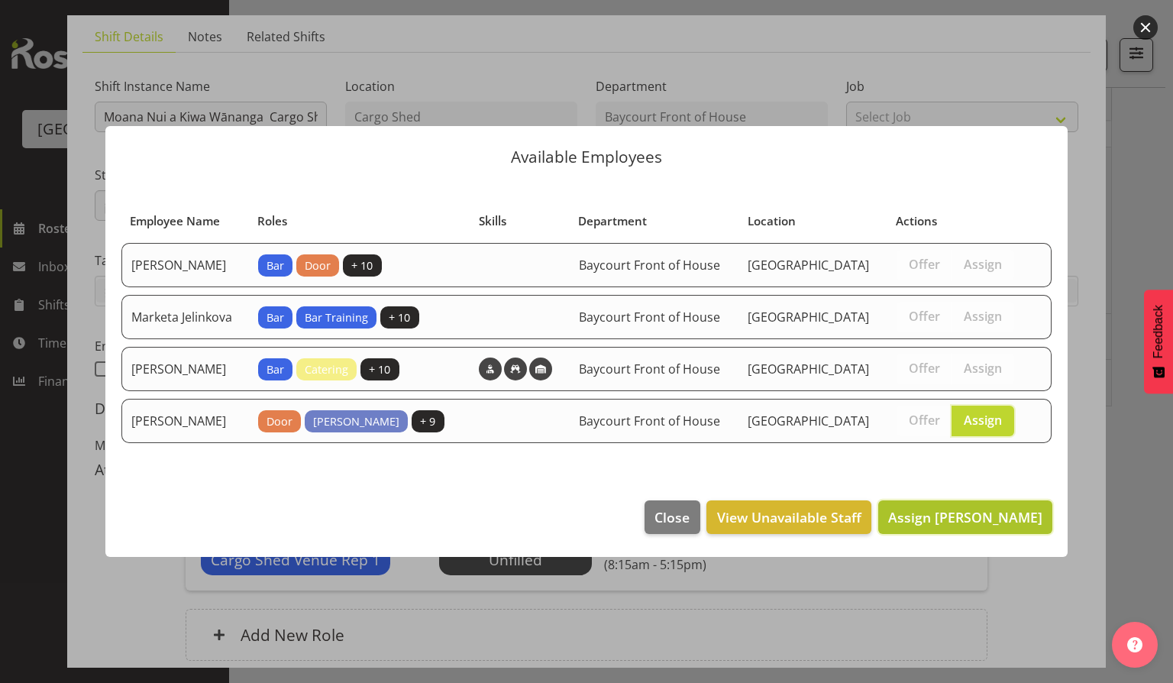
click at [969, 518] on button "Assign [PERSON_NAME]" at bounding box center [965, 517] width 174 height 34
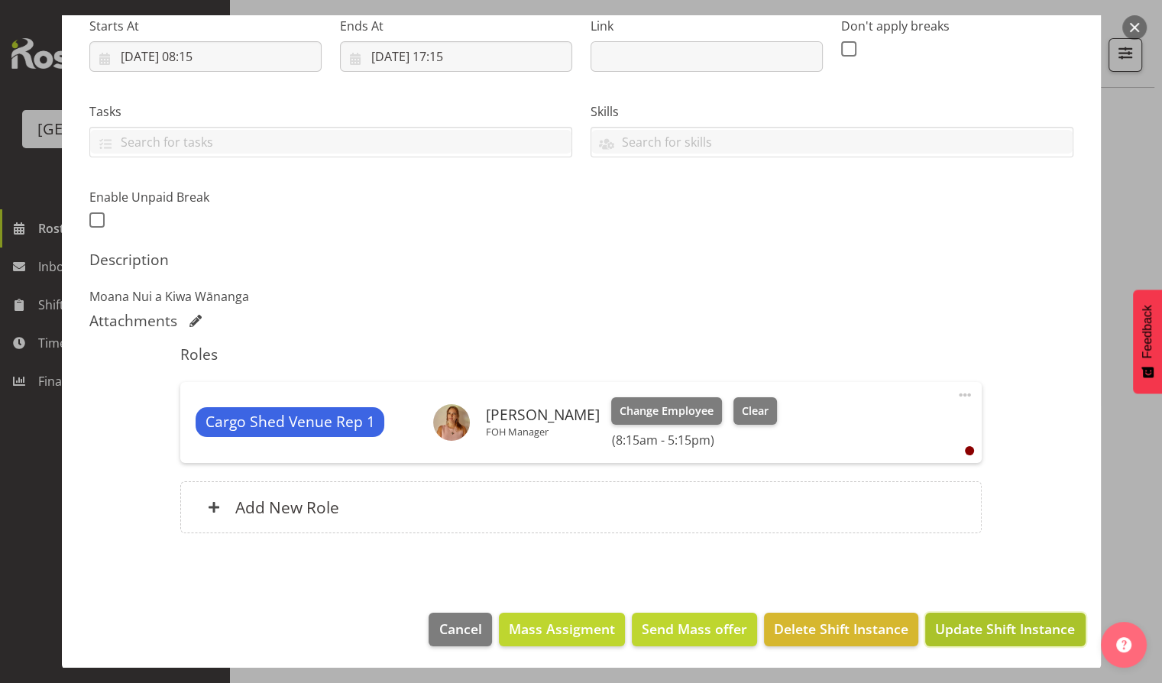
click at [965, 631] on span "Update Shift Instance" at bounding box center [1005, 629] width 140 height 20
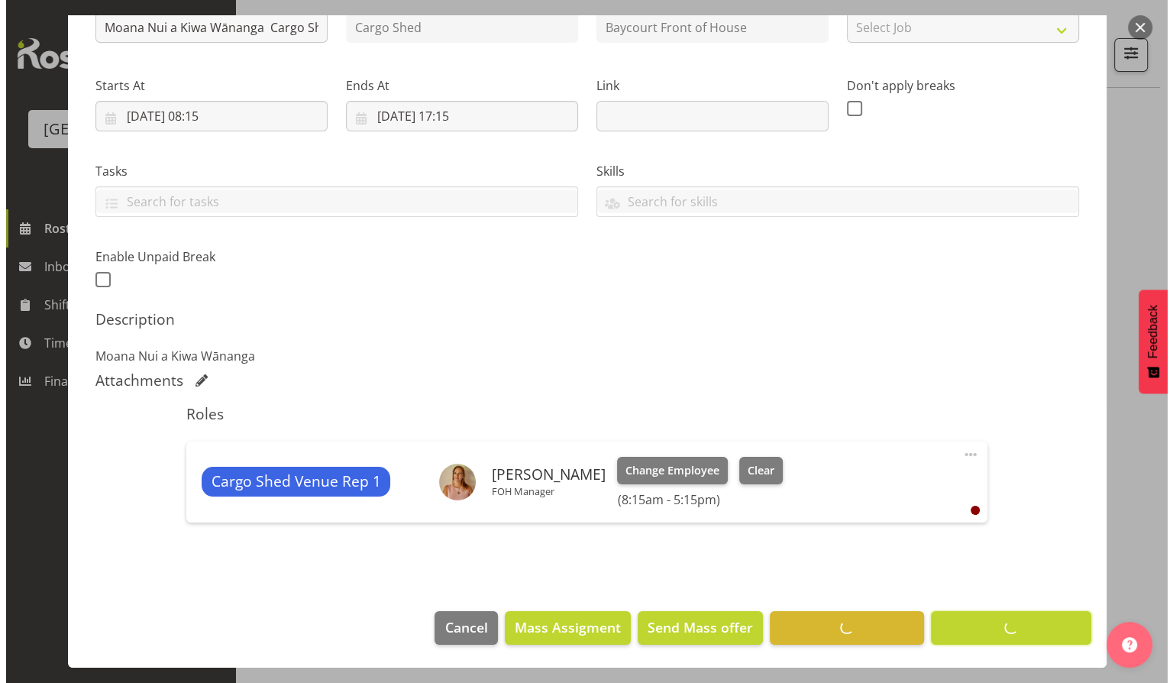
scroll to position [189, 0]
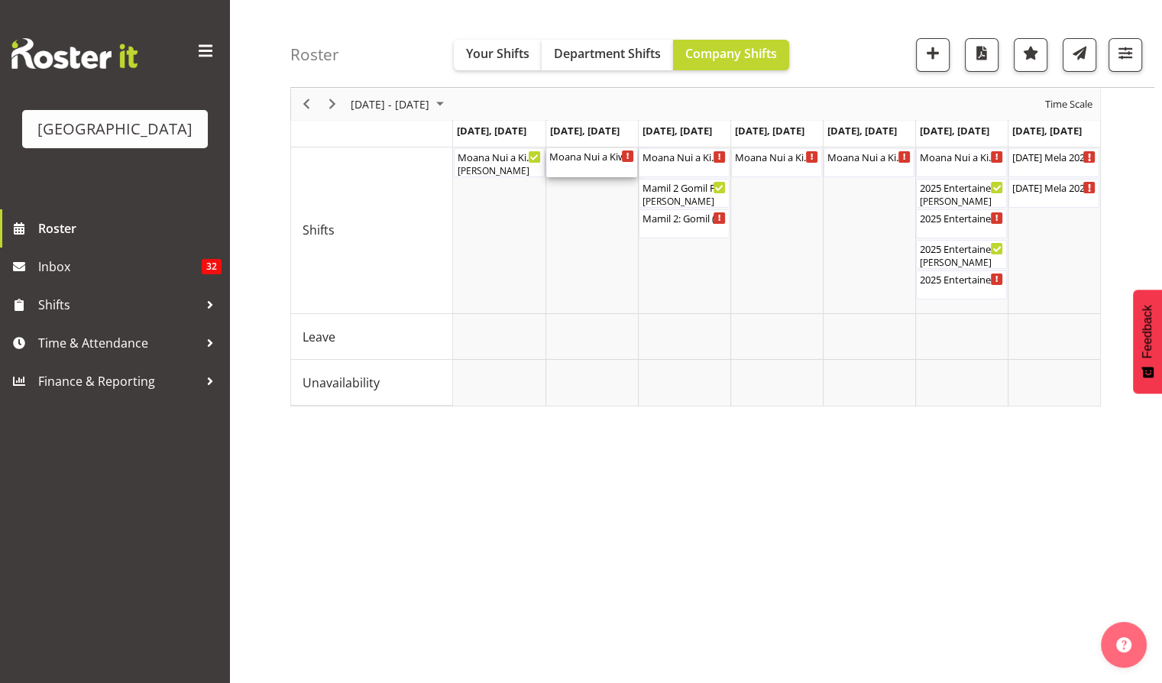
click at [579, 160] on div "Moana Nui a Kiwa Wānanga Cargo Shed ( 08:15 AM - 05:15 PM )" at bounding box center [591, 155] width 85 height 15
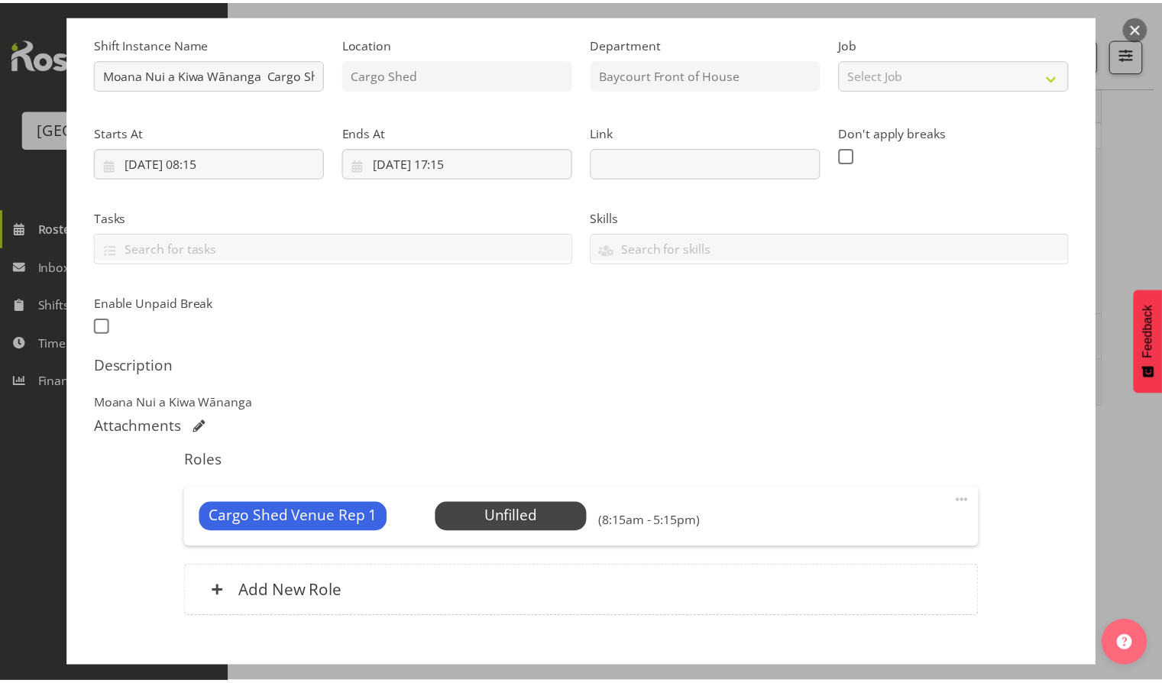
scroll to position [229, 0]
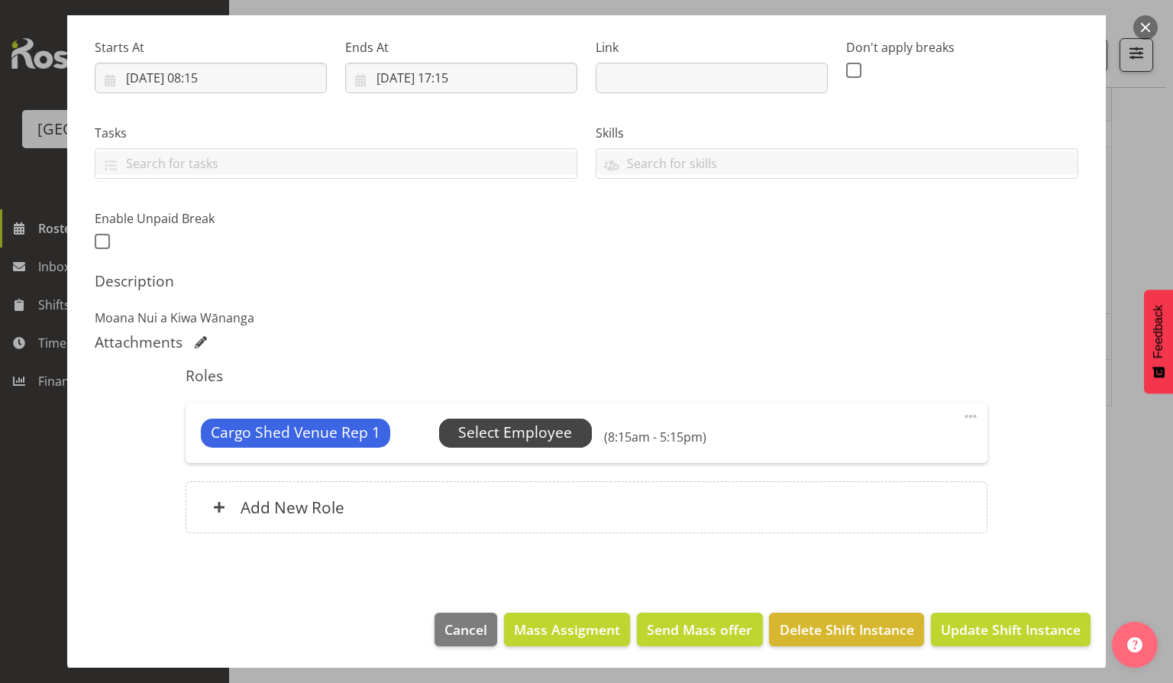
click at [499, 444] on span "Select Employee" at bounding box center [515, 433] width 153 height 29
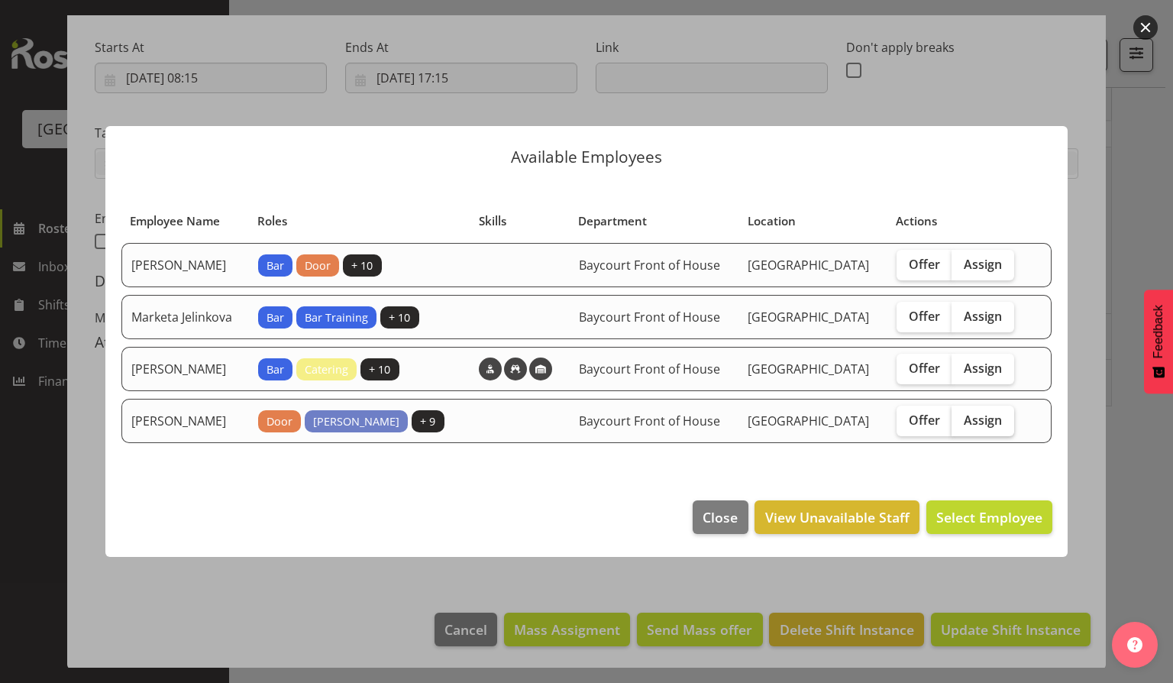
click at [998, 427] on span "Assign" at bounding box center [983, 419] width 38 height 15
click at [962, 425] on input "Assign" at bounding box center [957, 420] width 10 height 10
checkbox input "true"
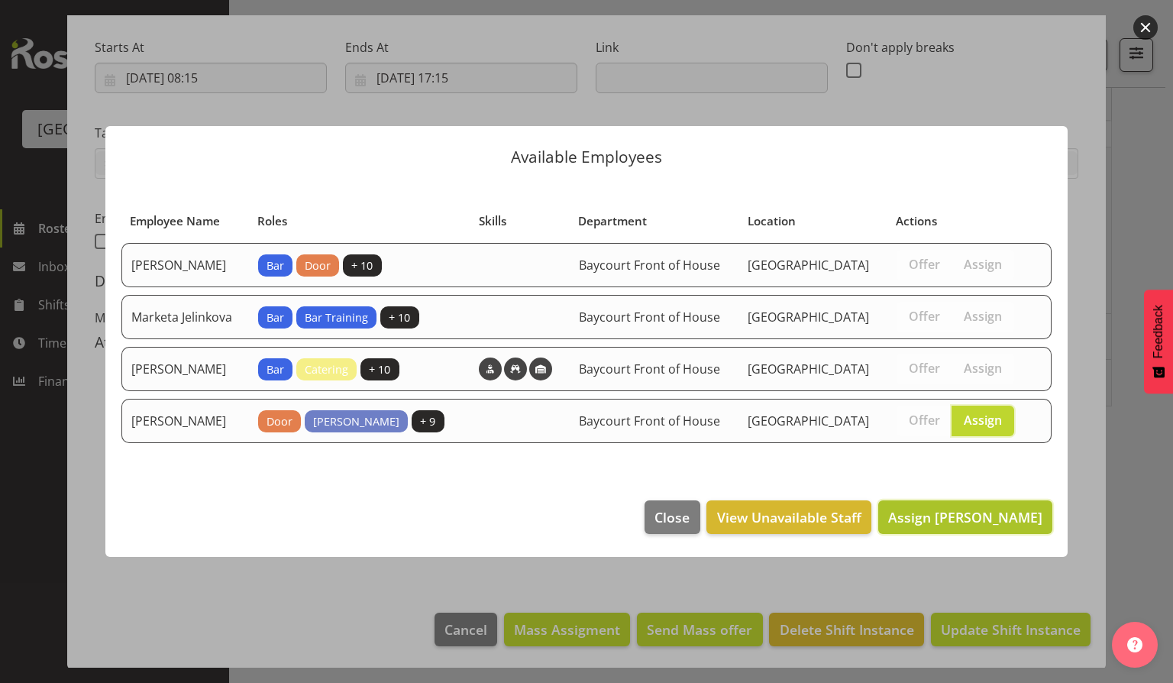
click at [972, 526] on span "Assign [PERSON_NAME]" at bounding box center [965, 517] width 154 height 18
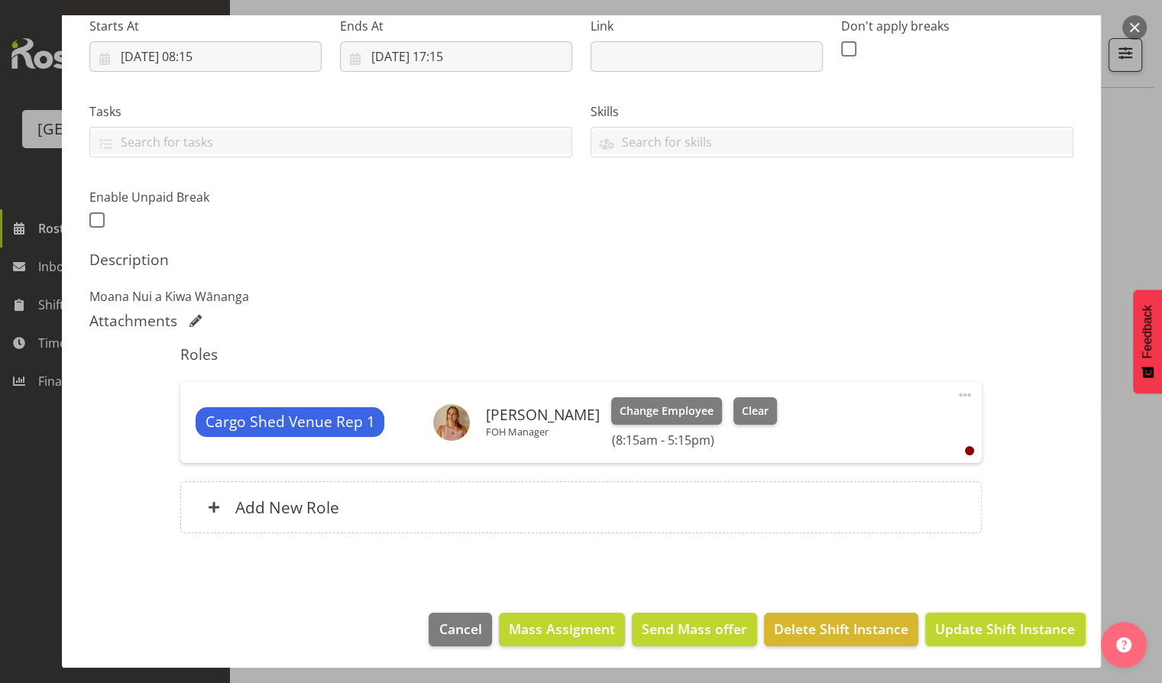
click at [1005, 635] on span "Update Shift Instance" at bounding box center [1005, 629] width 140 height 20
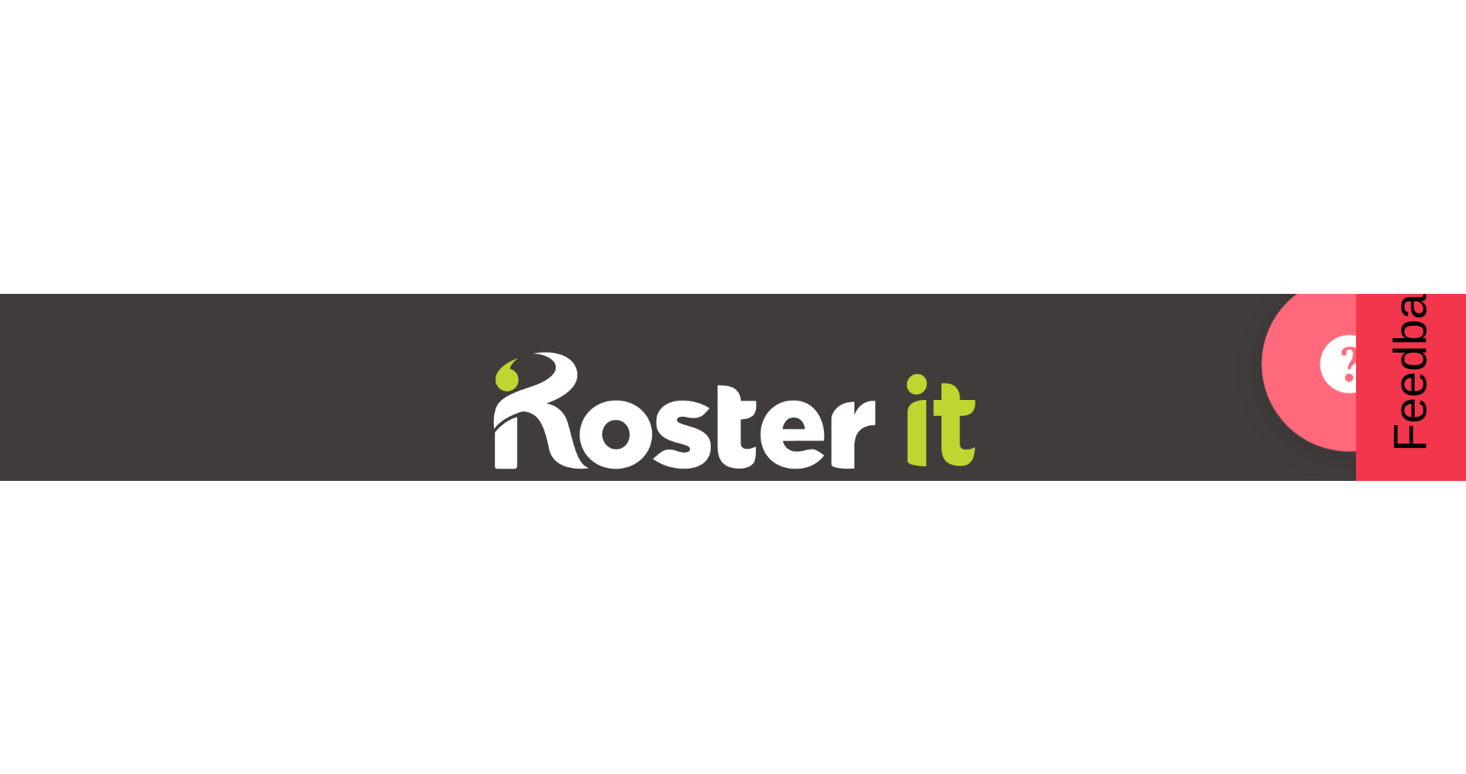
scroll to position [0, 0]
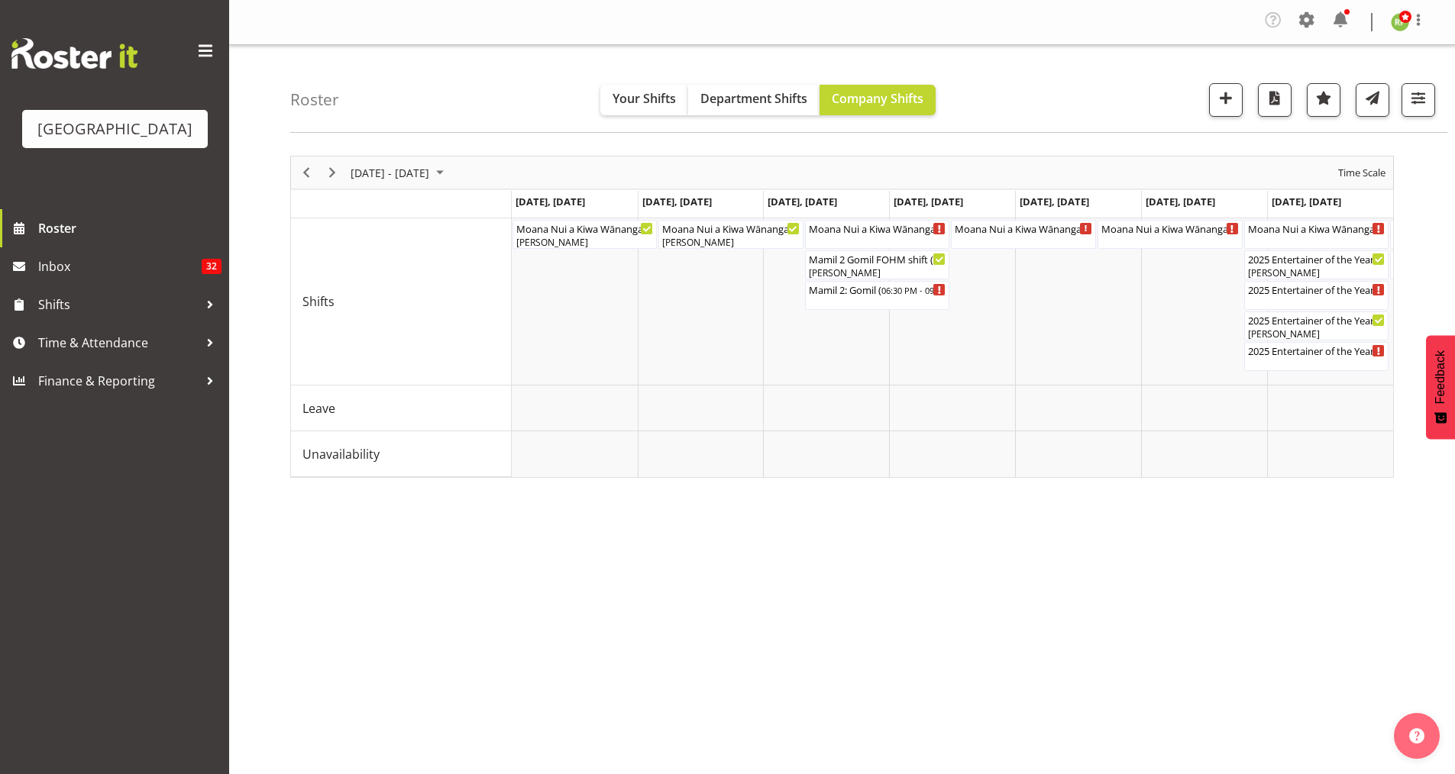
click at [318, 166] on div "Timeline Week of October 3, 2025" at bounding box center [306, 173] width 26 height 32
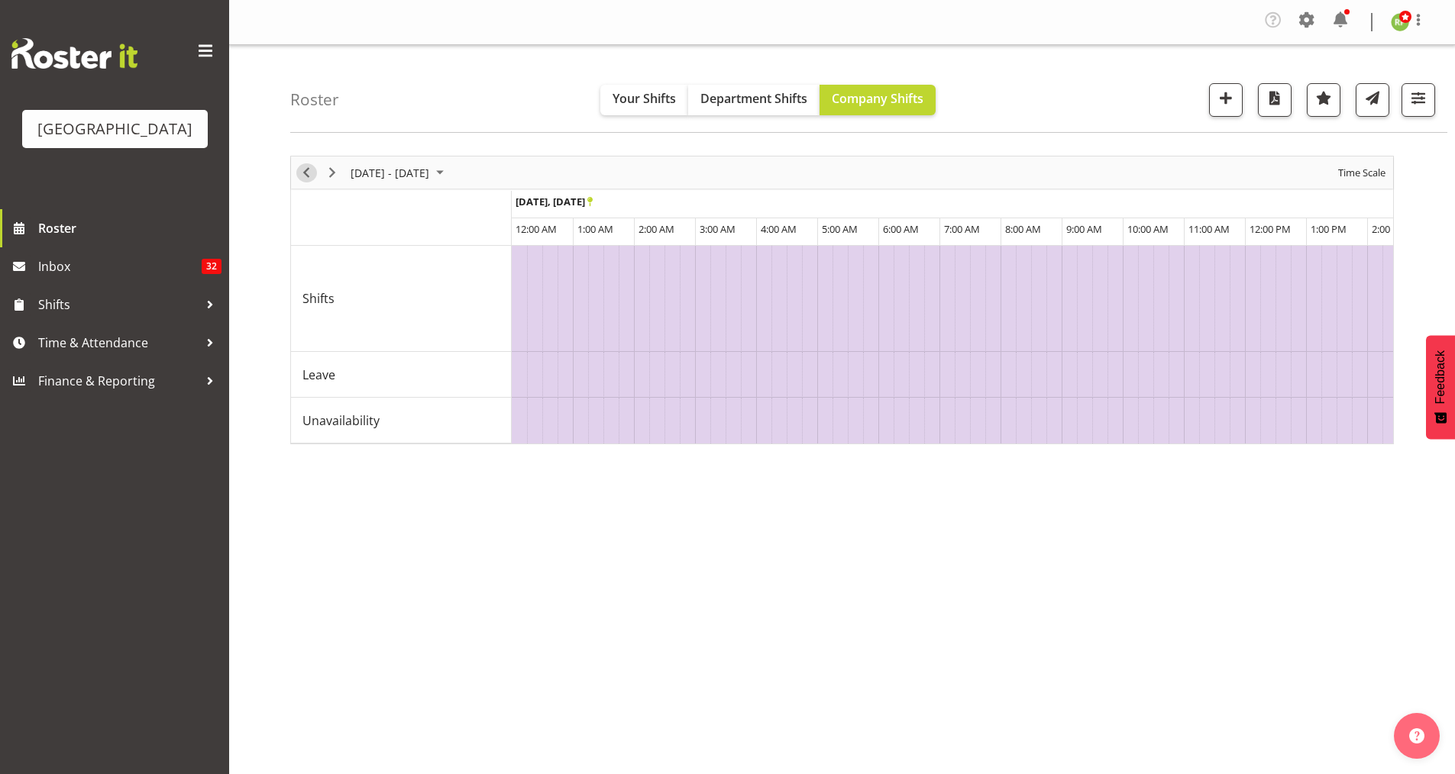
click at [307, 176] on span "Previous" at bounding box center [306, 172] width 18 height 19
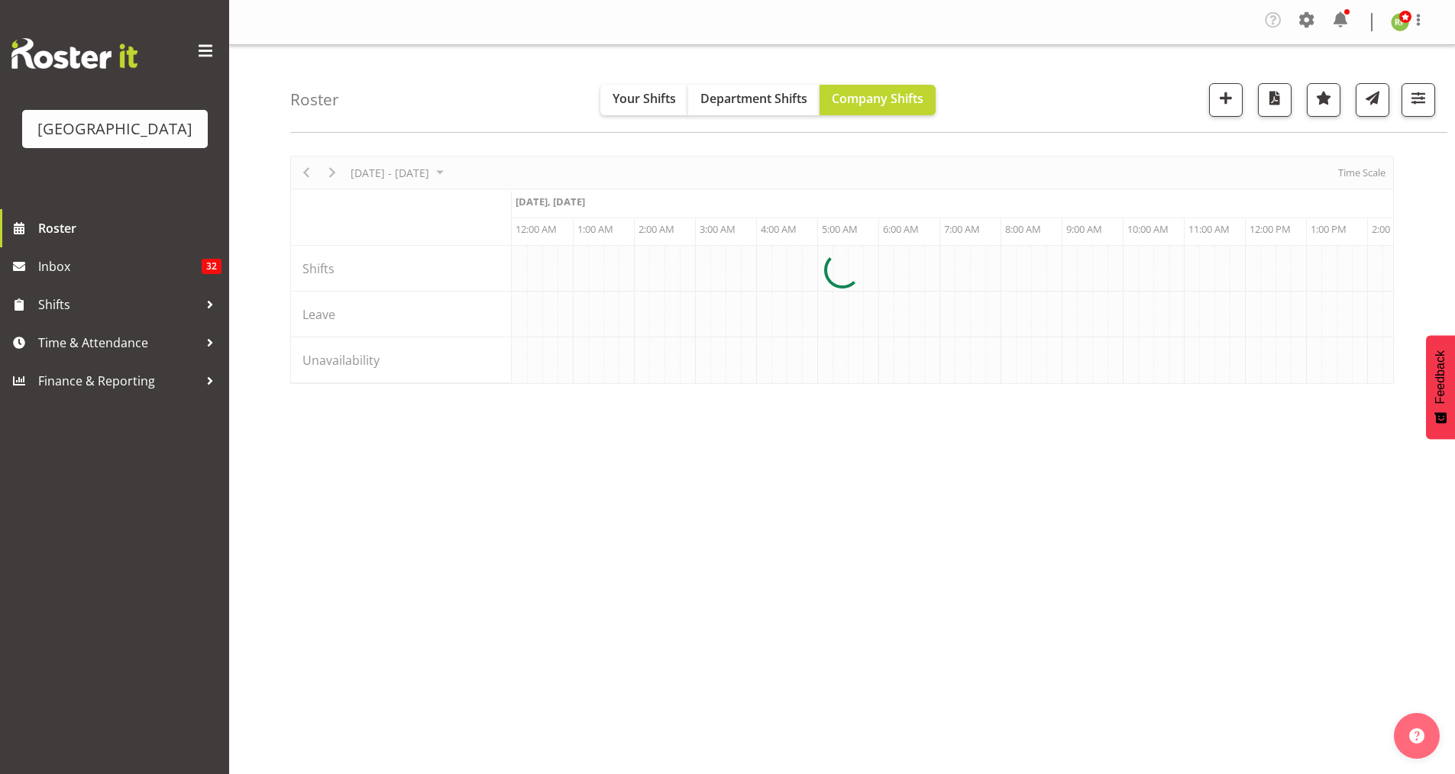
click at [1172, 172] on div at bounding box center [842, 270] width 1104 height 228
click at [1172, 172] on span "Time Scale" at bounding box center [1362, 172] width 50 height 19
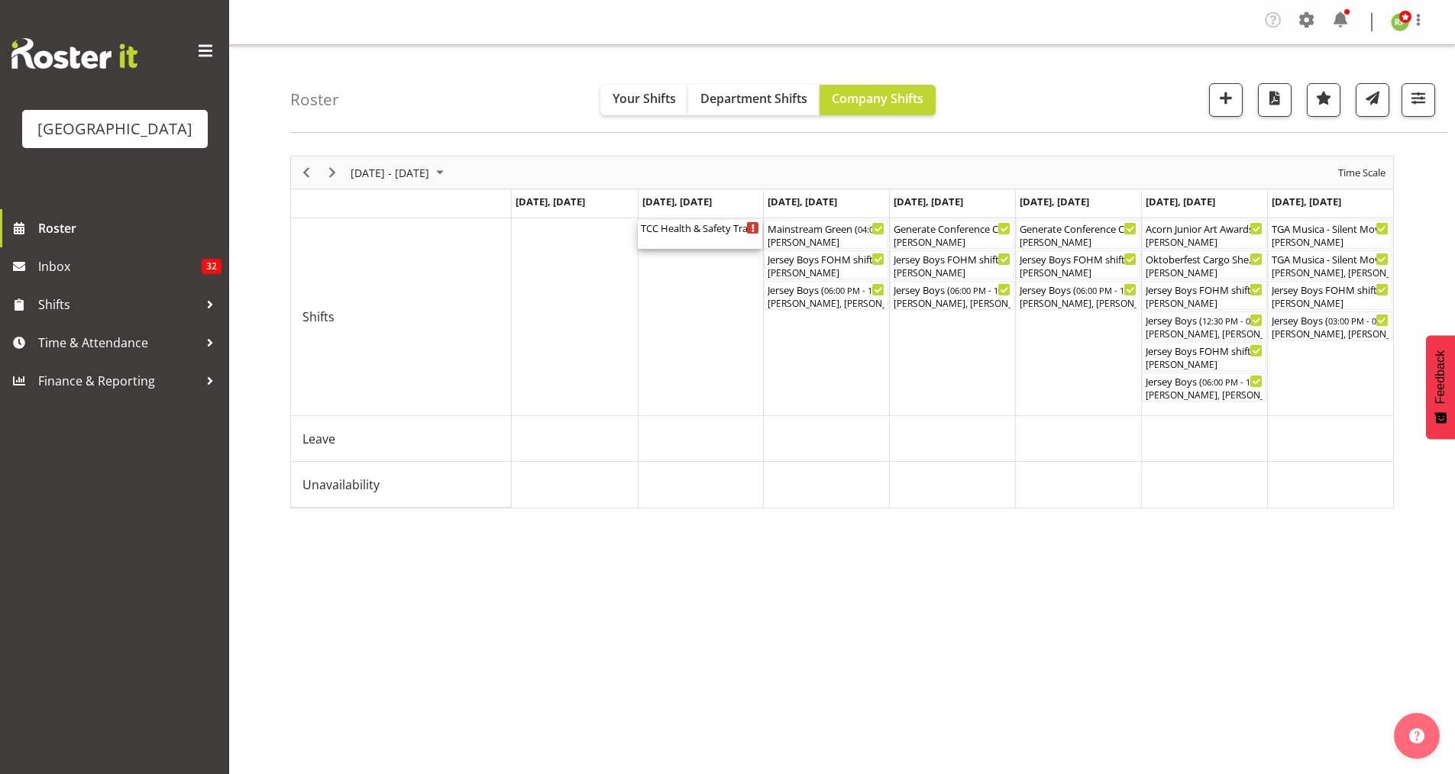
click at [706, 237] on div "TCC Health & Safety Training. School House ( 08:00 AM - 04:30 PM )" at bounding box center [700, 234] width 118 height 29
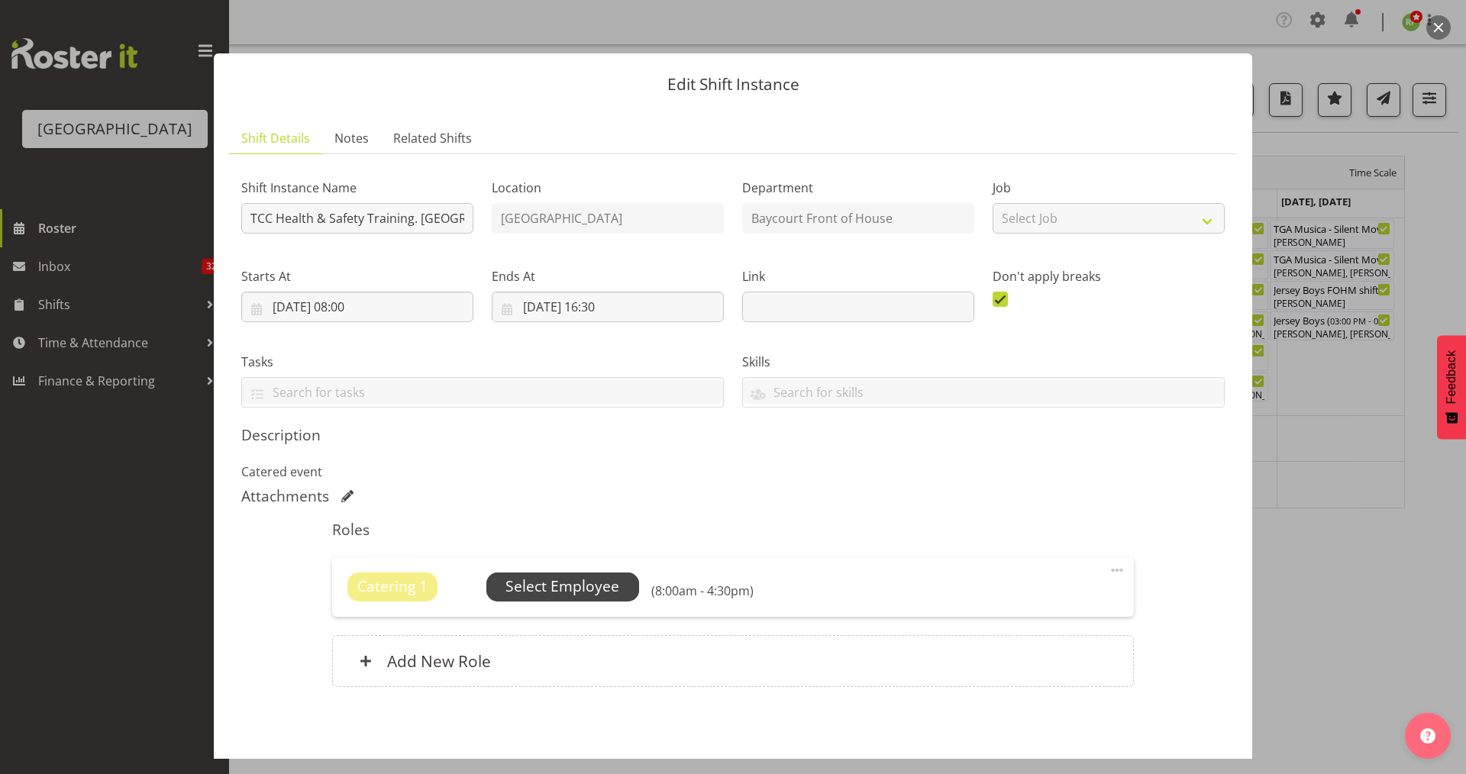
click at [545, 586] on span "Select Employee" at bounding box center [563, 587] width 114 height 22
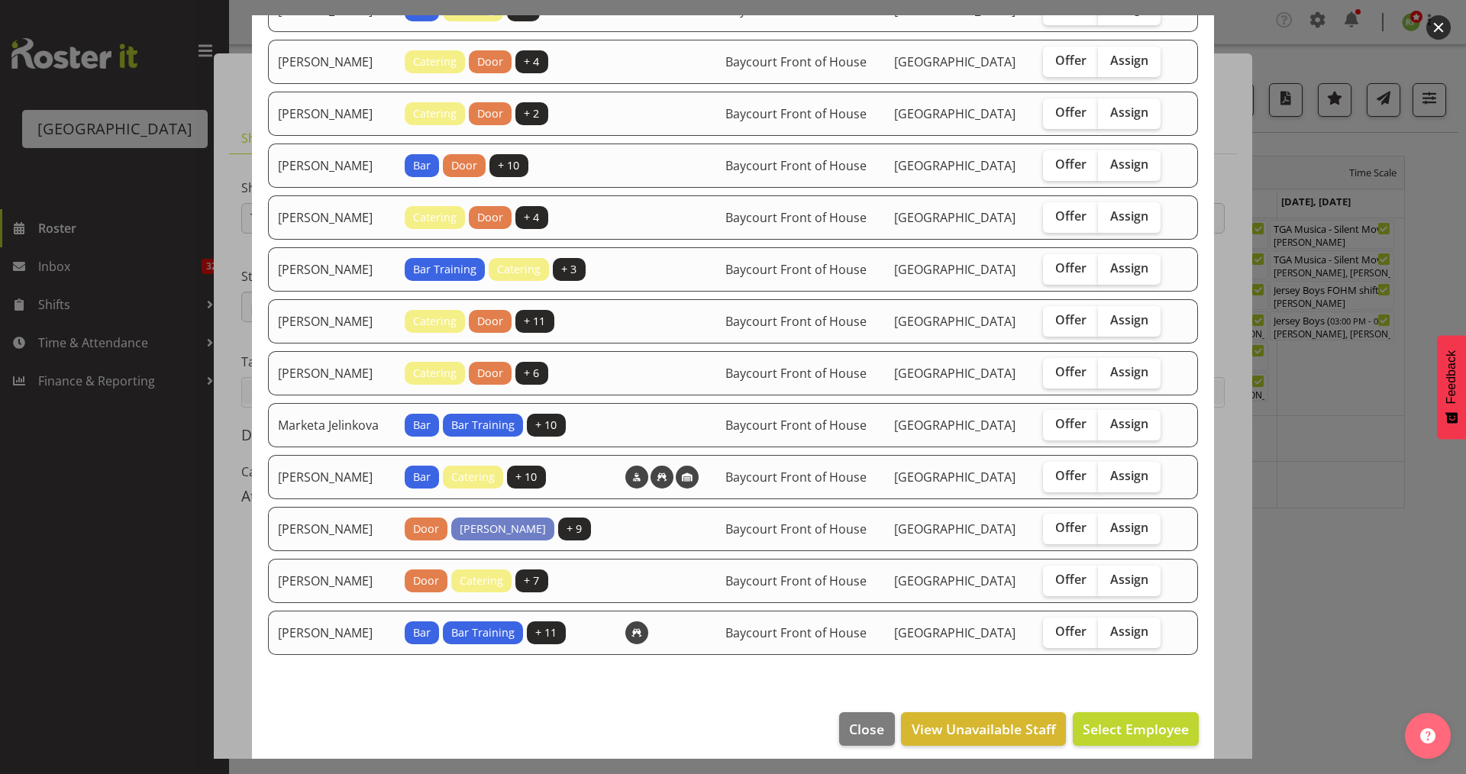
scroll to position [185, 0]
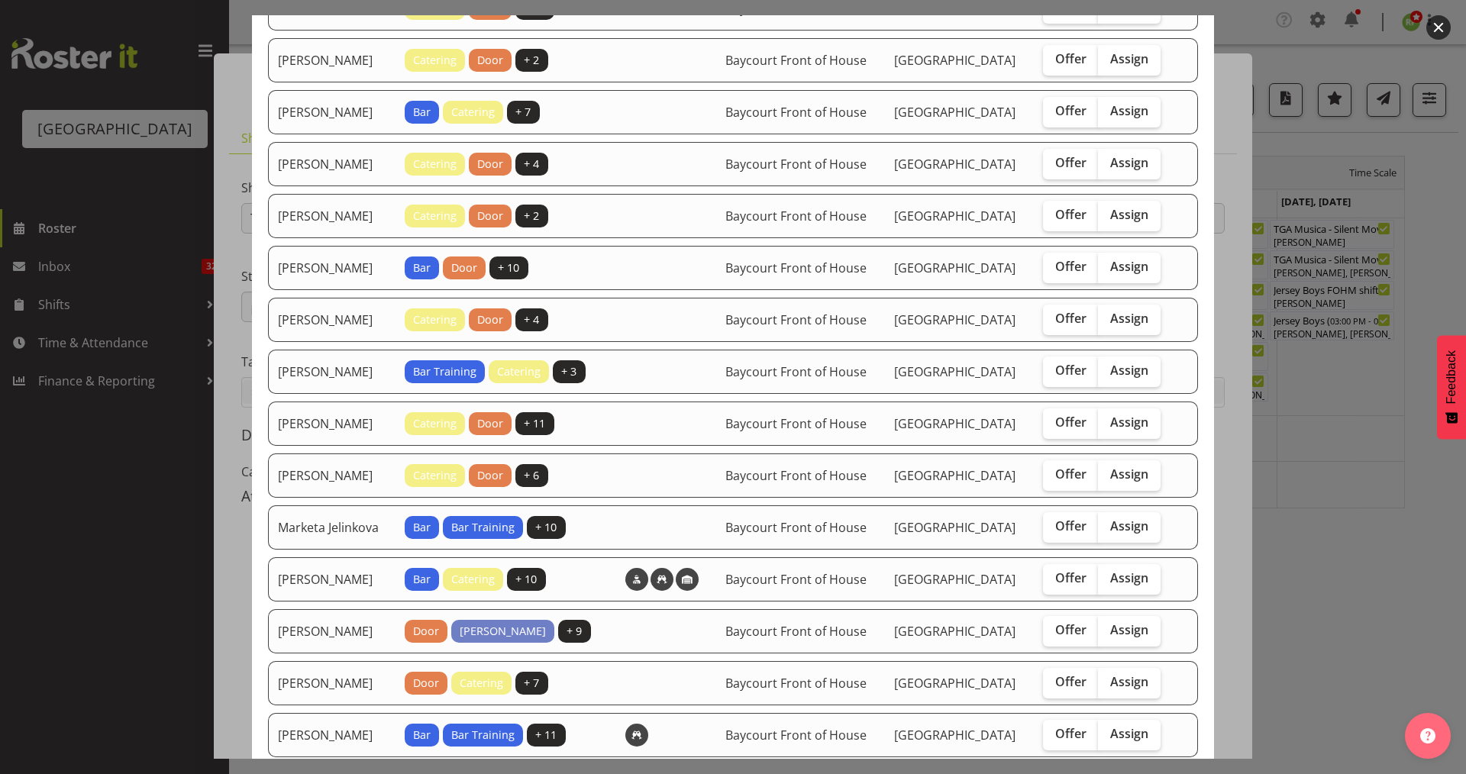
click at [1172, 27] on button "button" at bounding box center [1439, 27] width 24 height 24
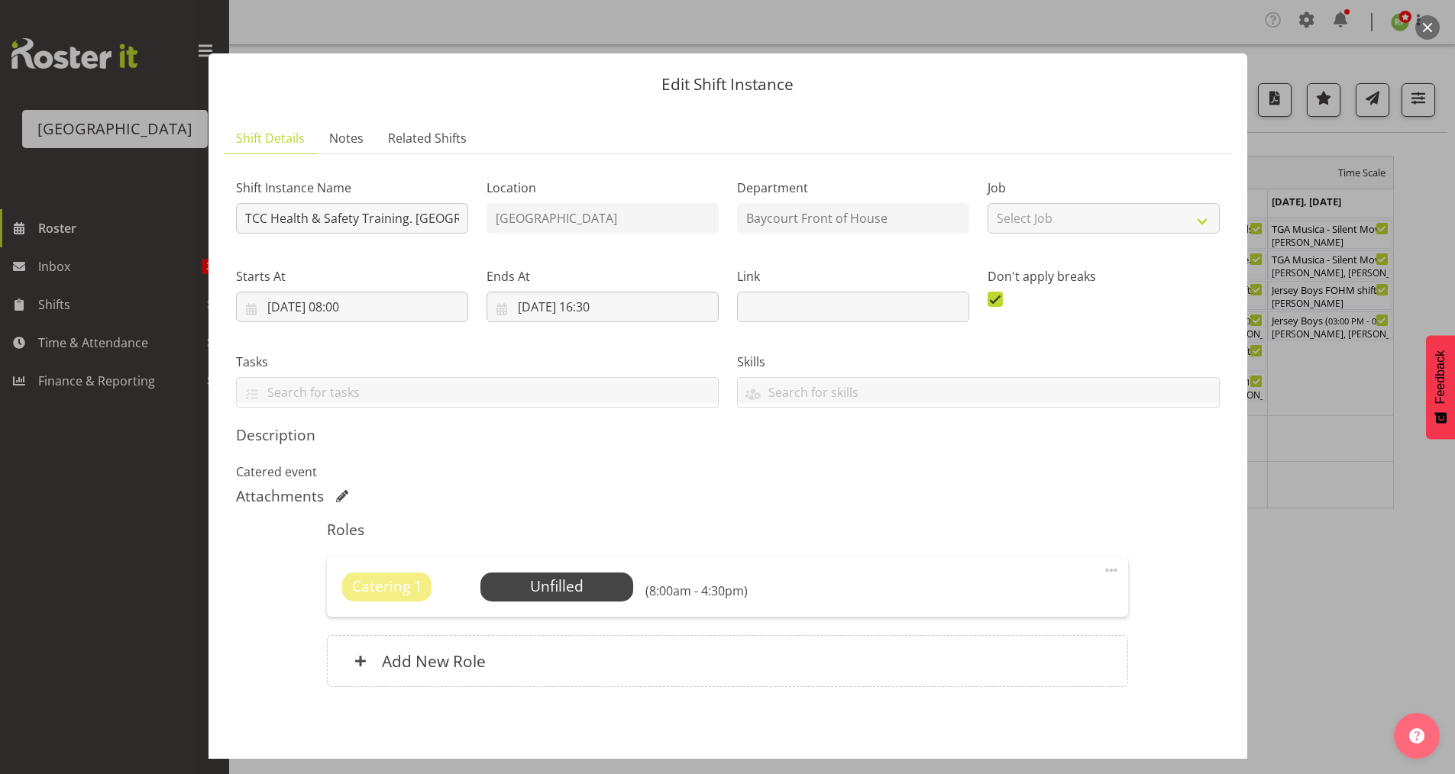
click at [1172, 29] on button "button" at bounding box center [1427, 27] width 24 height 24
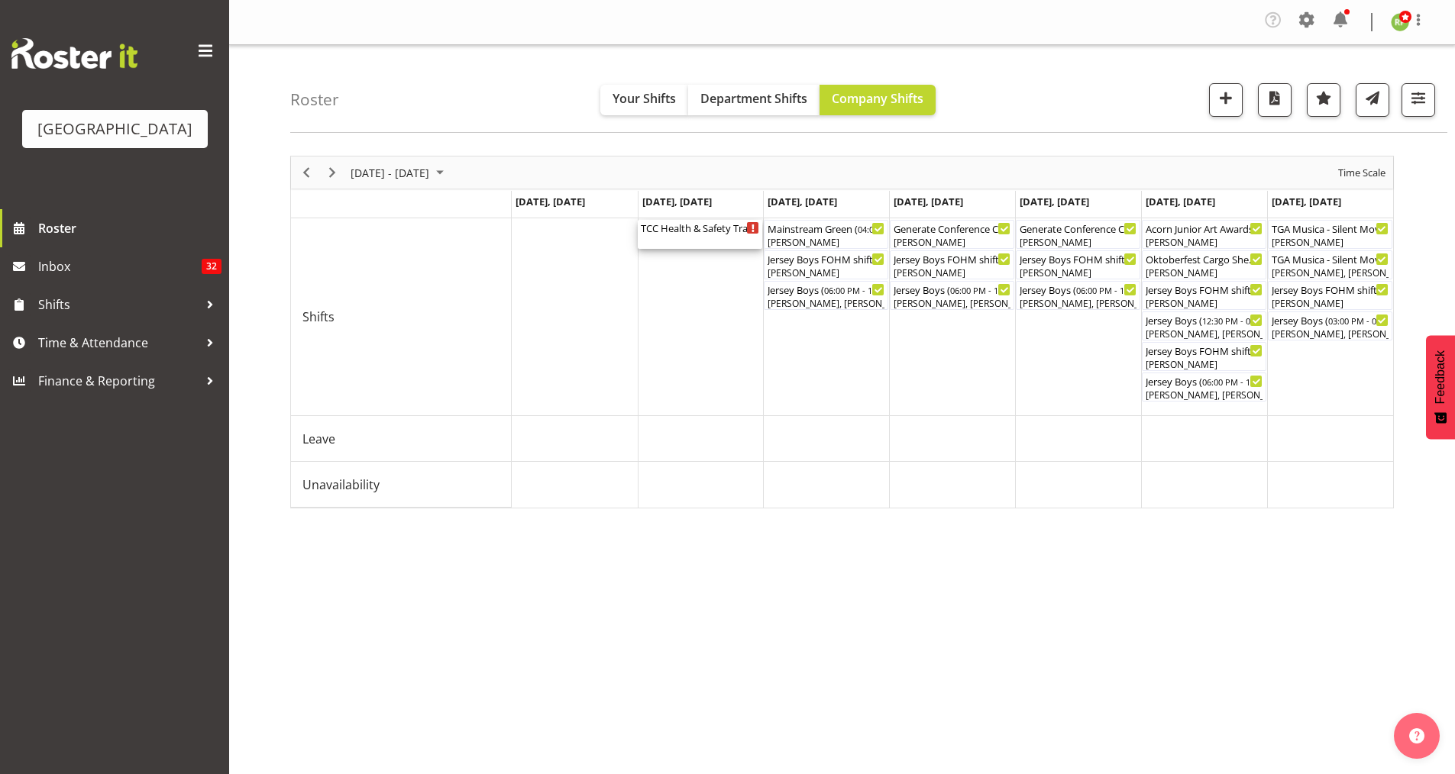
click at [707, 233] on div "TCC Health & Safety Training. School House ( 08:00 AM - 04:30 PM )" at bounding box center [700, 227] width 118 height 15
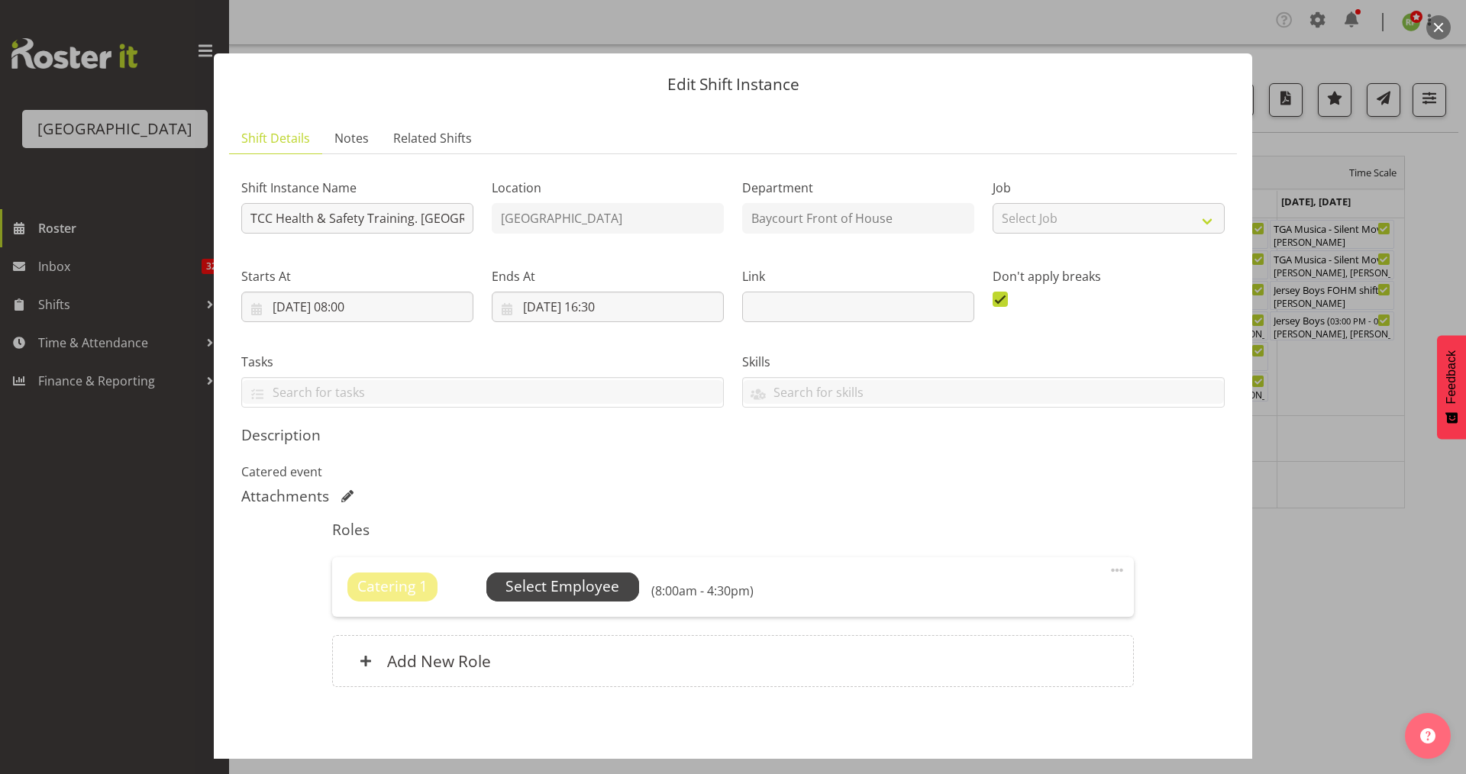
click at [581, 591] on span "Select Employee" at bounding box center [563, 587] width 114 height 22
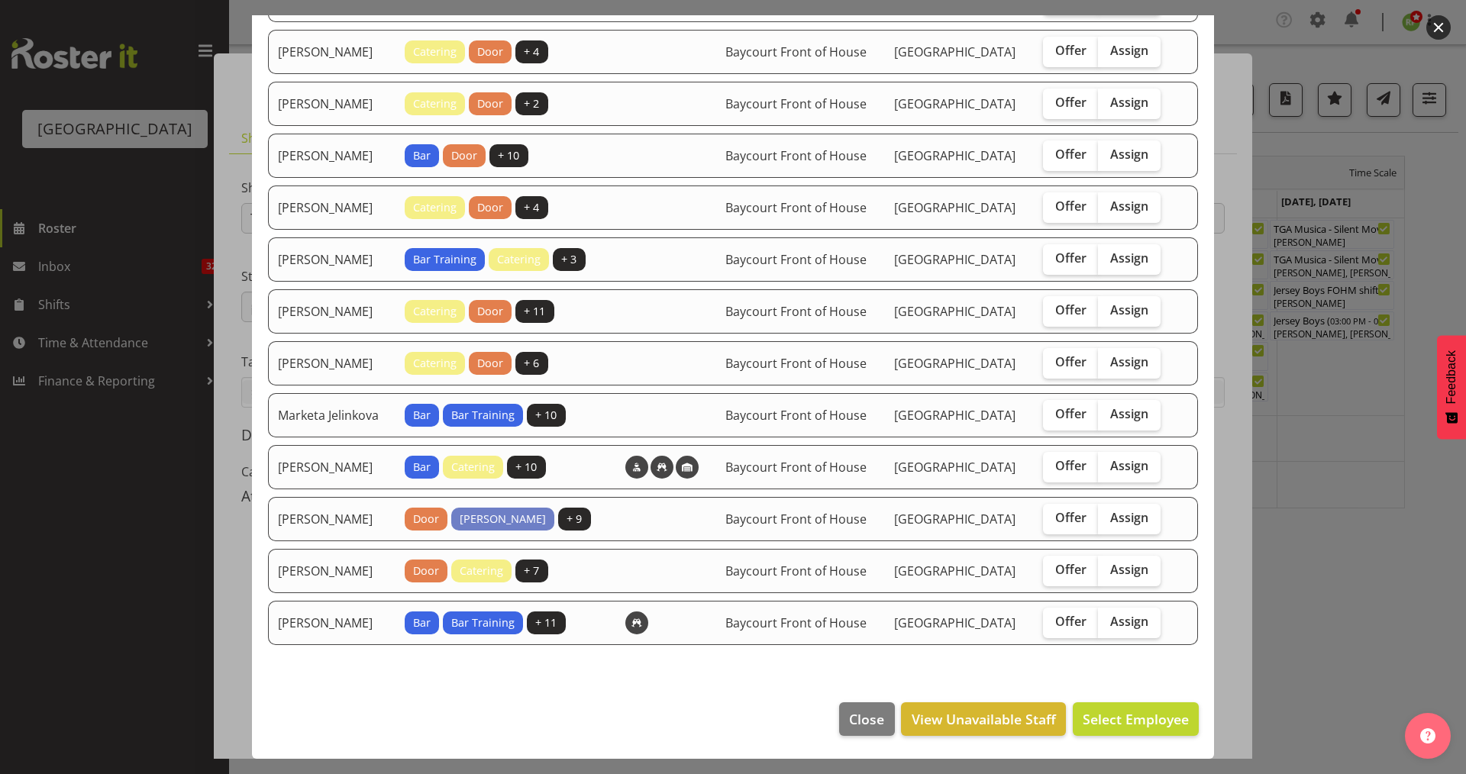
scroll to position [389, 0]
click at [855, 682] on span "Close" at bounding box center [866, 720] width 35 height 20
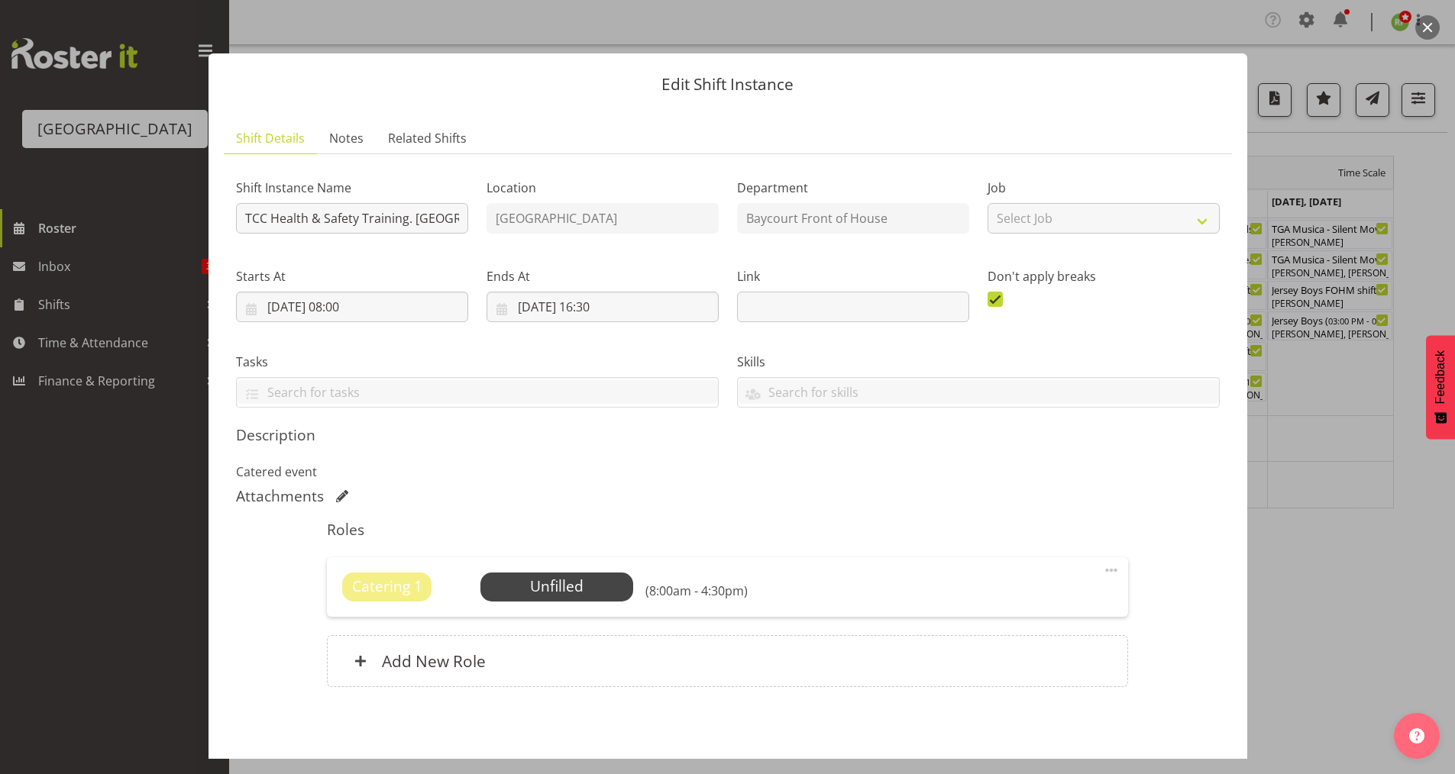
click at [1172, 26] on button "button" at bounding box center [1427, 27] width 24 height 24
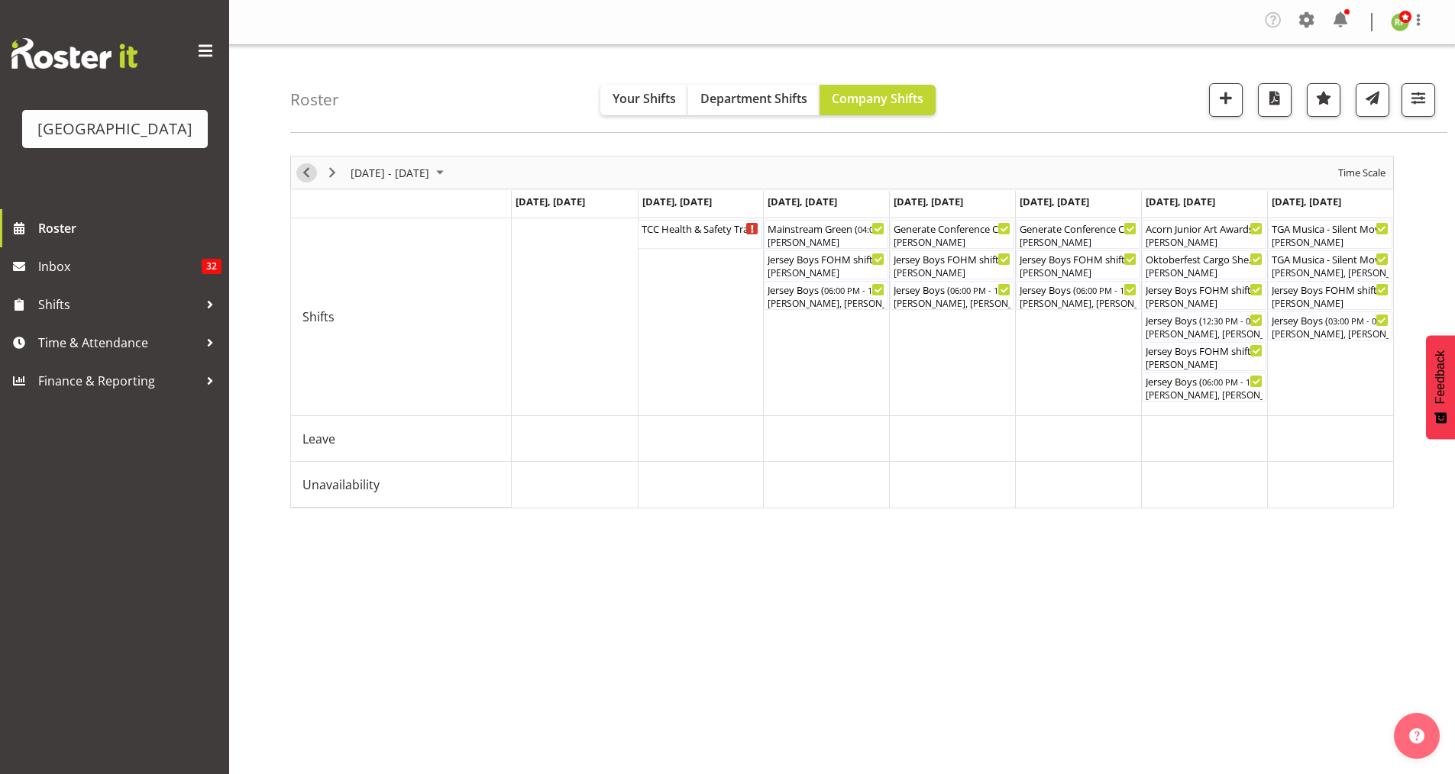
click at [301, 171] on span "Previous" at bounding box center [306, 172] width 18 height 19
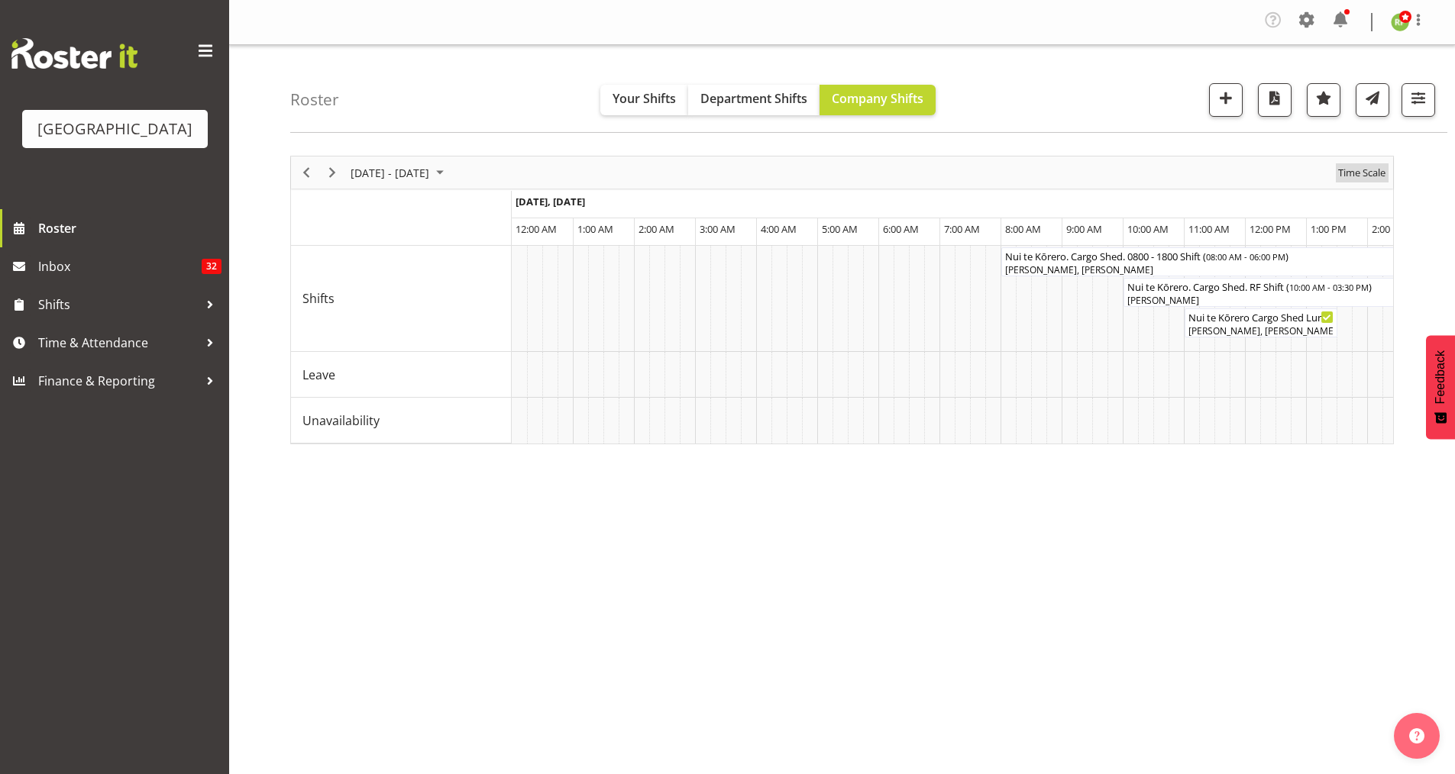
click at [1172, 176] on span "Time Scale" at bounding box center [1362, 172] width 50 height 19
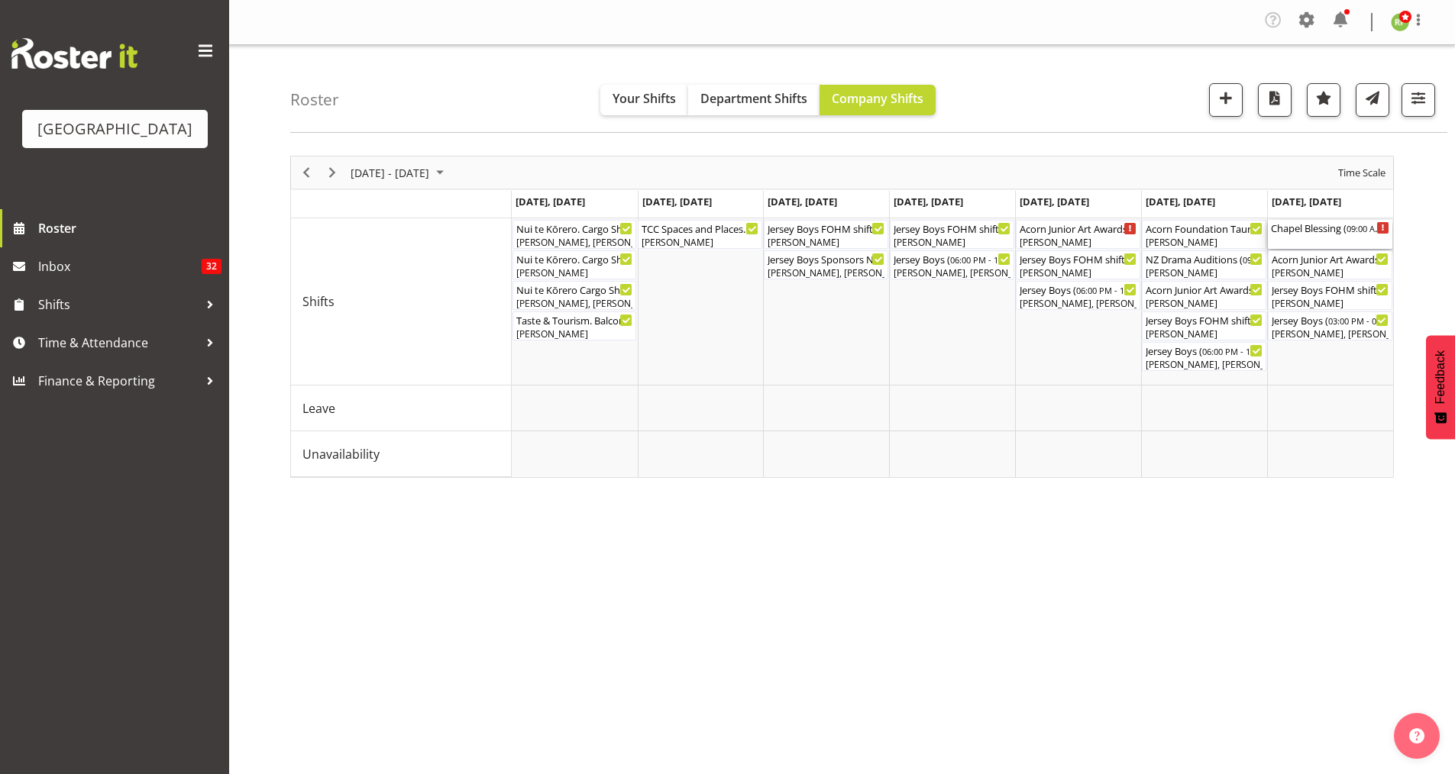
click at [1172, 235] on div "Chapel Blessing ( 09:00 AM - 01:00 PM )" at bounding box center [1330, 234] width 118 height 29
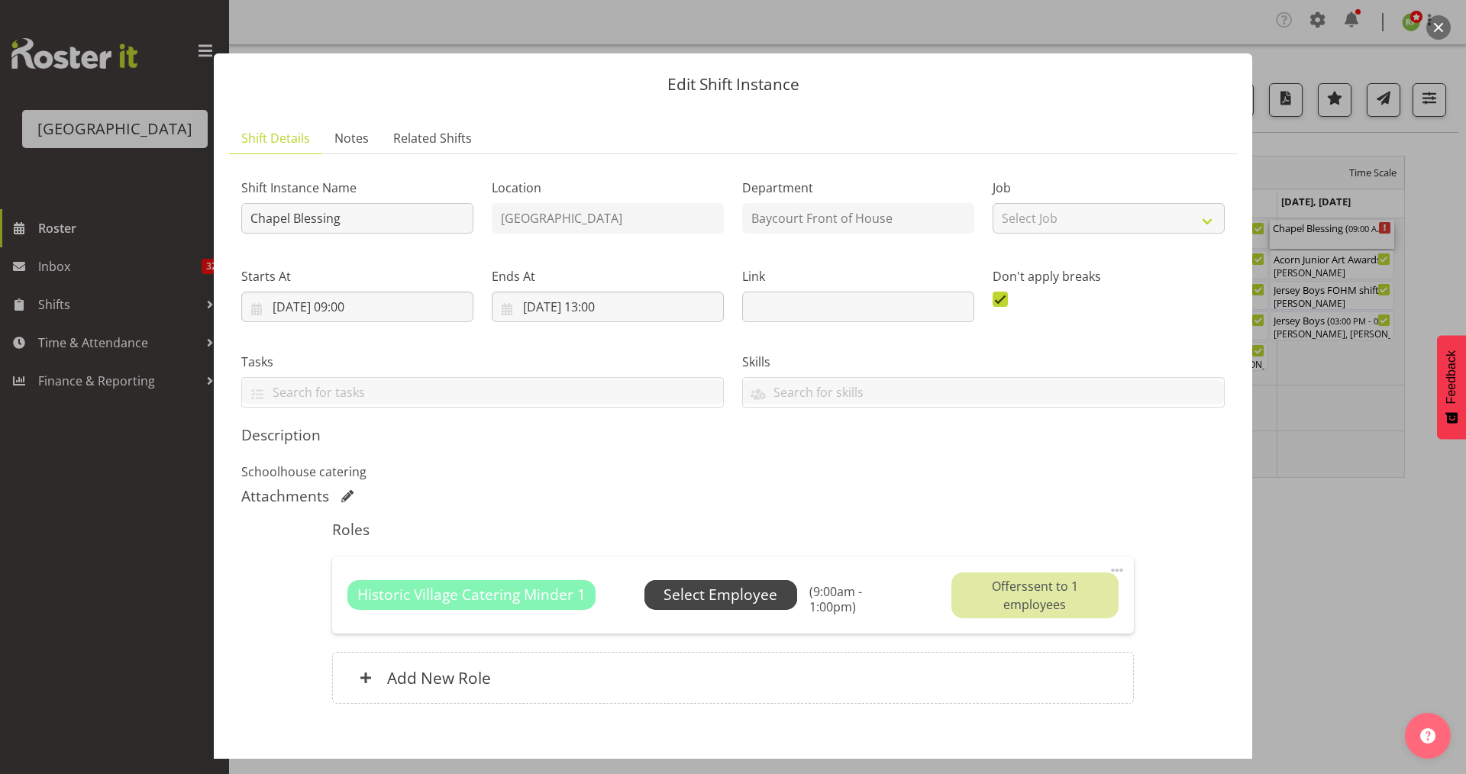
click at [749, 588] on span "Select Employee" at bounding box center [721, 595] width 114 height 22
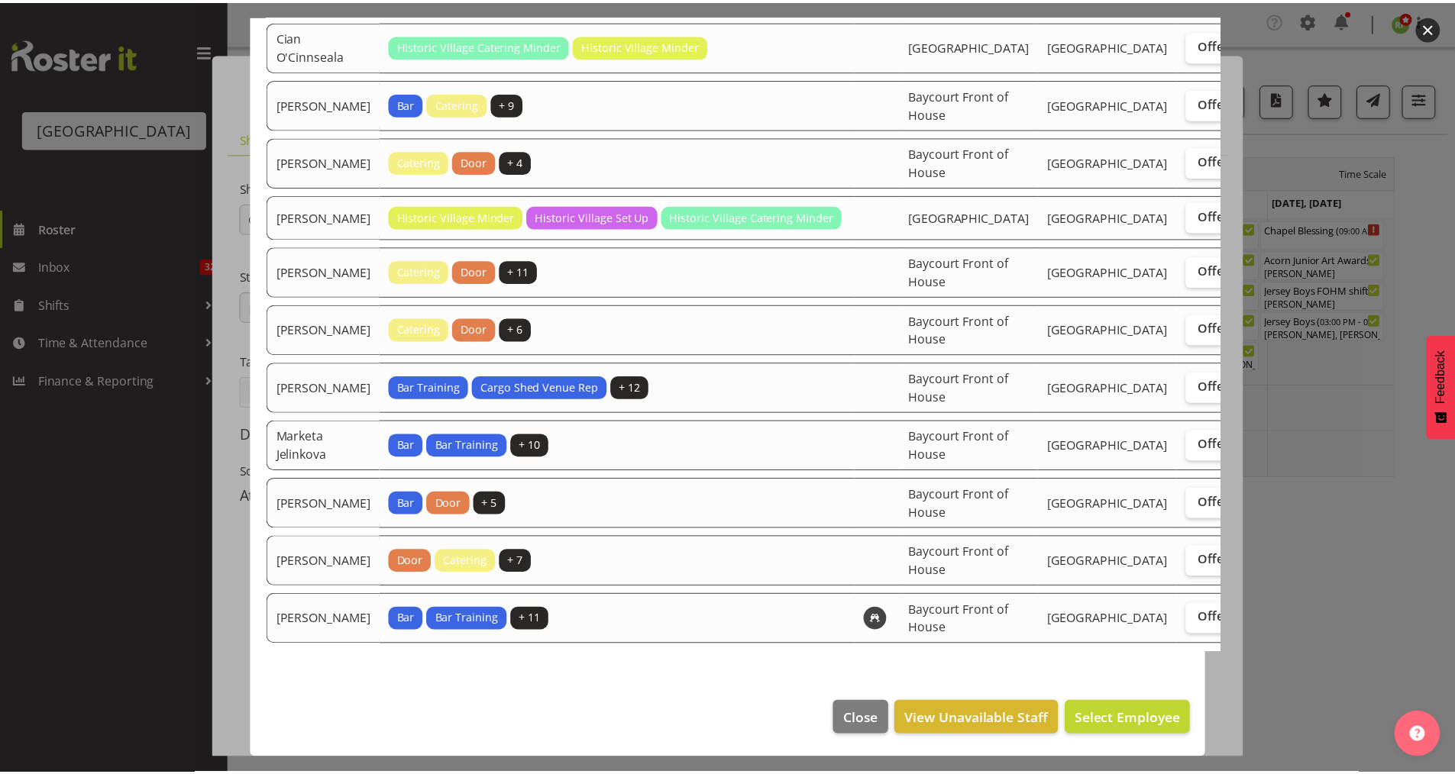
scroll to position [1102, 0]
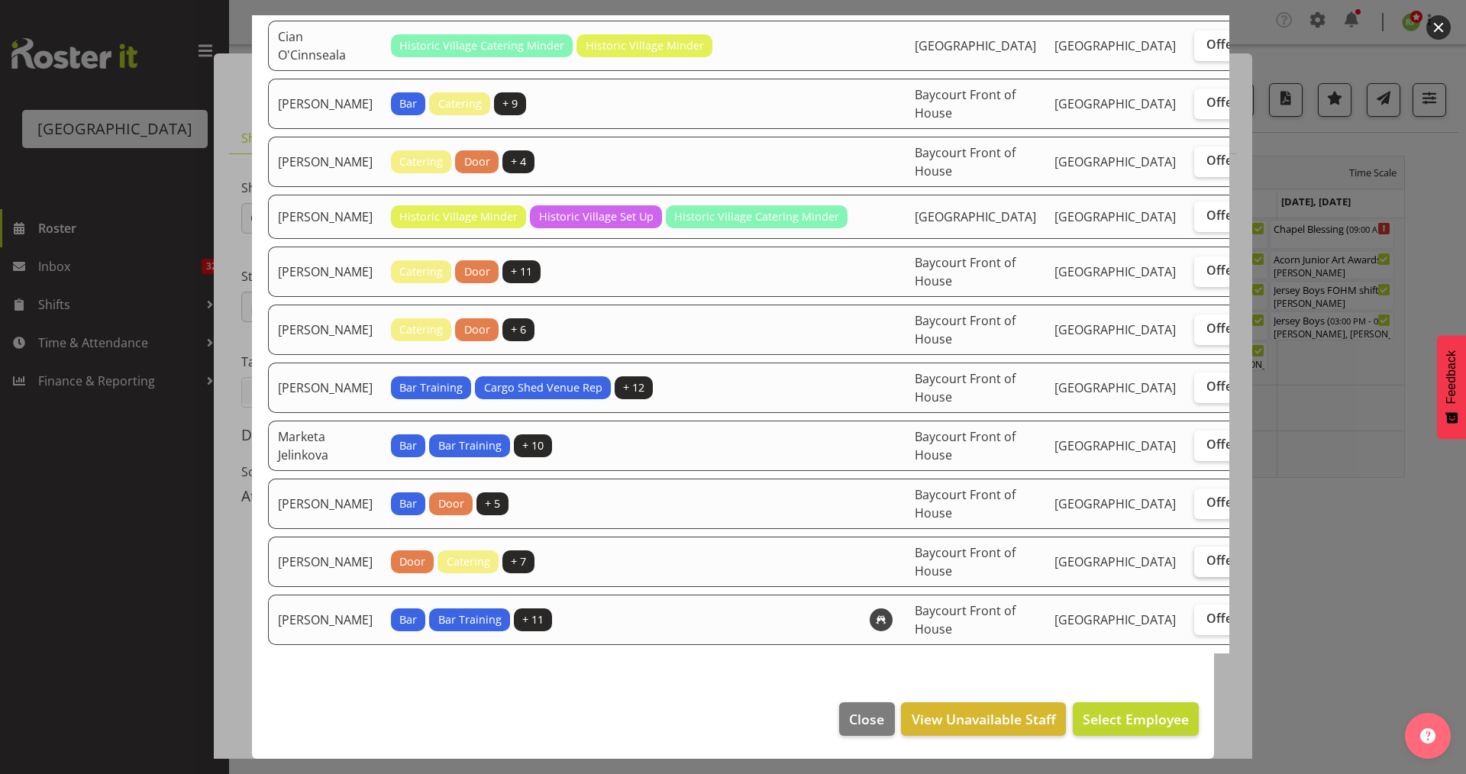
click at [1172, 553] on span "Offer" at bounding box center [1222, 560] width 31 height 15
click at [1172, 556] on input "Offer" at bounding box center [1199, 561] width 10 height 10
checkbox input "true"
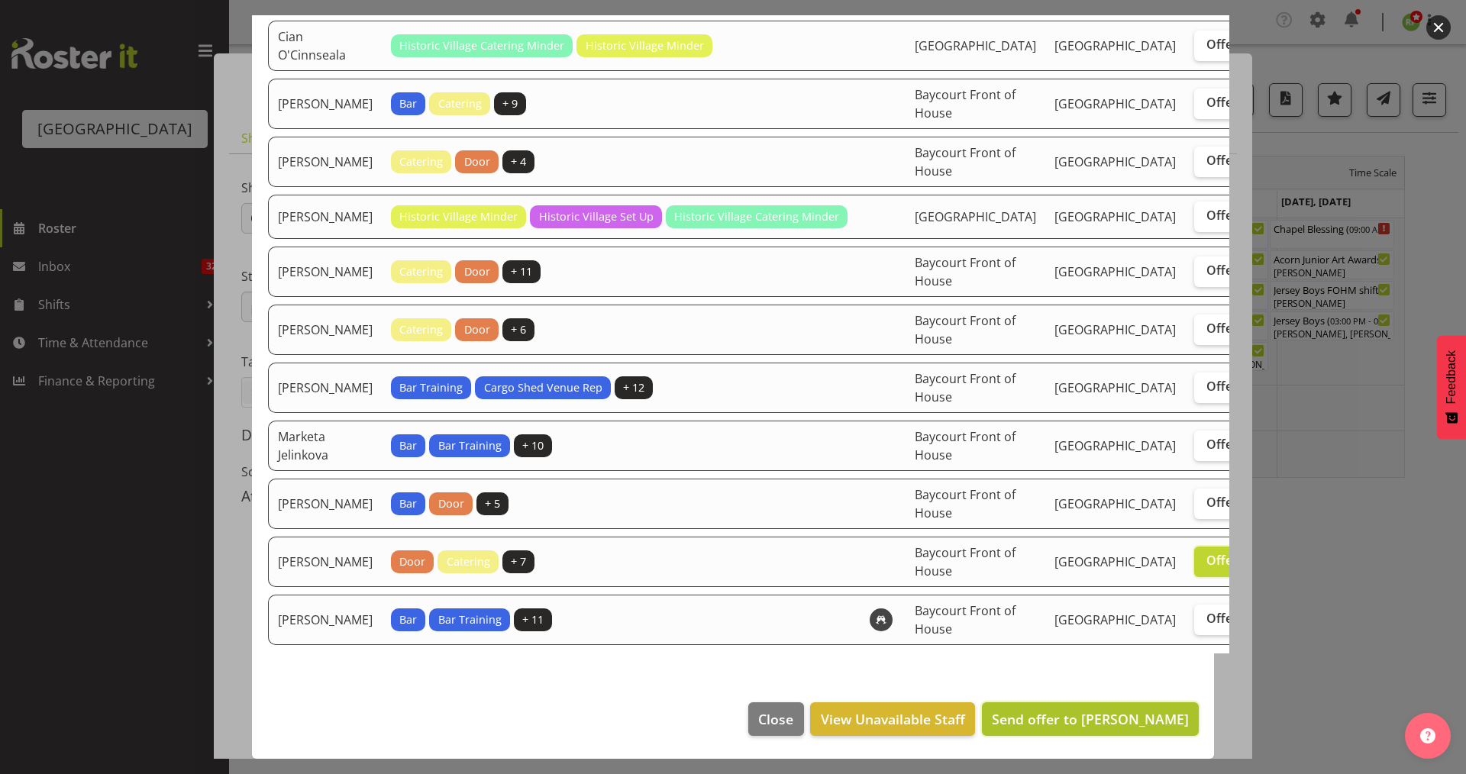
click at [1079, 682] on span "Send offer to [PERSON_NAME]" at bounding box center [1090, 719] width 197 height 18
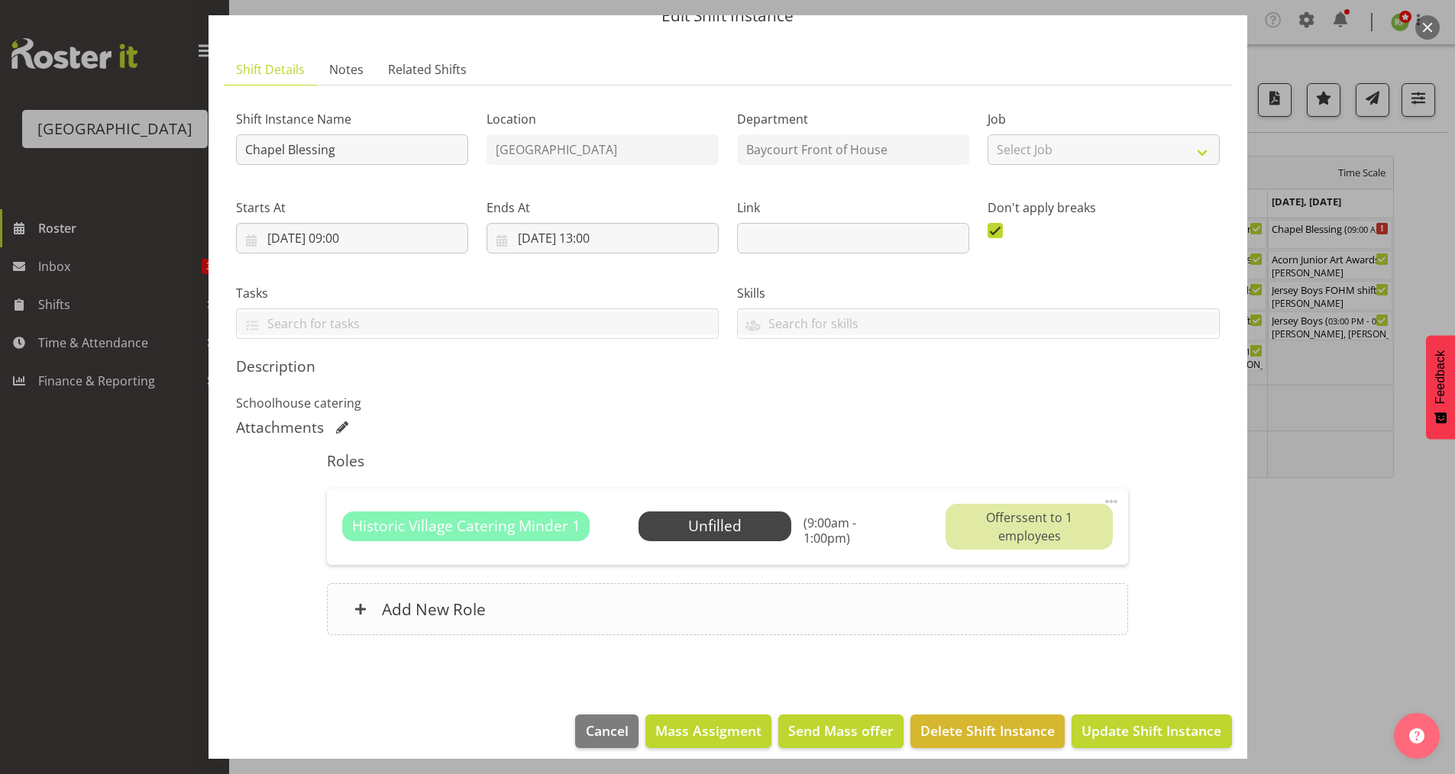
scroll to position [81, 0]
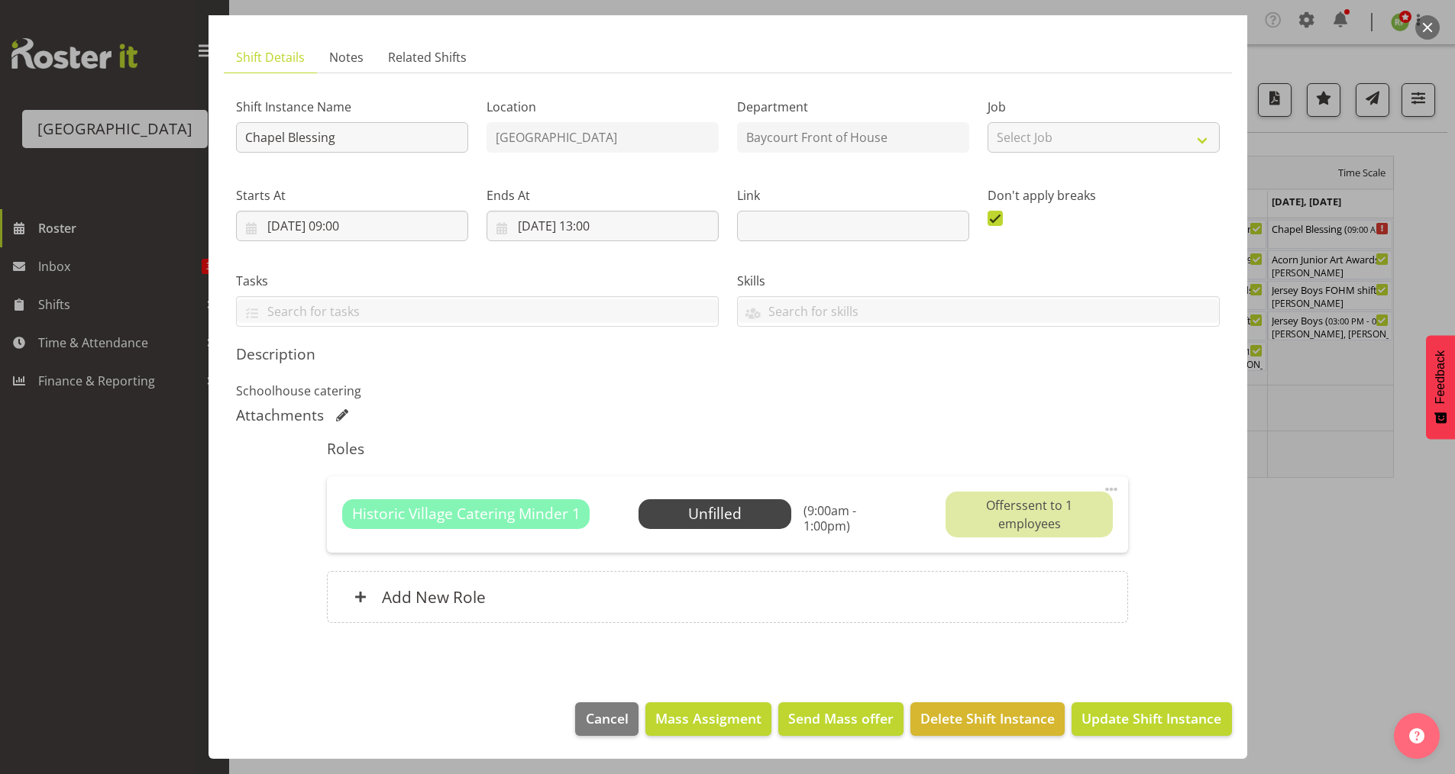
click at [1172, 30] on button "button" at bounding box center [1427, 27] width 24 height 24
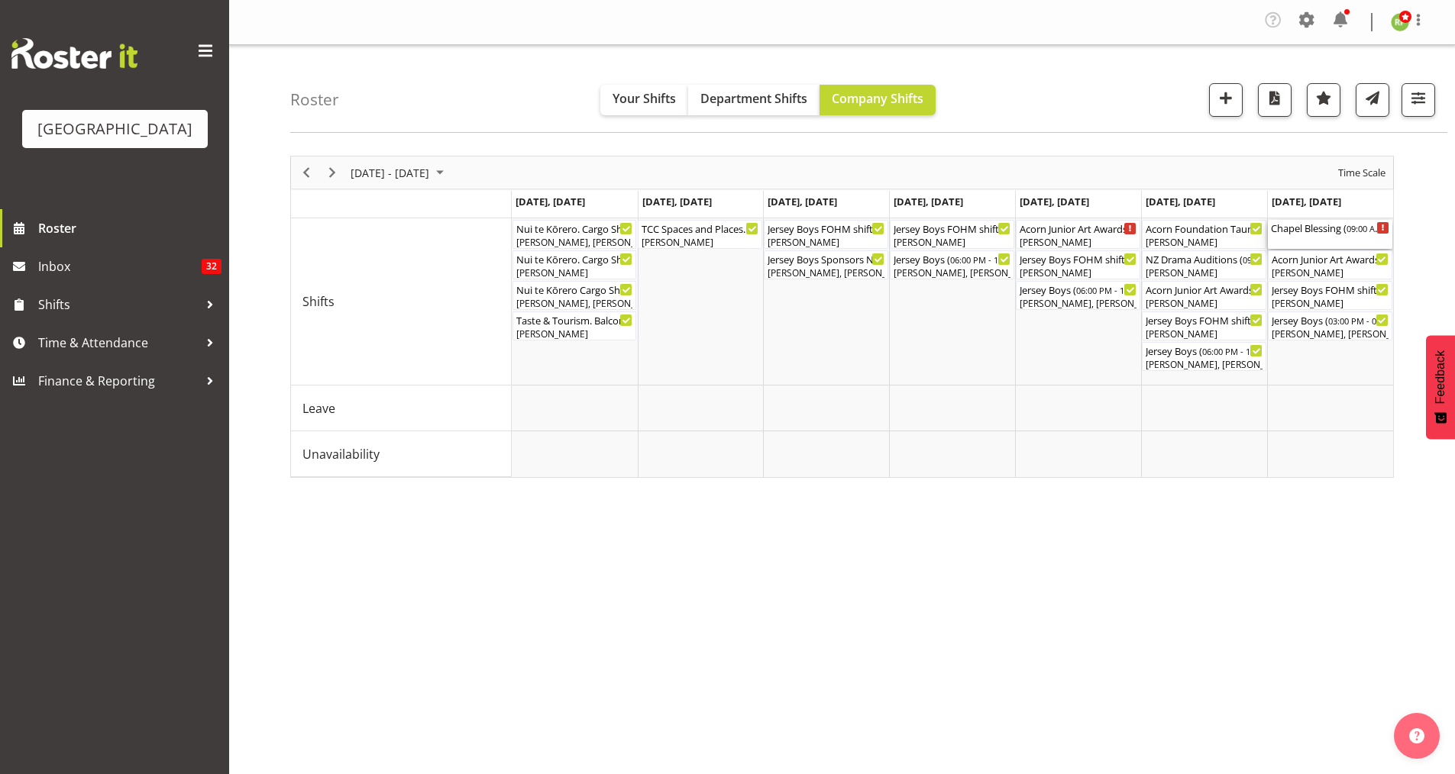
click at [1172, 226] on div "Chapel Blessing ( 09:00 AM - 01:00 PM )" at bounding box center [1330, 227] width 118 height 15
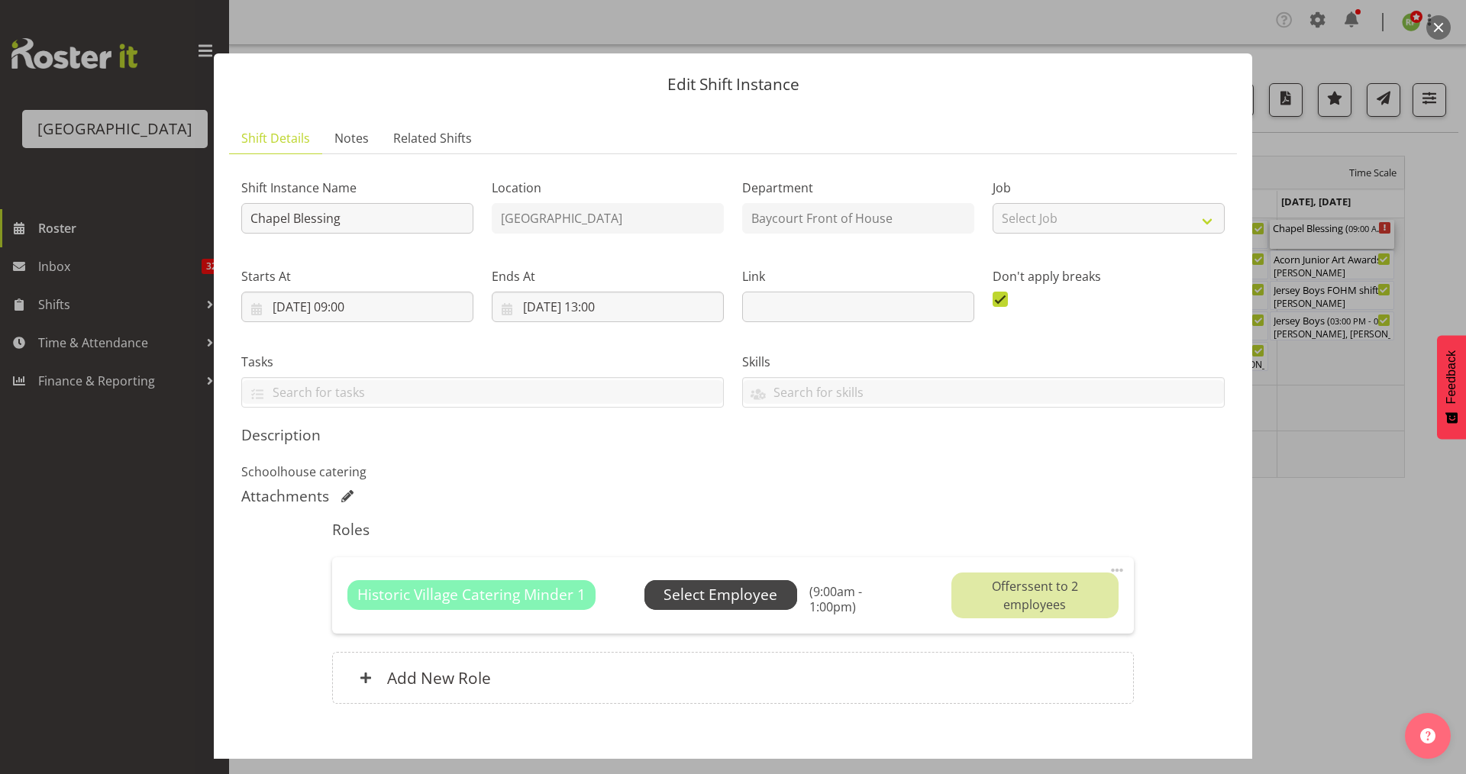
click at [745, 592] on span "Select Employee" at bounding box center [721, 595] width 114 height 22
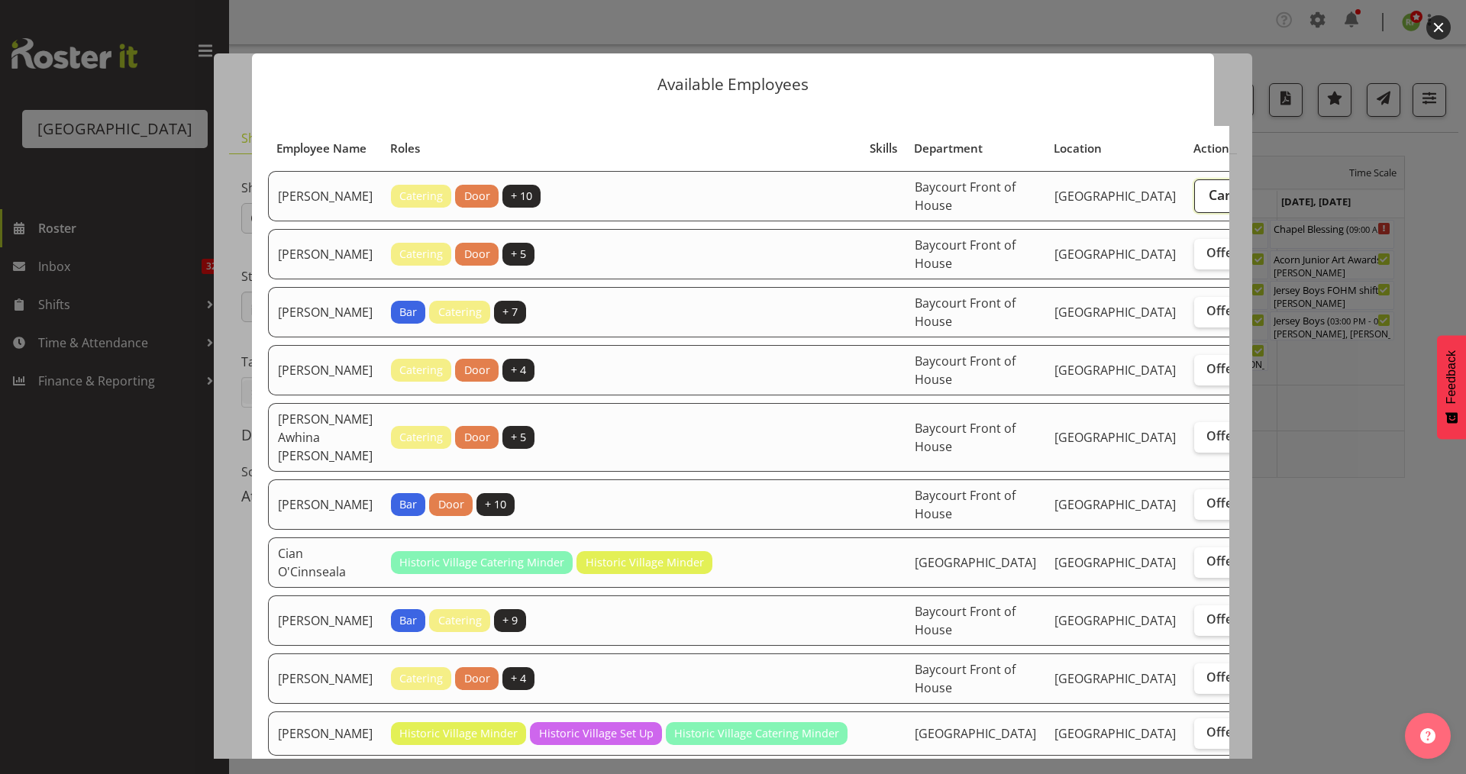
click at [1172, 205] on span "Cancel Offer" at bounding box center [1249, 195] width 81 height 20
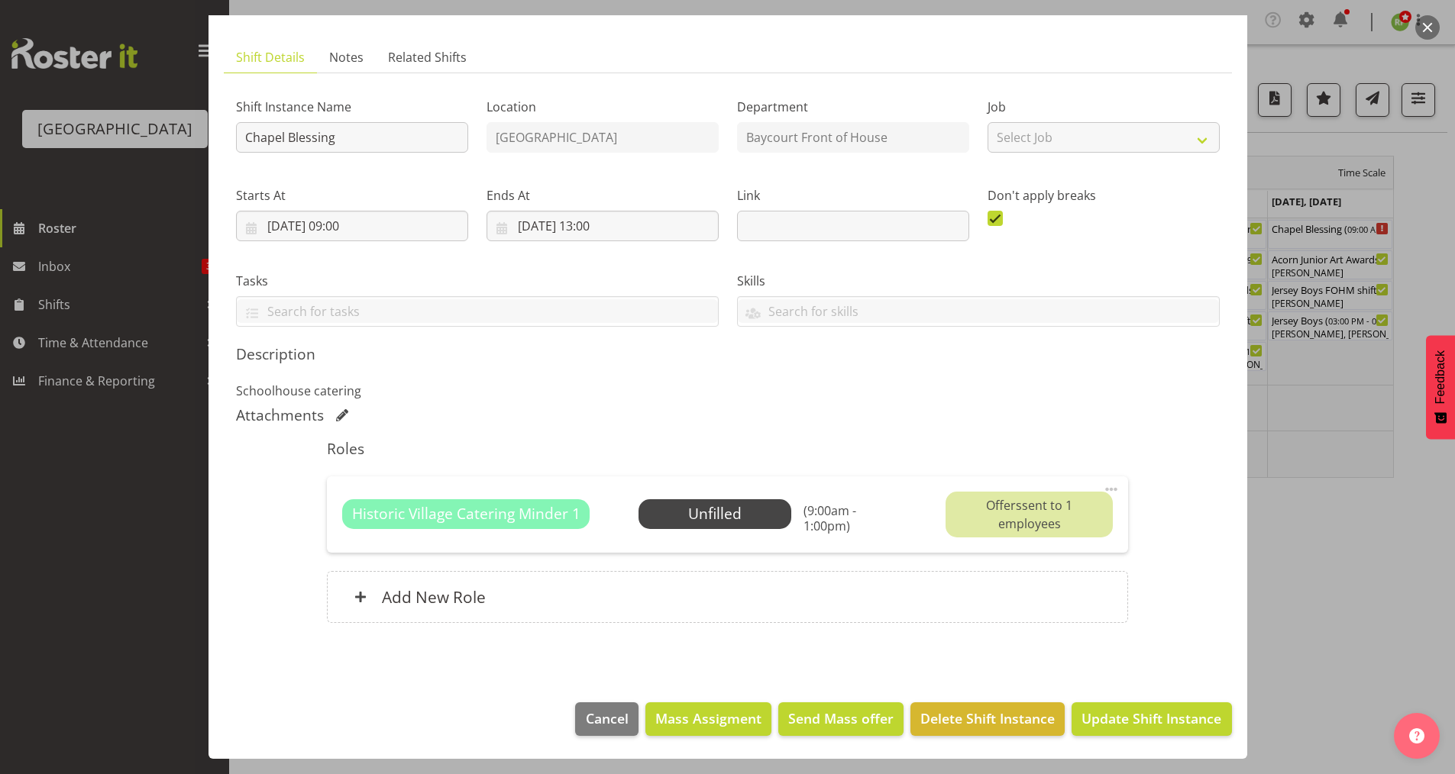
click at [1172, 33] on button "button" at bounding box center [1427, 27] width 24 height 24
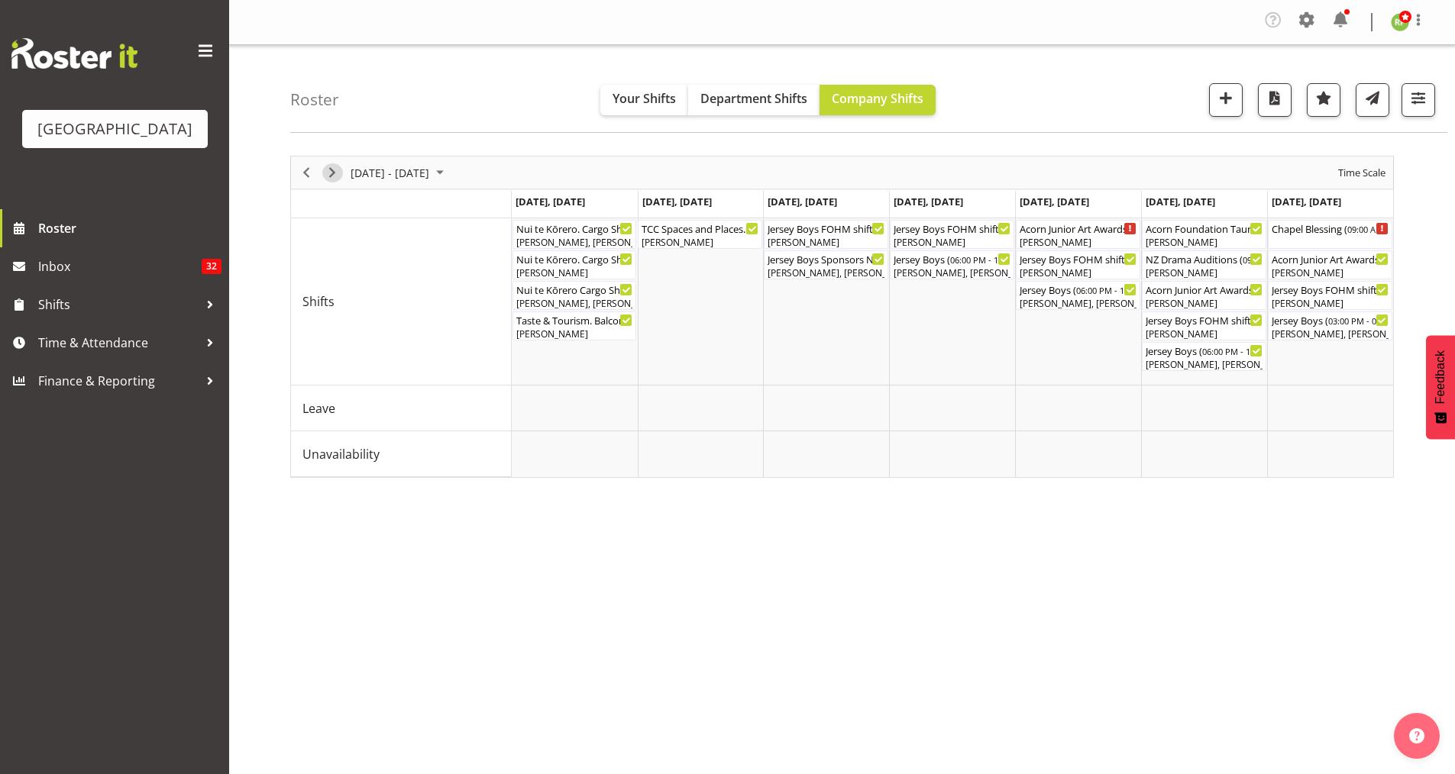
click at [336, 168] on span "Next" at bounding box center [332, 172] width 18 height 19
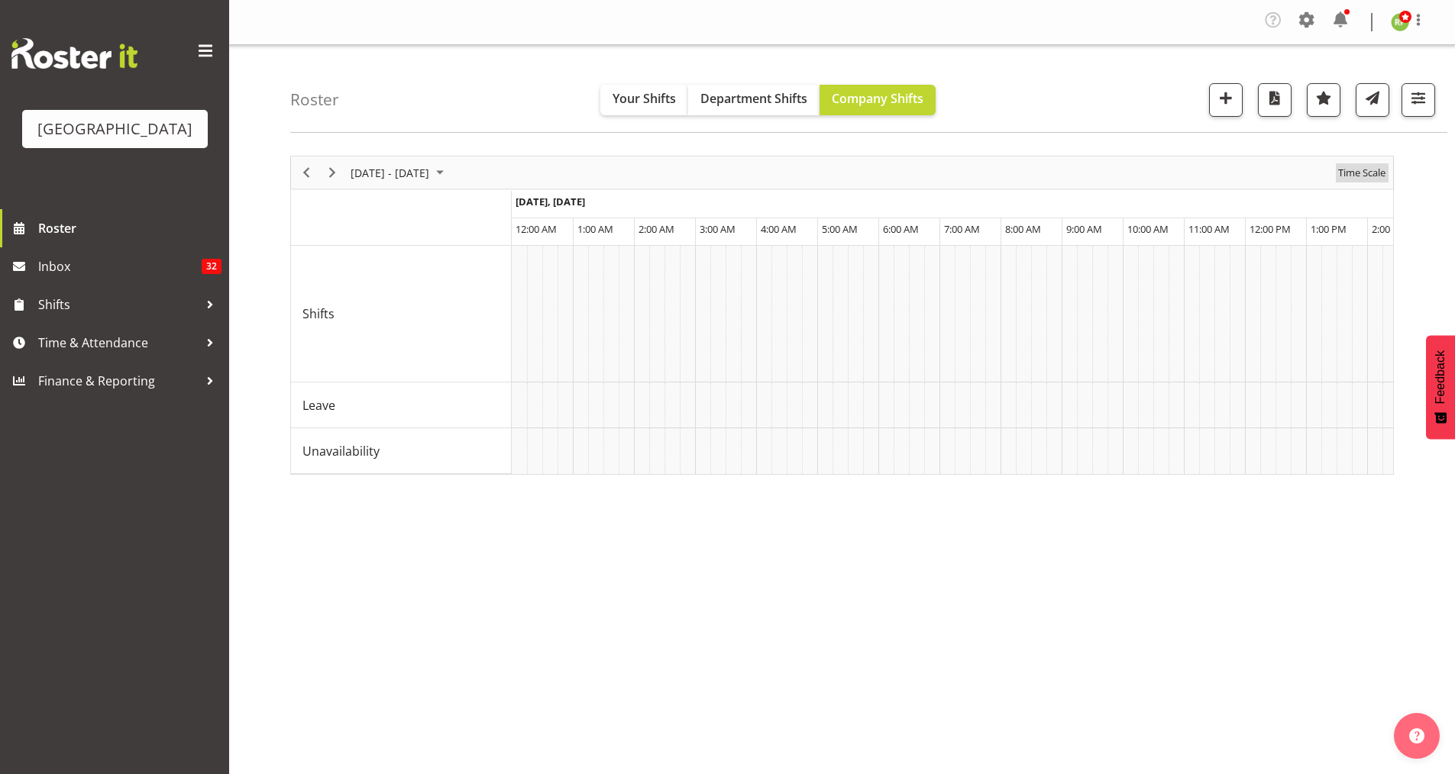
click at [1172, 175] on span "Time Scale" at bounding box center [1362, 172] width 50 height 19
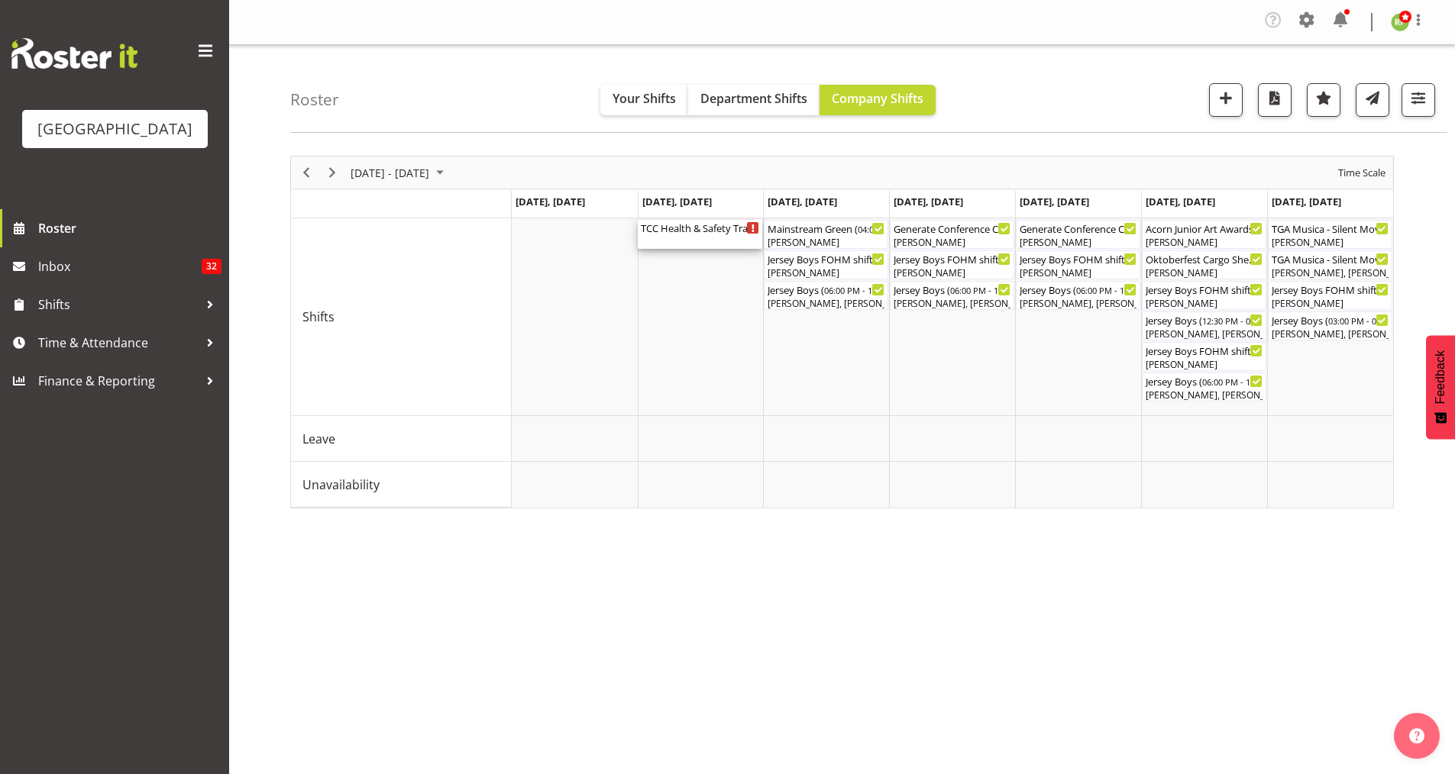
click at [695, 242] on div "TCC Health & Safety Training. School House ( 08:00 AM - 04:30 PM )" at bounding box center [700, 234] width 118 height 29
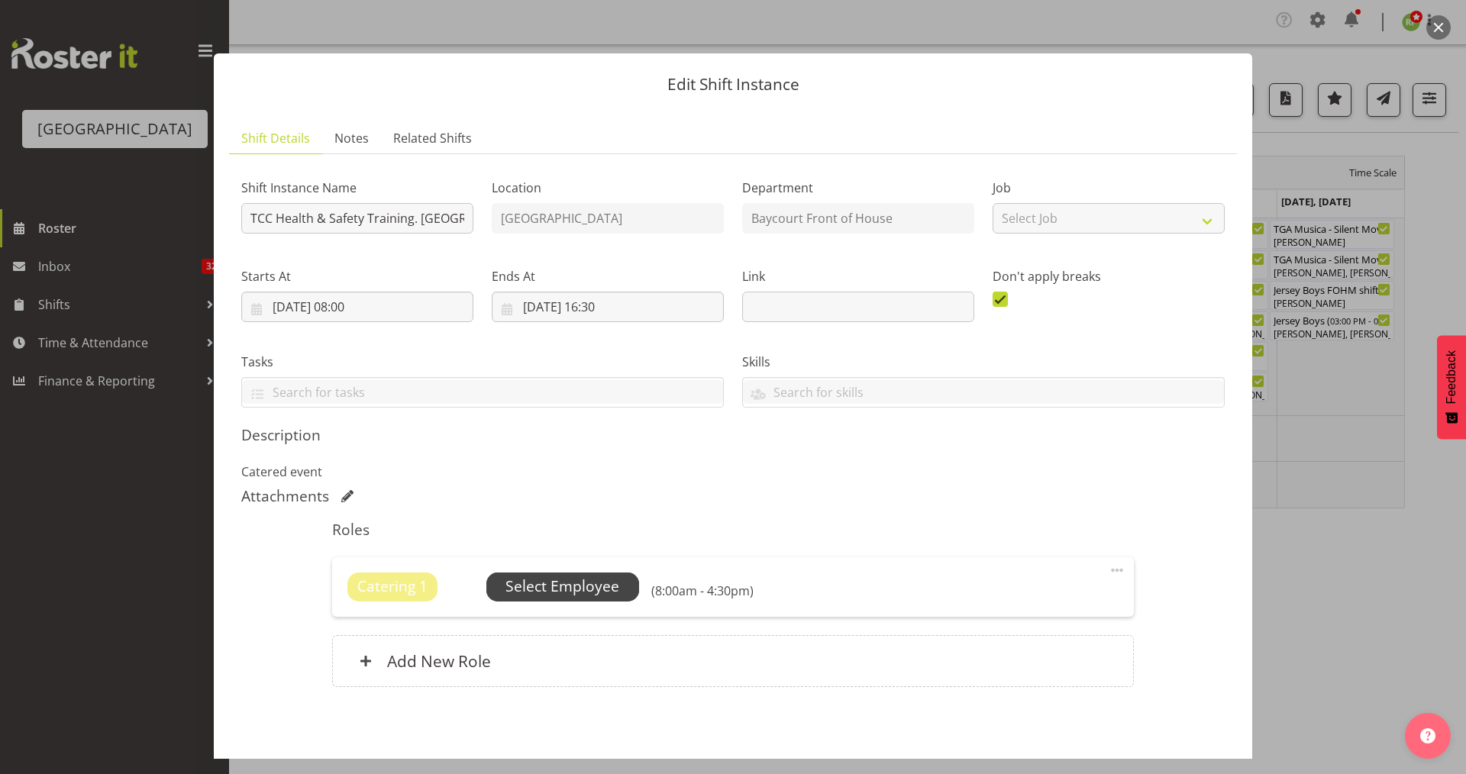
click at [566, 593] on span "Select Employee" at bounding box center [563, 587] width 114 height 22
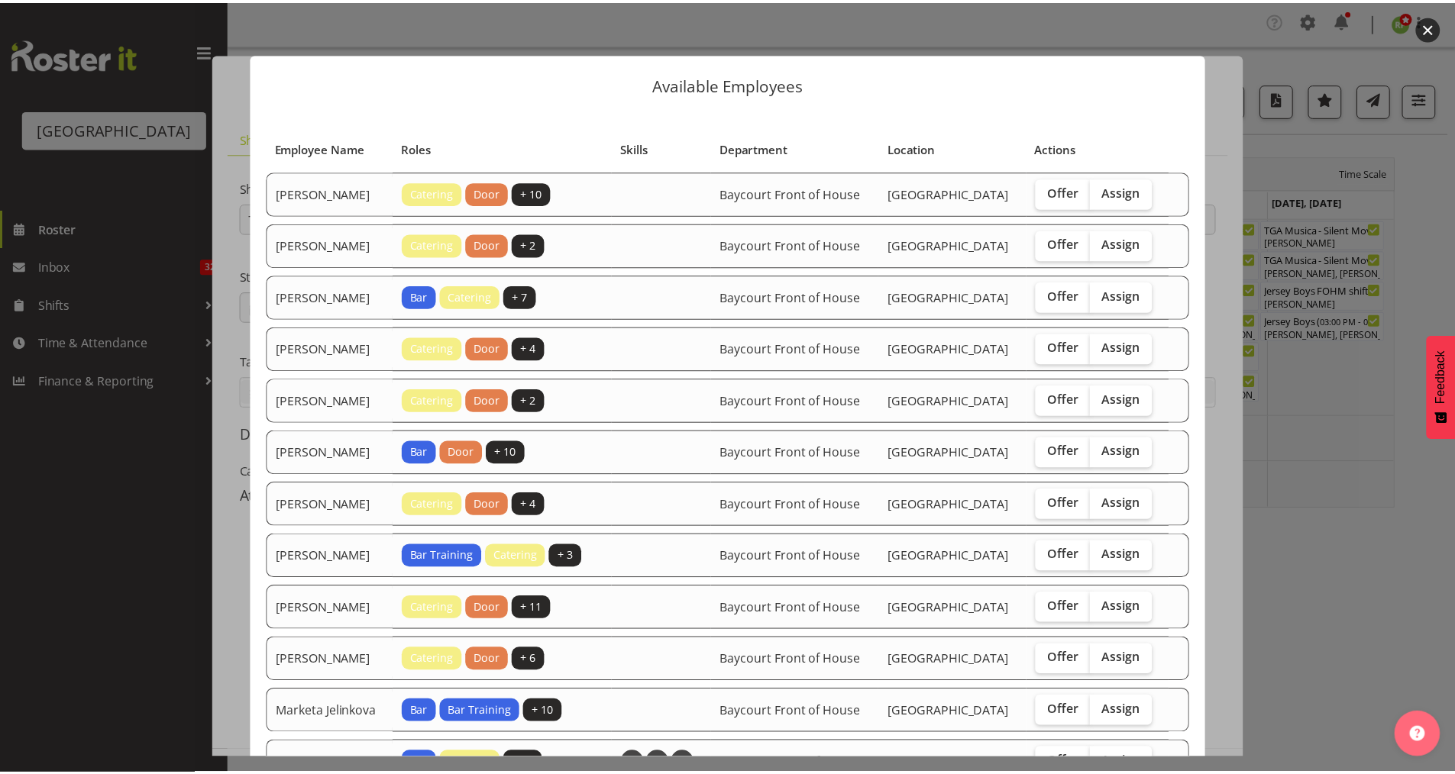
scroll to position [389, 0]
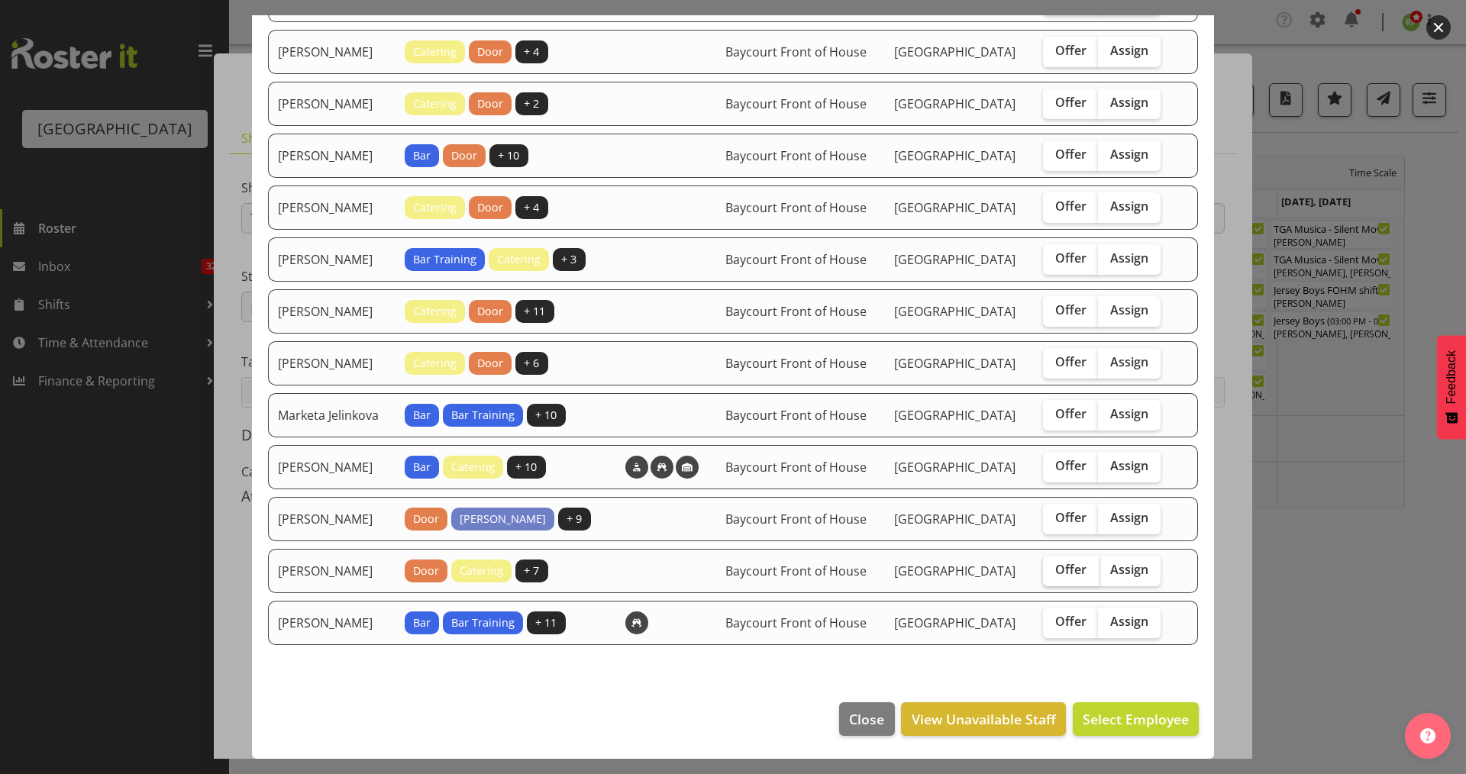
click at [1065, 566] on span "Offer" at bounding box center [1070, 569] width 31 height 15
click at [1053, 566] on input "Offer" at bounding box center [1048, 570] width 10 height 10
checkbox input "true"
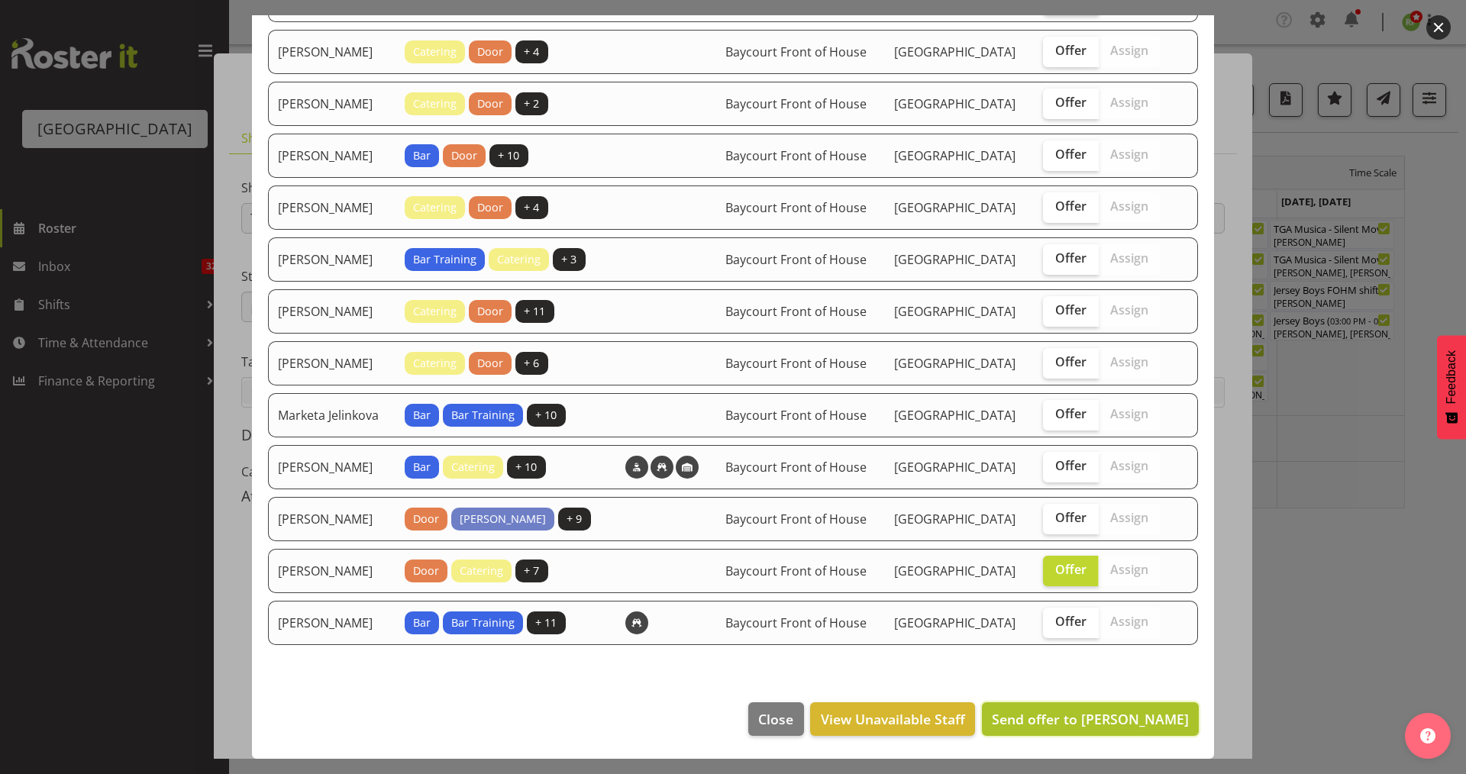
click at [1107, 682] on span "Send offer to [PERSON_NAME]" at bounding box center [1090, 719] width 197 height 18
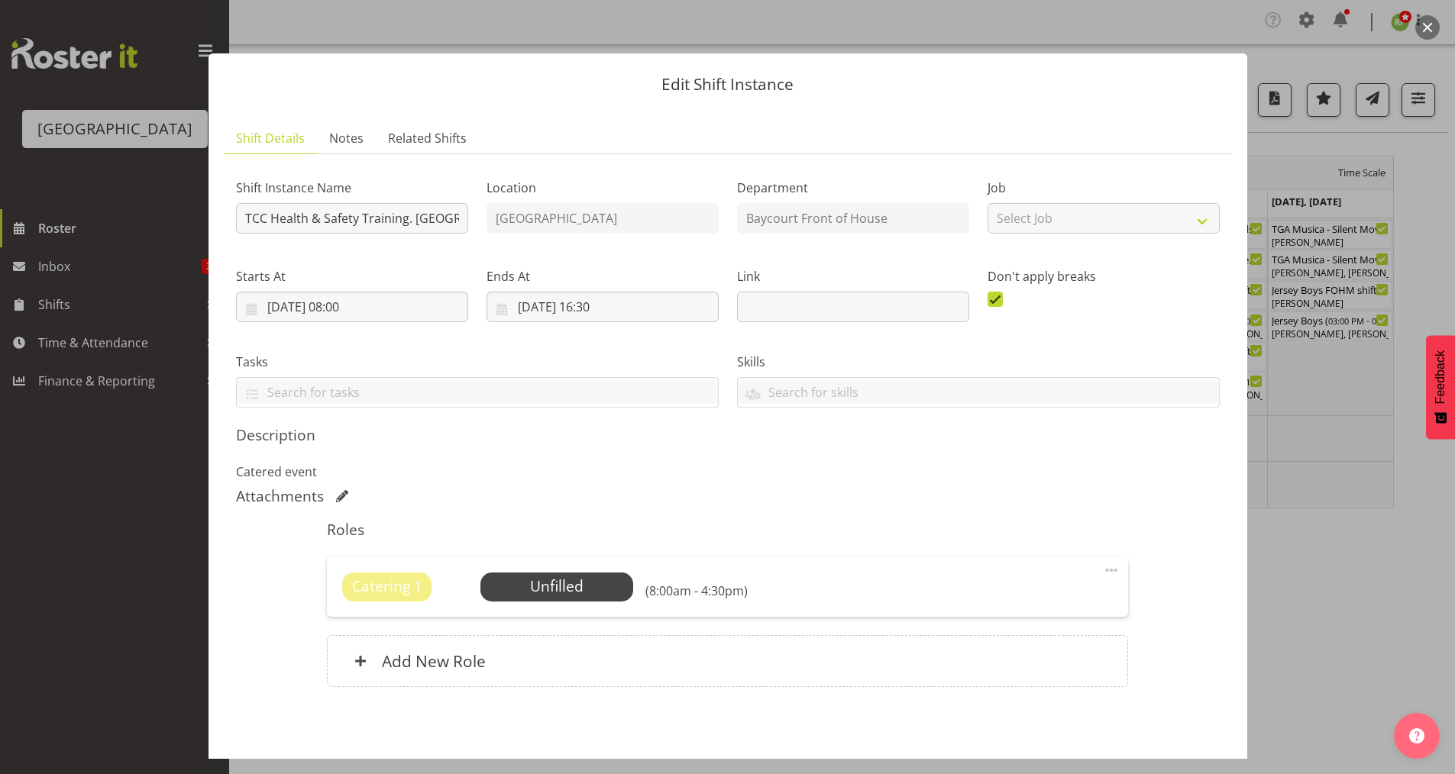
click at [1172, 27] on button "button" at bounding box center [1427, 27] width 24 height 24
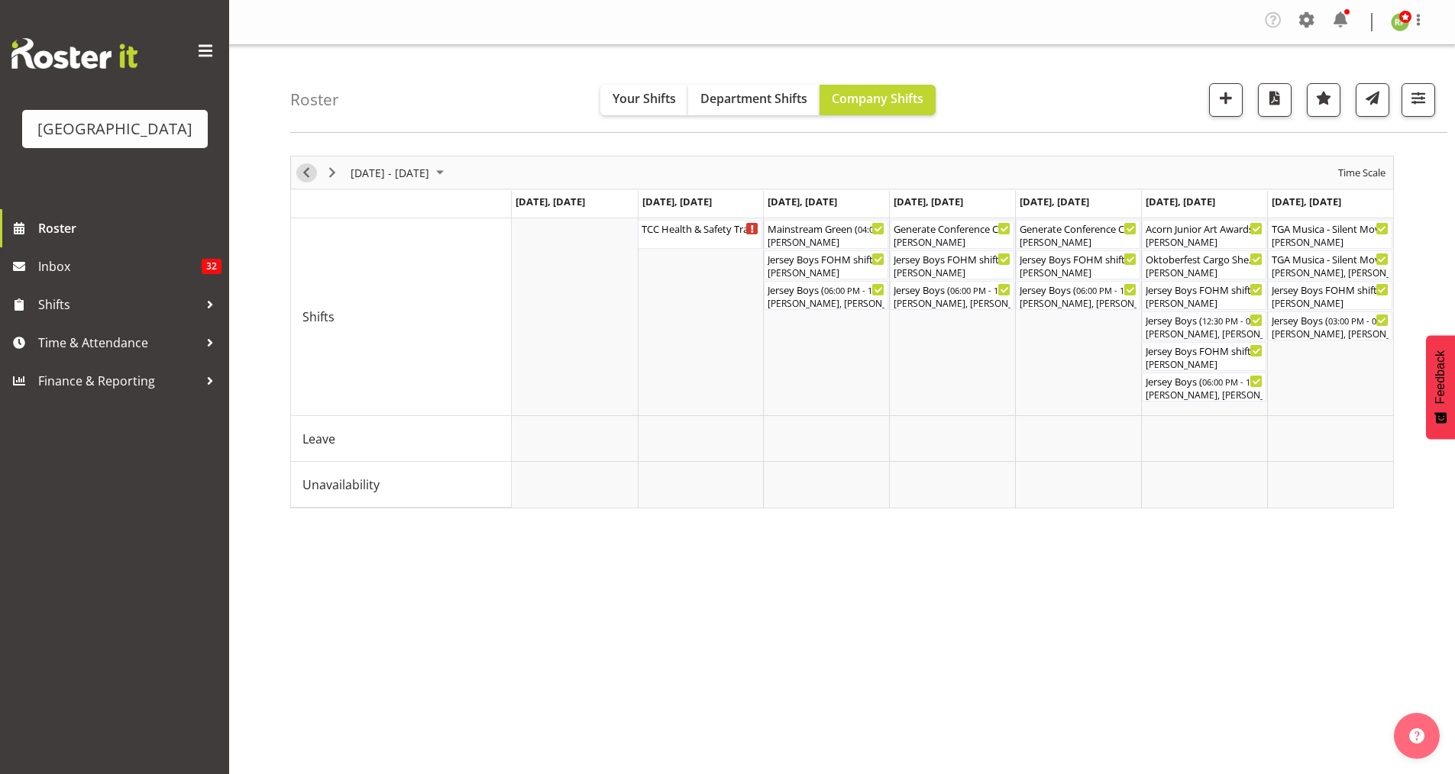
click at [305, 177] on span "Previous" at bounding box center [306, 172] width 18 height 19
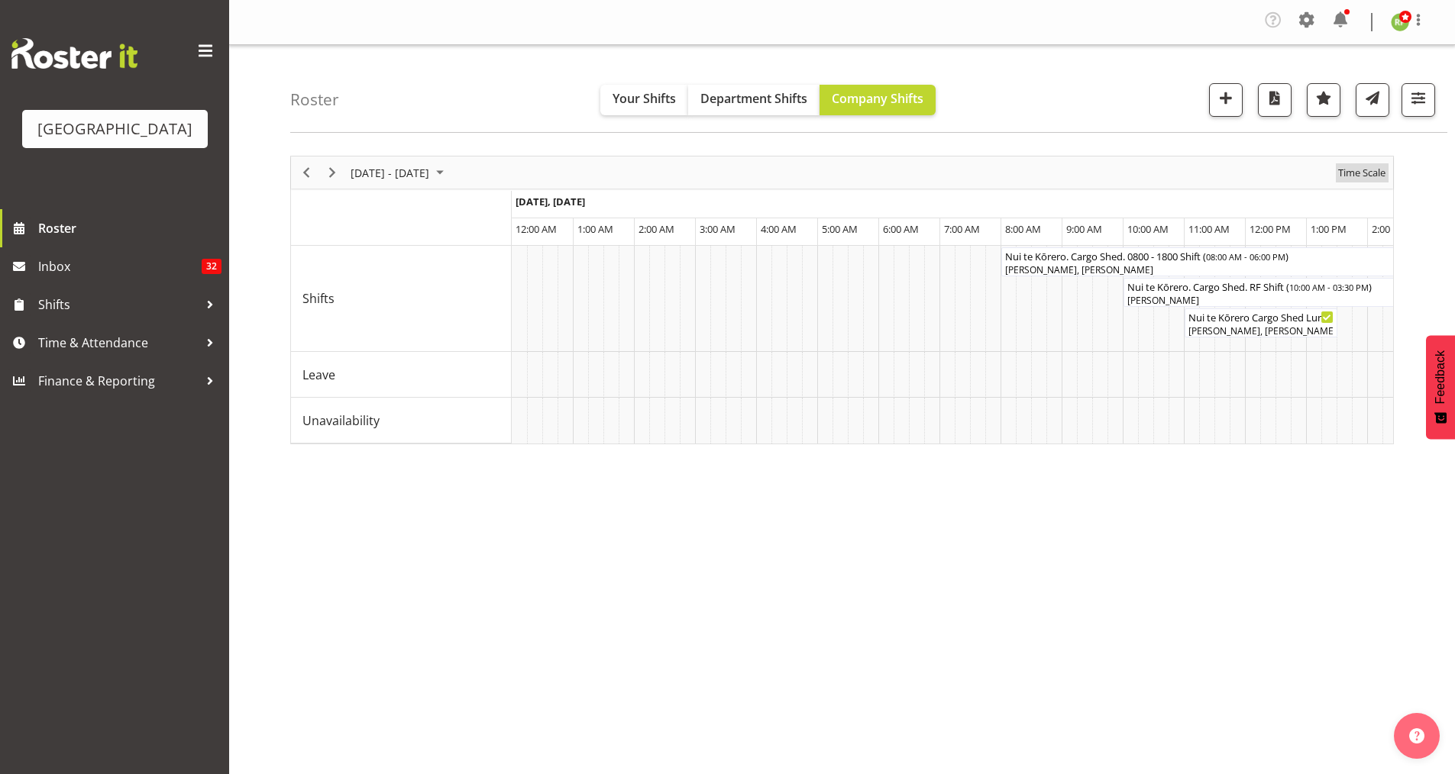
click at [1172, 176] on span "Time Scale" at bounding box center [1362, 172] width 50 height 19
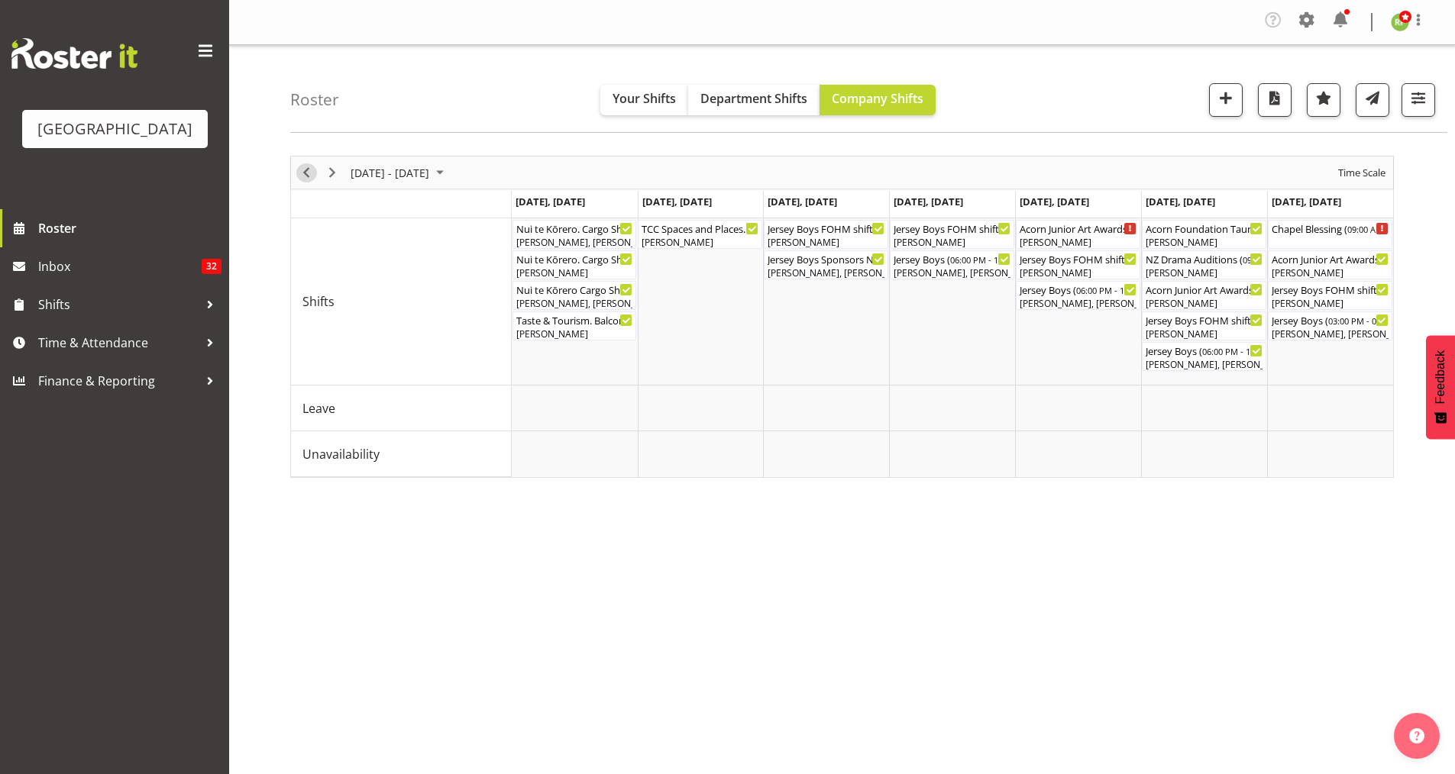
click at [302, 174] on span "Previous" at bounding box center [306, 172] width 18 height 19
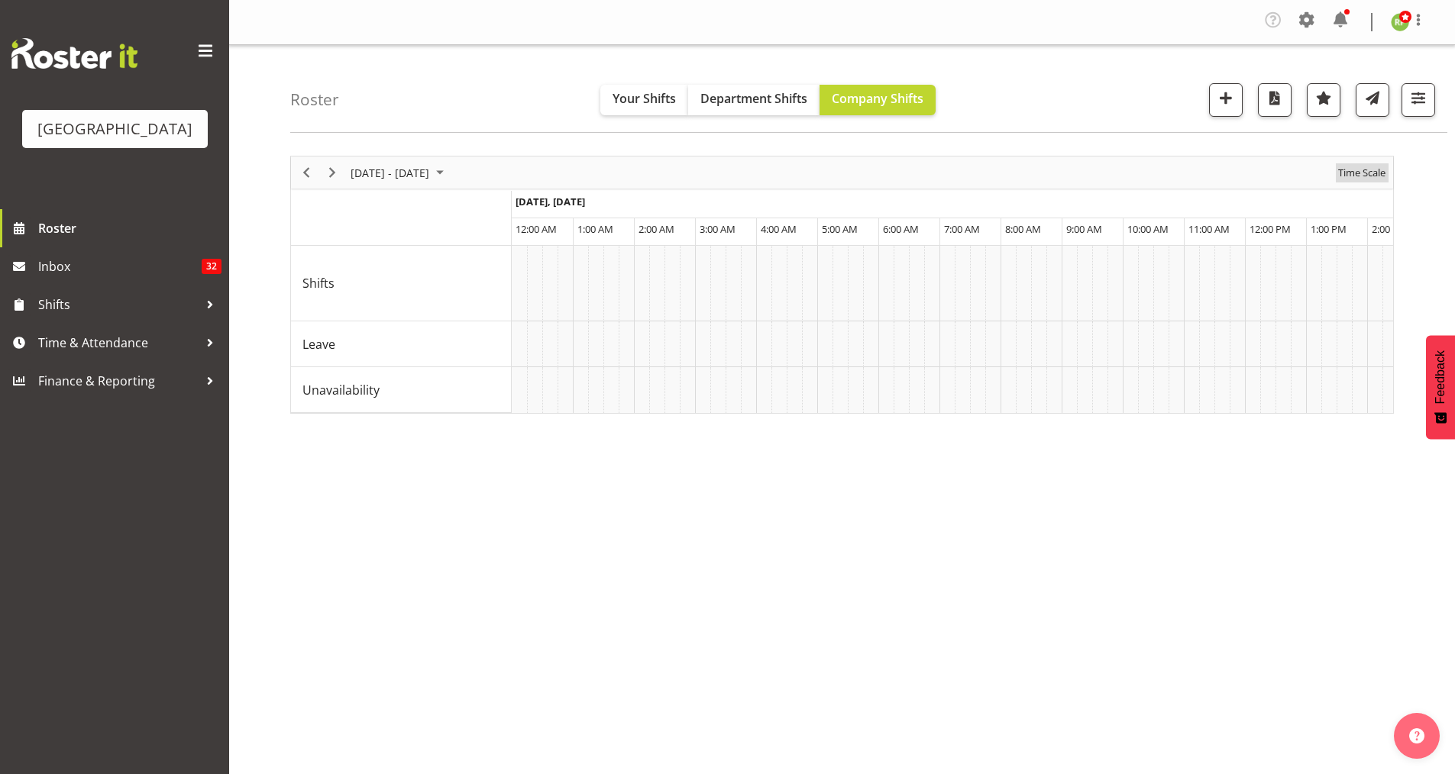
click at [1172, 173] on span "Time Scale" at bounding box center [1362, 172] width 50 height 19
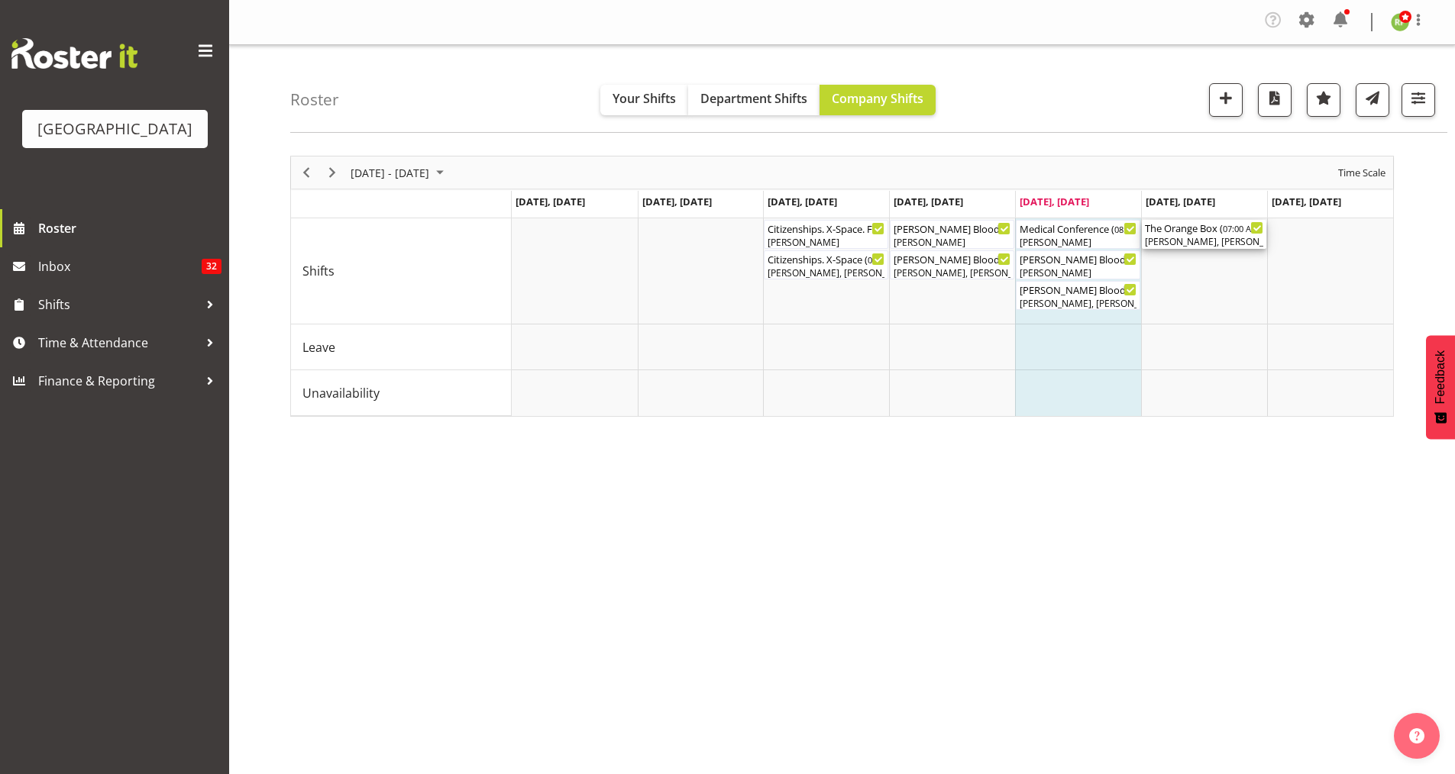
click at [1172, 234] on div "The Orange Box ( 07:00 AM - 02:00 PM ) [PERSON_NAME], [PERSON_NAME]" at bounding box center [1204, 234] width 118 height 29
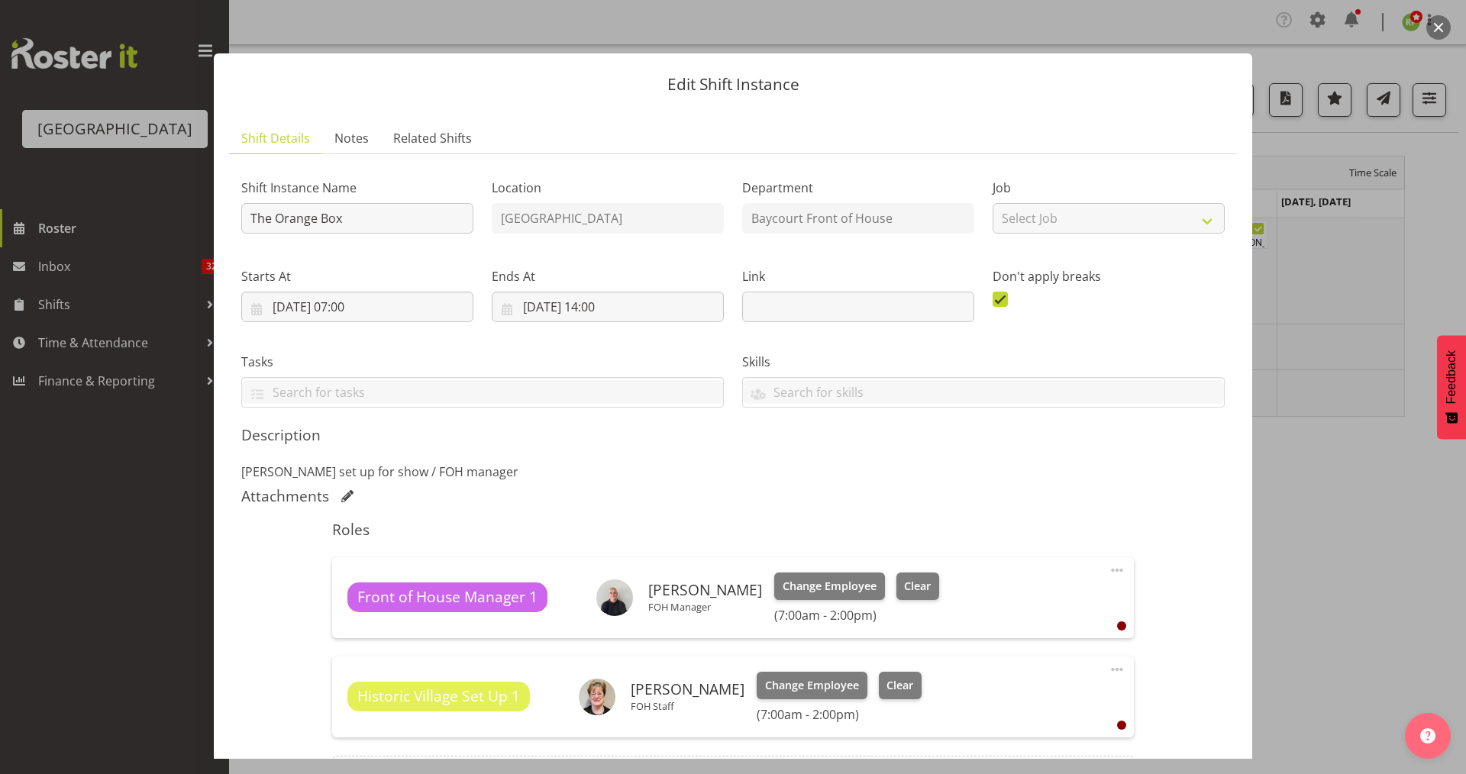
click at [1172, 29] on button "button" at bounding box center [1439, 27] width 24 height 24
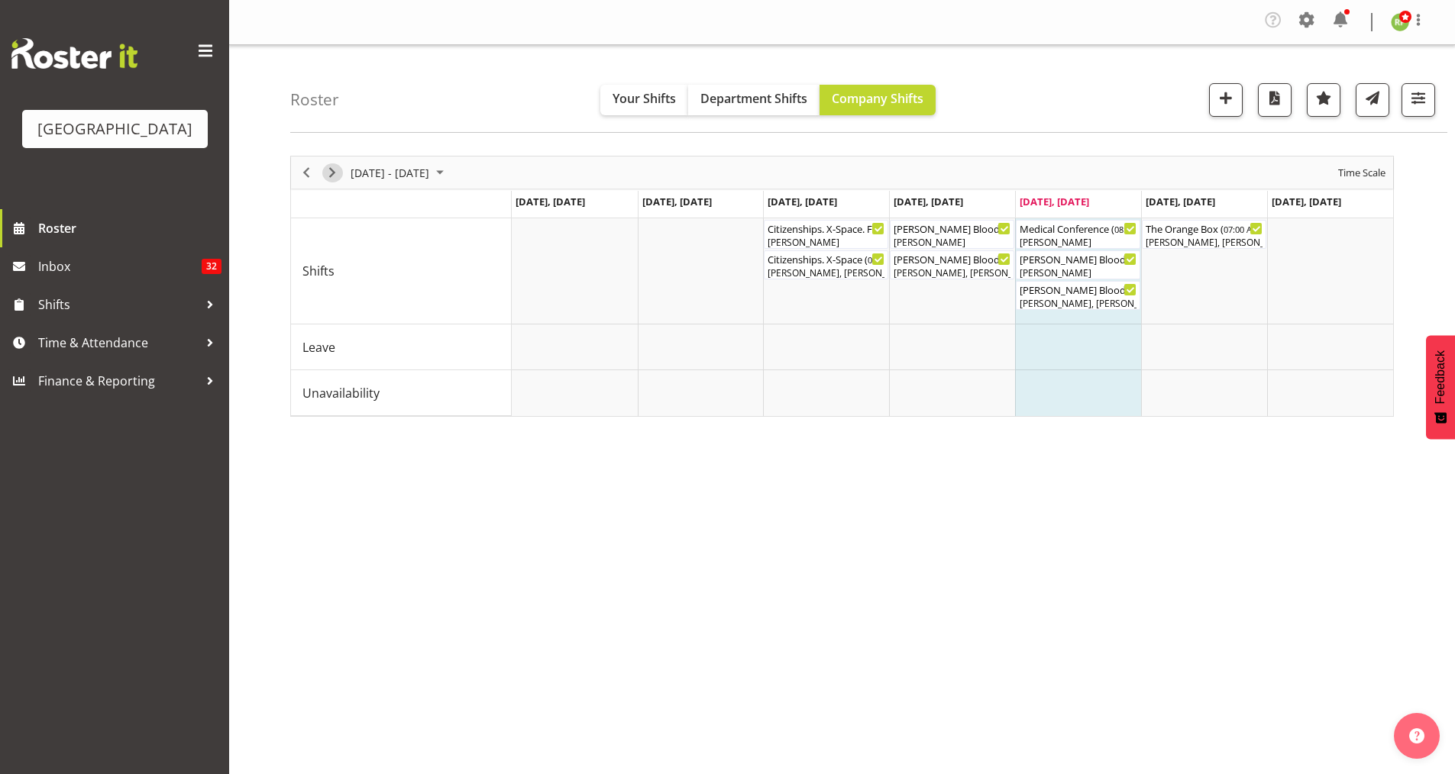
click at [335, 173] on span "Next" at bounding box center [332, 172] width 18 height 19
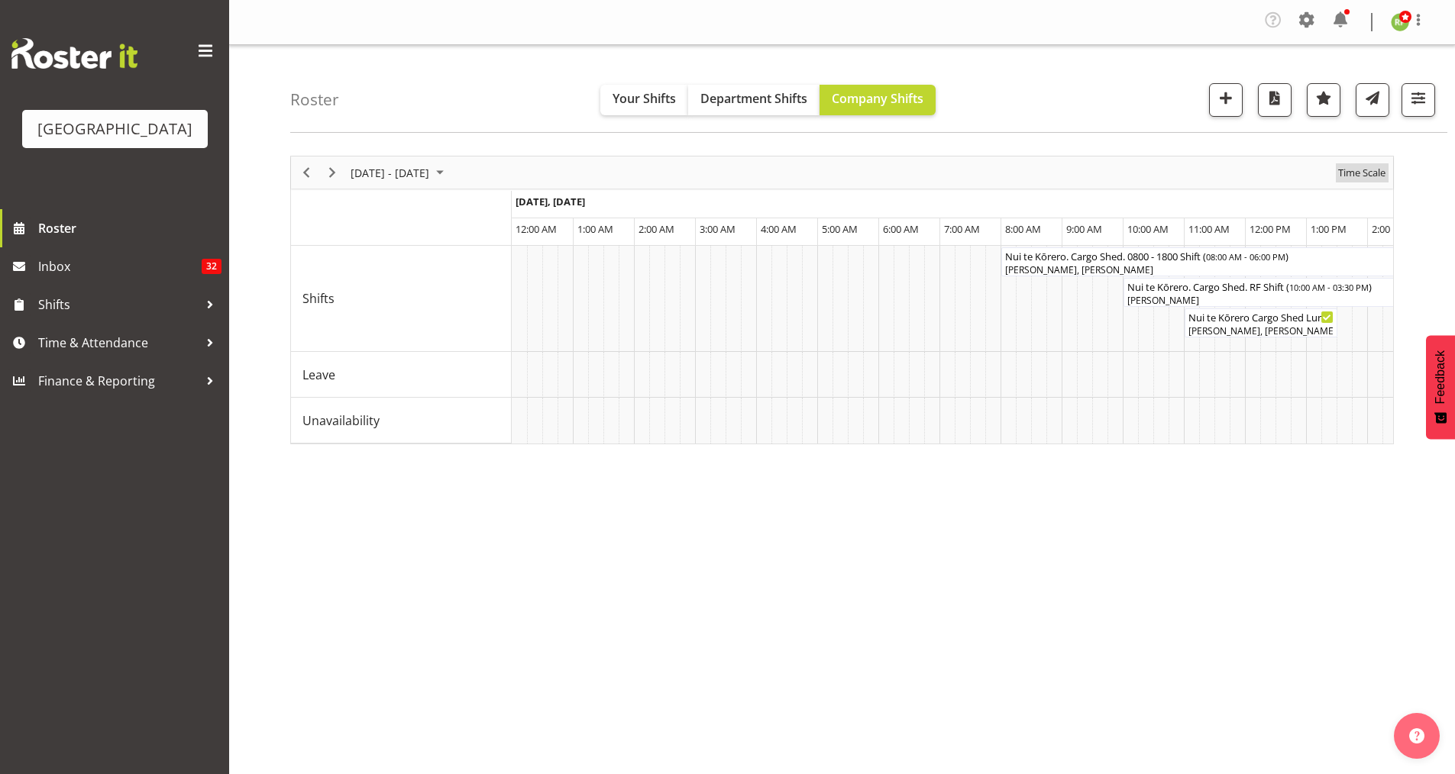
click at [1172, 175] on span "Time Scale" at bounding box center [1362, 172] width 50 height 19
